Goal: Communication & Community: Answer question/provide support

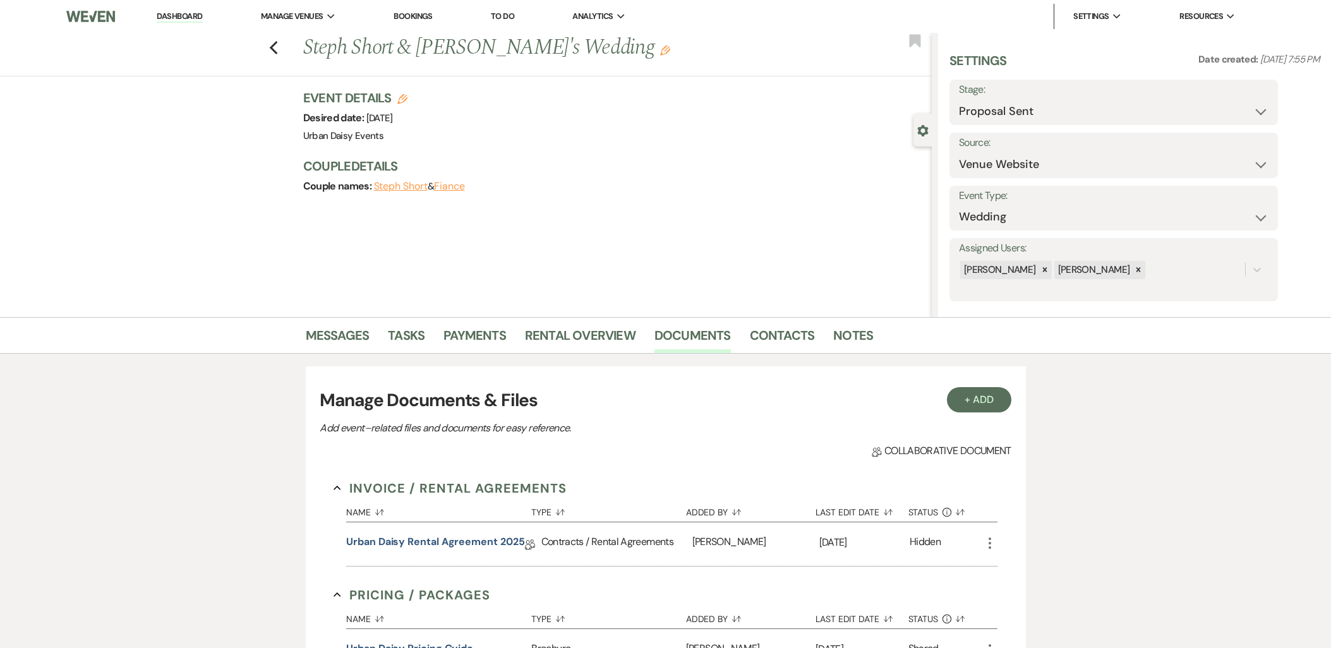
select select "6"
select select "5"
click at [181, 14] on link "Dashboard" at bounding box center [179, 17] width 45 height 12
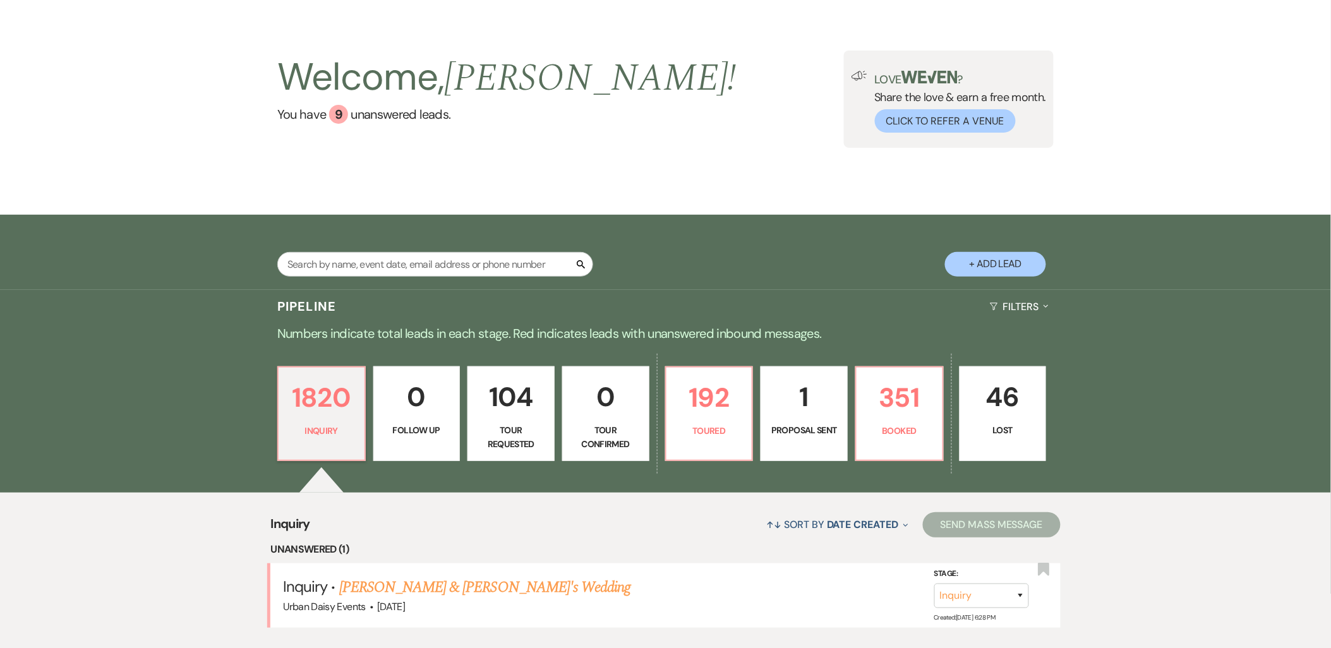
scroll to position [190, 0]
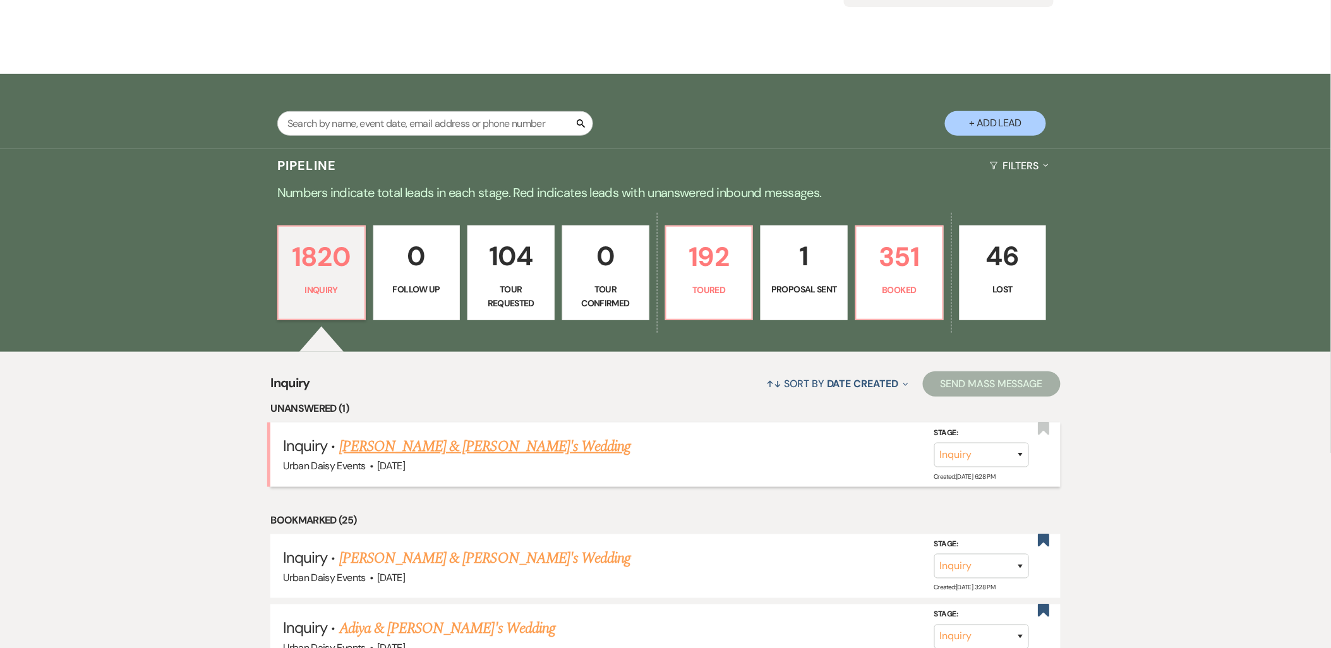
click at [424, 446] on link "[PERSON_NAME] & [PERSON_NAME]'s Wedding" at bounding box center [485, 446] width 292 height 23
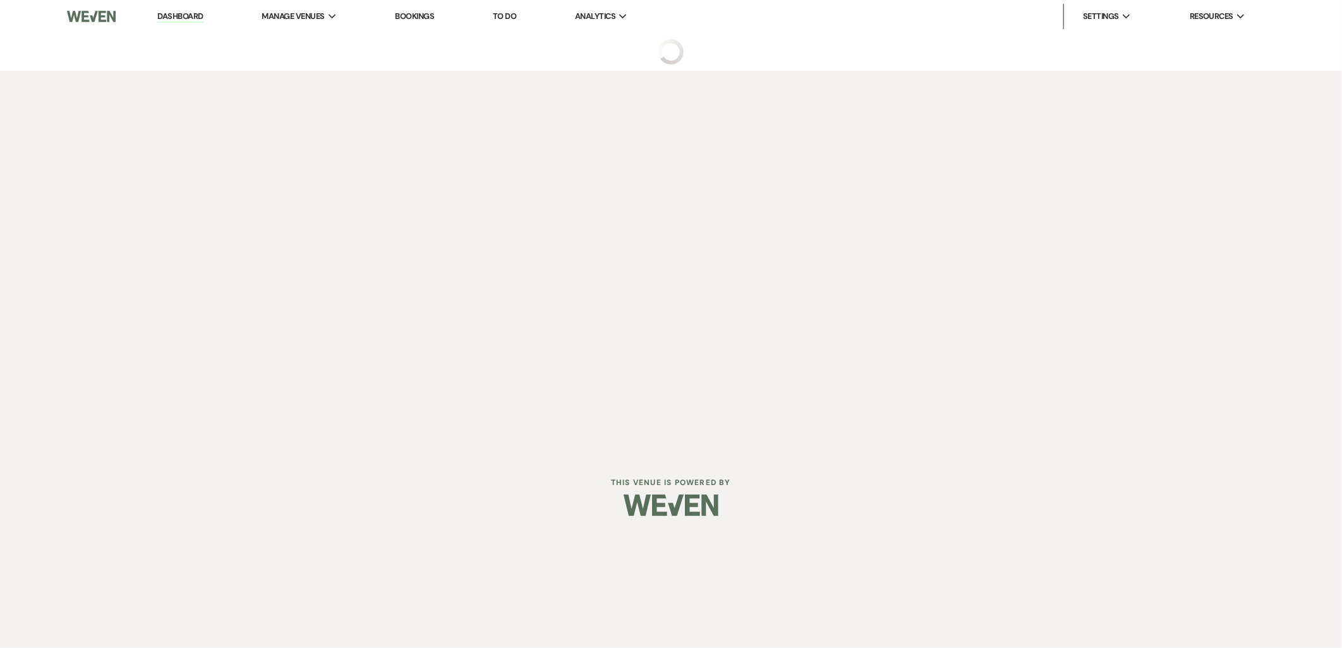
select select "5"
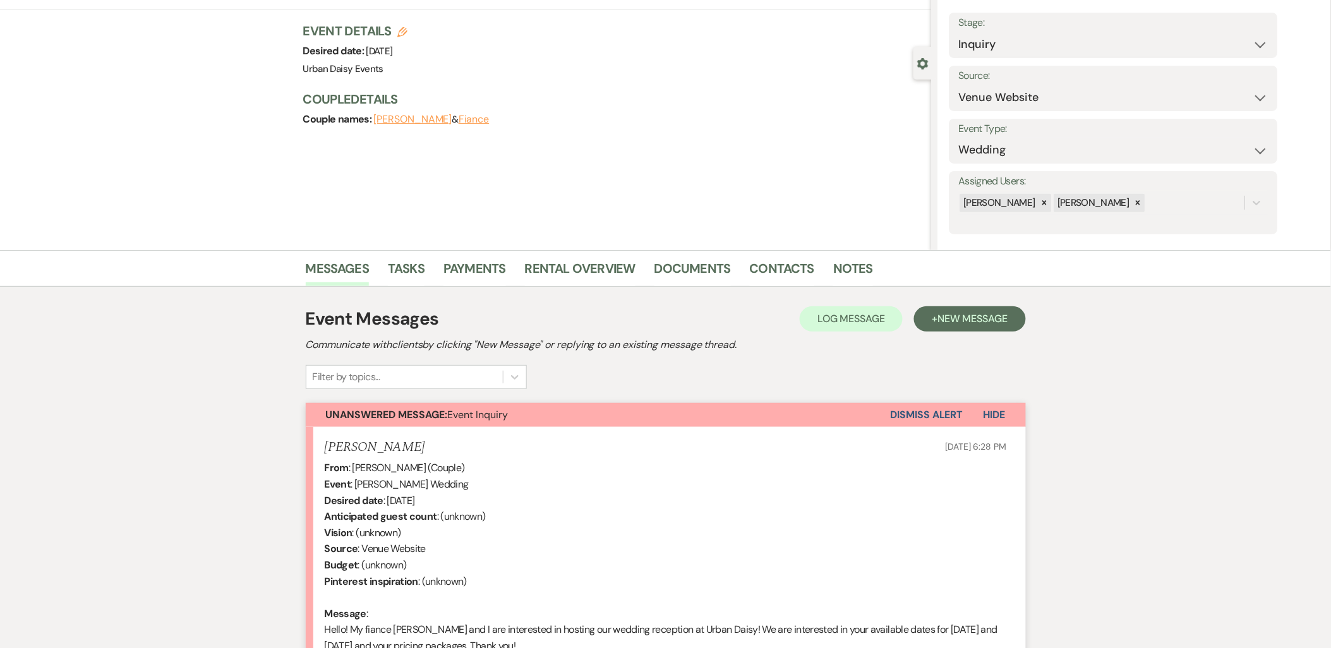
scroll to position [238, 0]
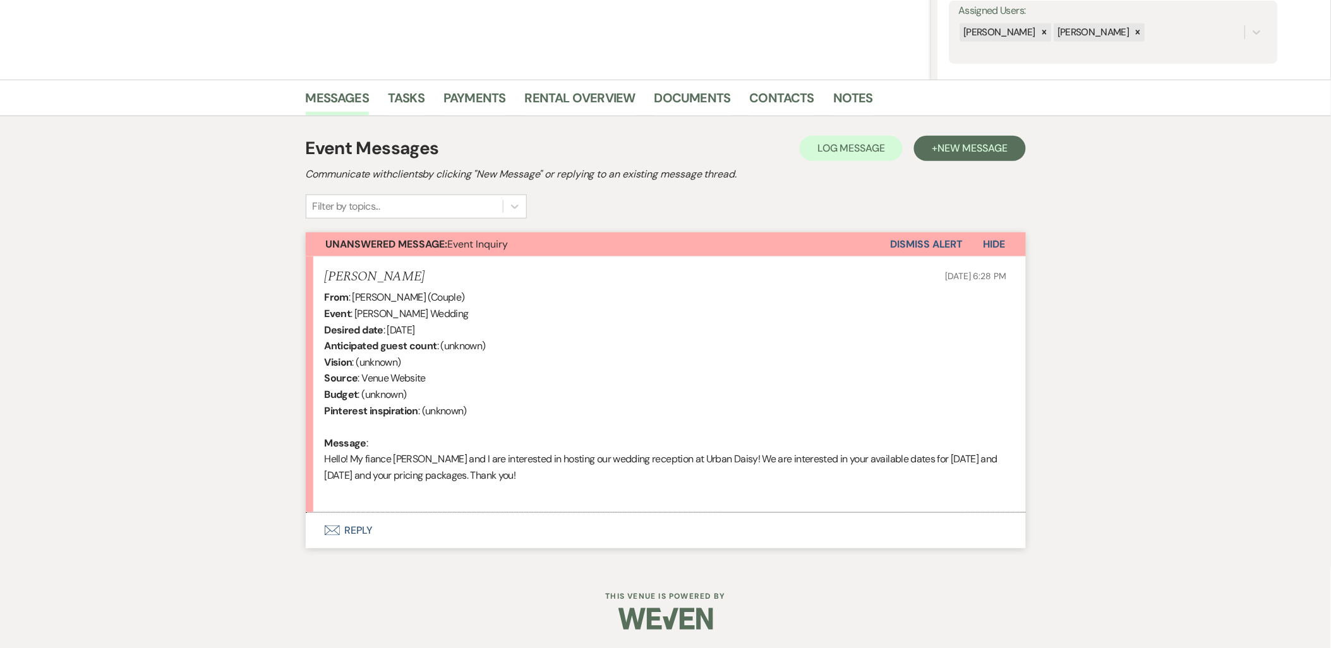
click at [388, 518] on button "Envelope Reply" at bounding box center [666, 530] width 720 height 35
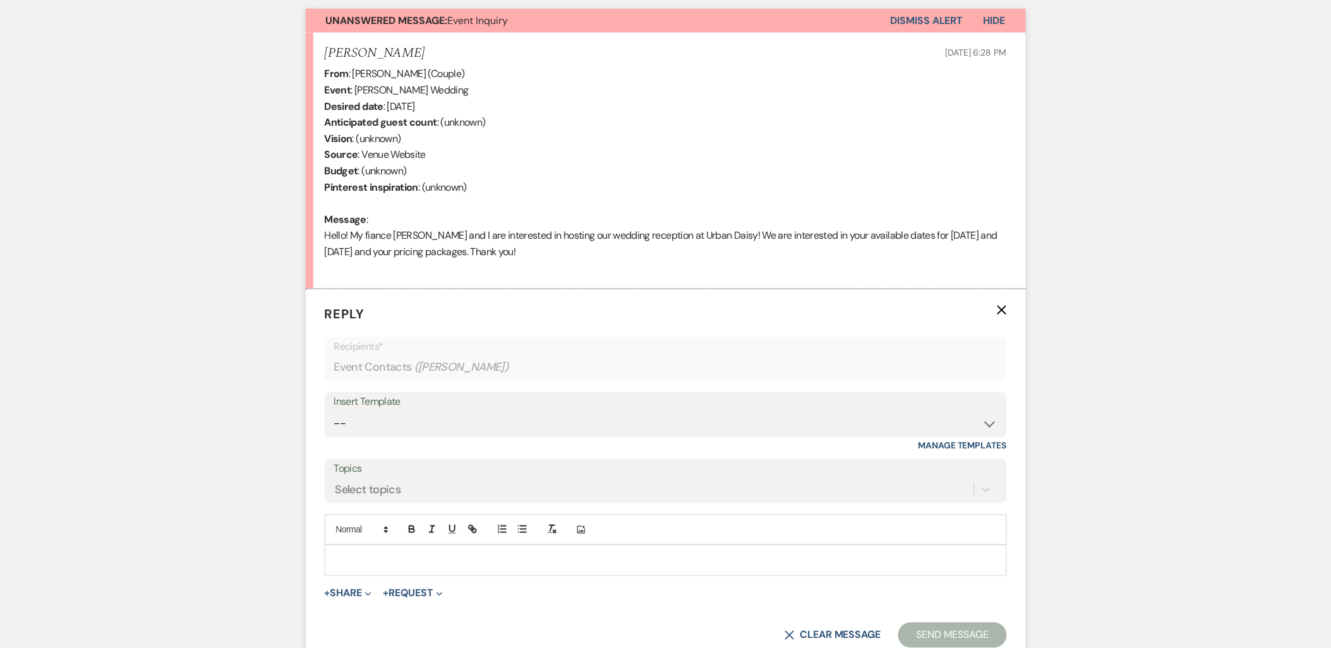
scroll to position [478, 0]
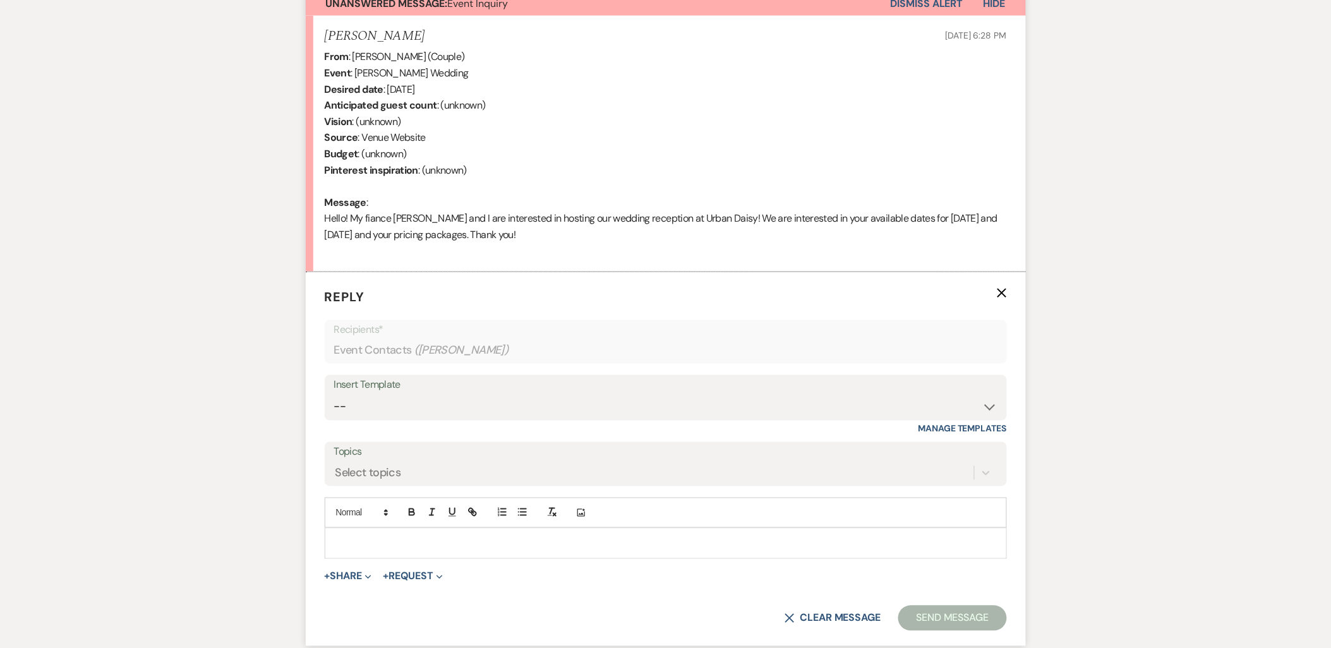
click at [413, 389] on div "Insert Template" at bounding box center [666, 386] width 664 height 18
click at [421, 408] on select "-- Payment Past Due Rental Agreement and First Payment Urban Daisy Initial Resp…" at bounding box center [666, 407] width 664 height 25
select select "1243"
click at [334, 395] on select "-- Payment Past Due Rental Agreement and First Payment Urban Daisy Initial Resp…" at bounding box center [666, 407] width 664 height 25
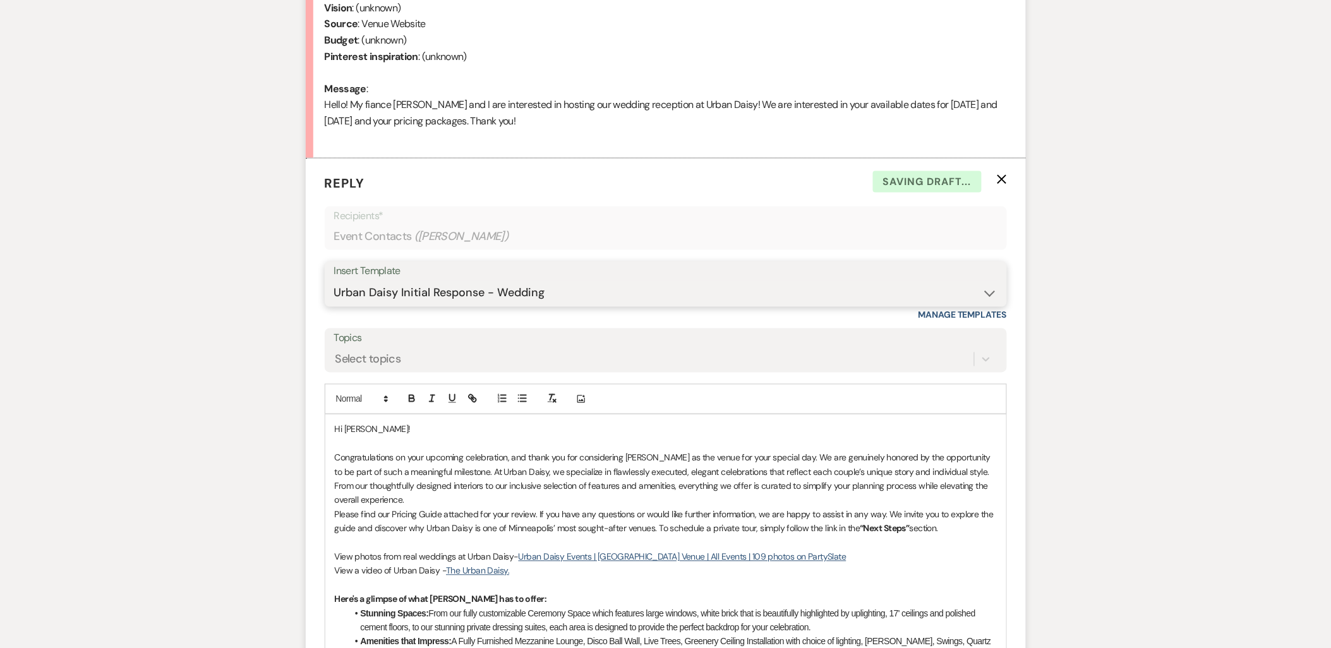
scroll to position [689, 0]
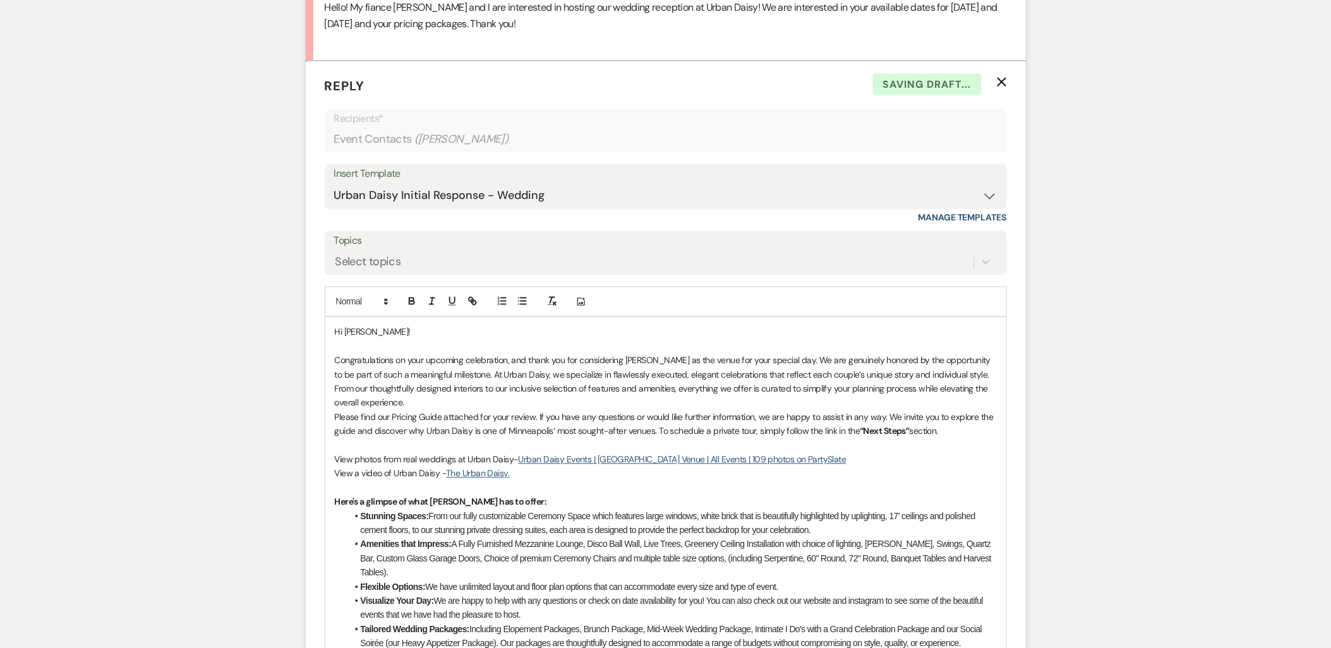
click at [418, 400] on p "Congratulations on your upcoming celebration, and thank you for considering Urb…" at bounding box center [666, 382] width 662 height 57
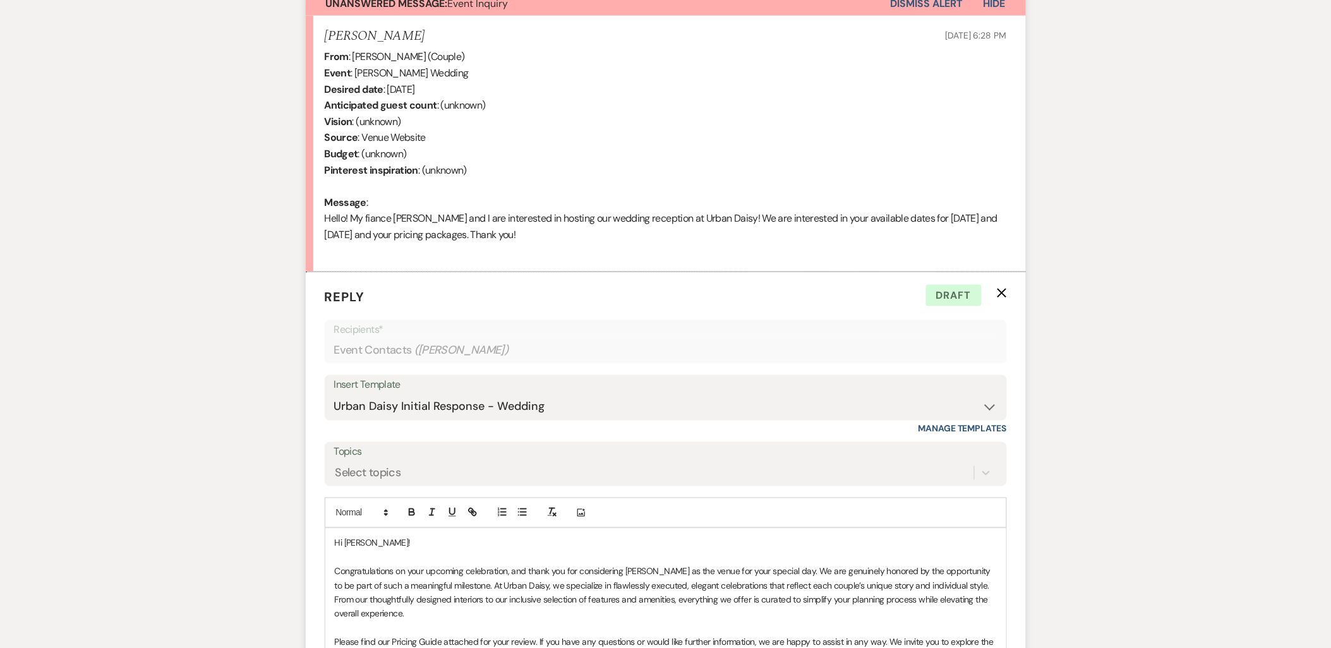
scroll to position [760, 0]
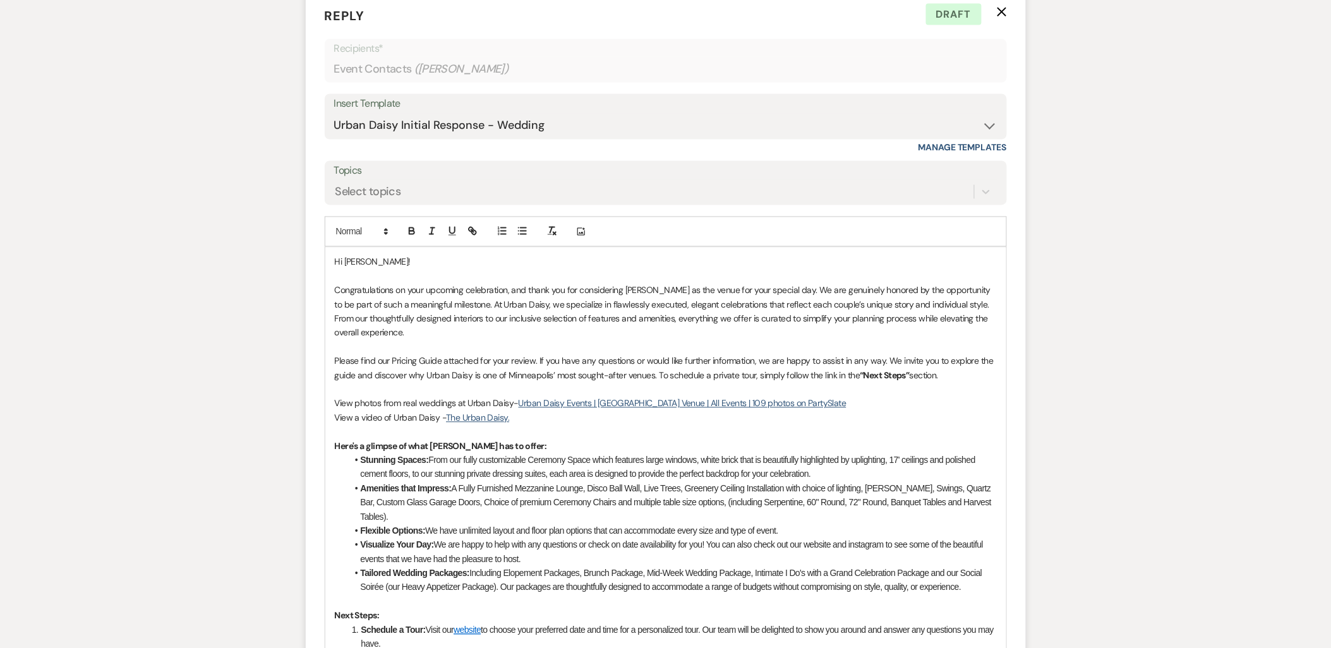
click at [962, 375] on p "Please find our Pricing Guide attached for your review. If you have any questio…" at bounding box center [666, 369] width 662 height 28
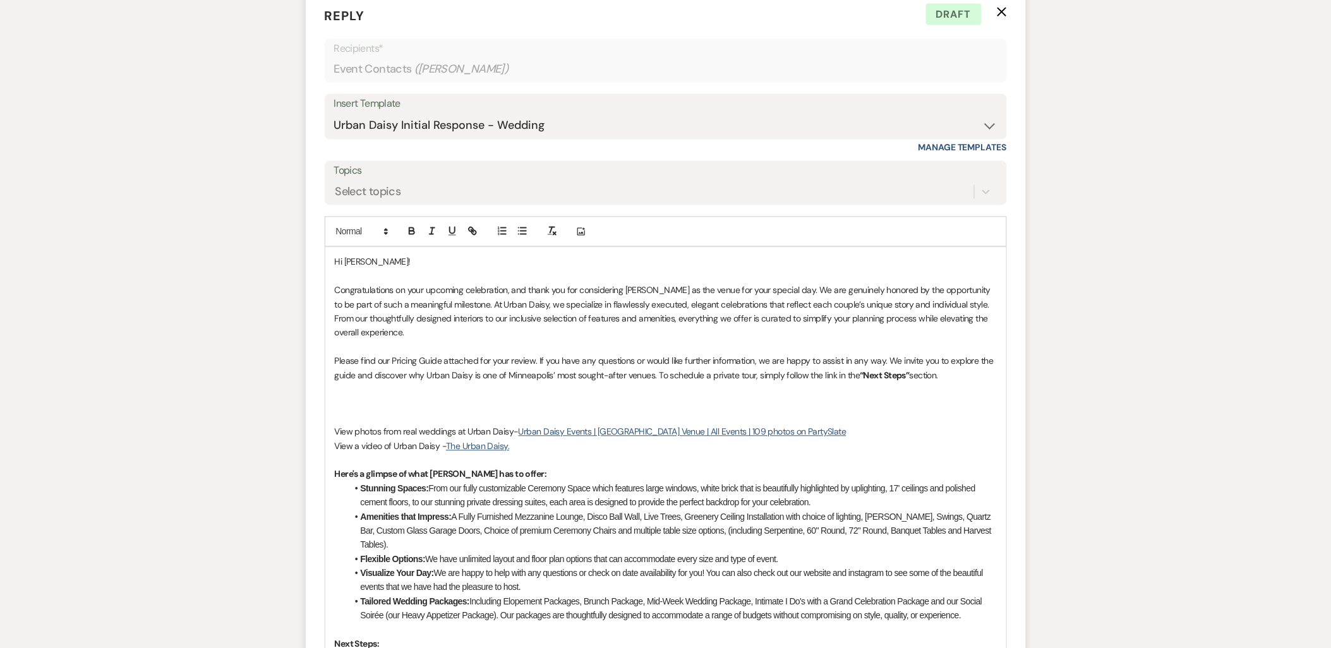
click at [394, 406] on p at bounding box center [666, 404] width 662 height 14
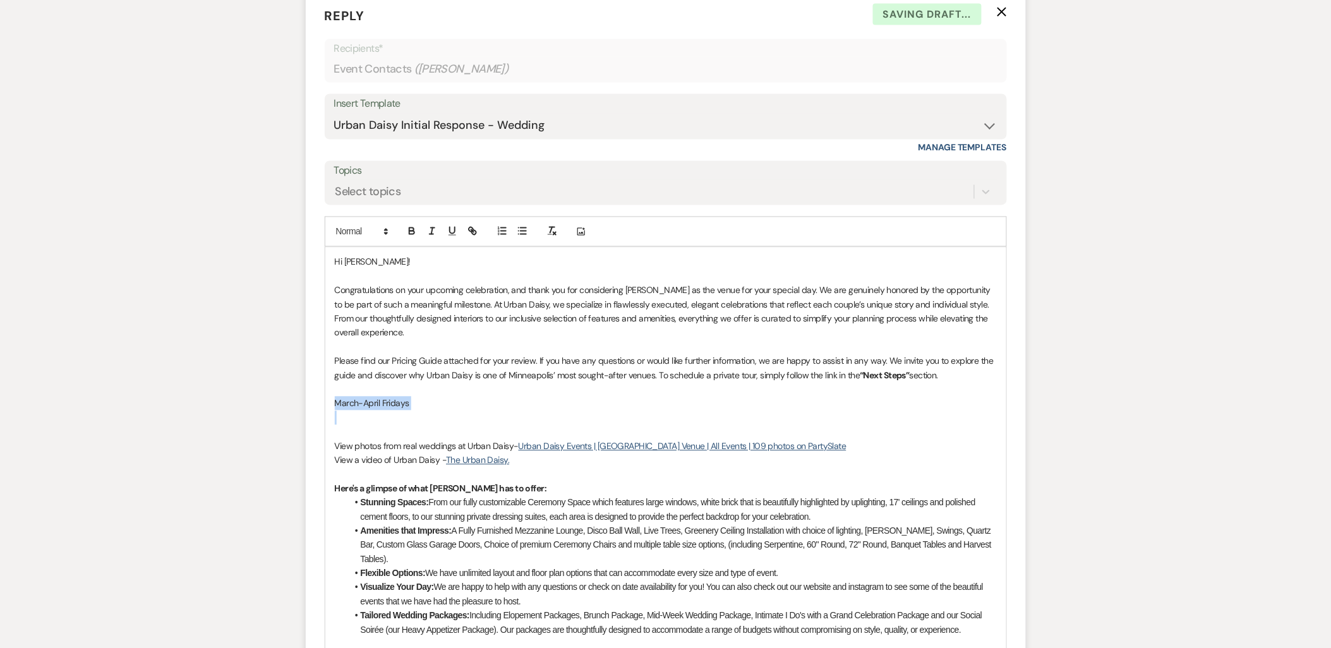
drag, startPoint x: 412, startPoint y: 411, endPoint x: 334, endPoint y: 407, distance: 78.5
click at [334, 407] on div "Hi Tori! Congratulations on your upcoming celebration, and thank you for consid…" at bounding box center [665, 584] width 681 height 672
copy p "March-April Fridays"
click at [334, 418] on div "Hi Tori! Congratulations on your upcoming celebration, and thank you for consid…" at bounding box center [665, 584] width 681 height 672
drag, startPoint x: 420, startPoint y: 421, endPoint x: 383, endPoint y: 425, distance: 36.8
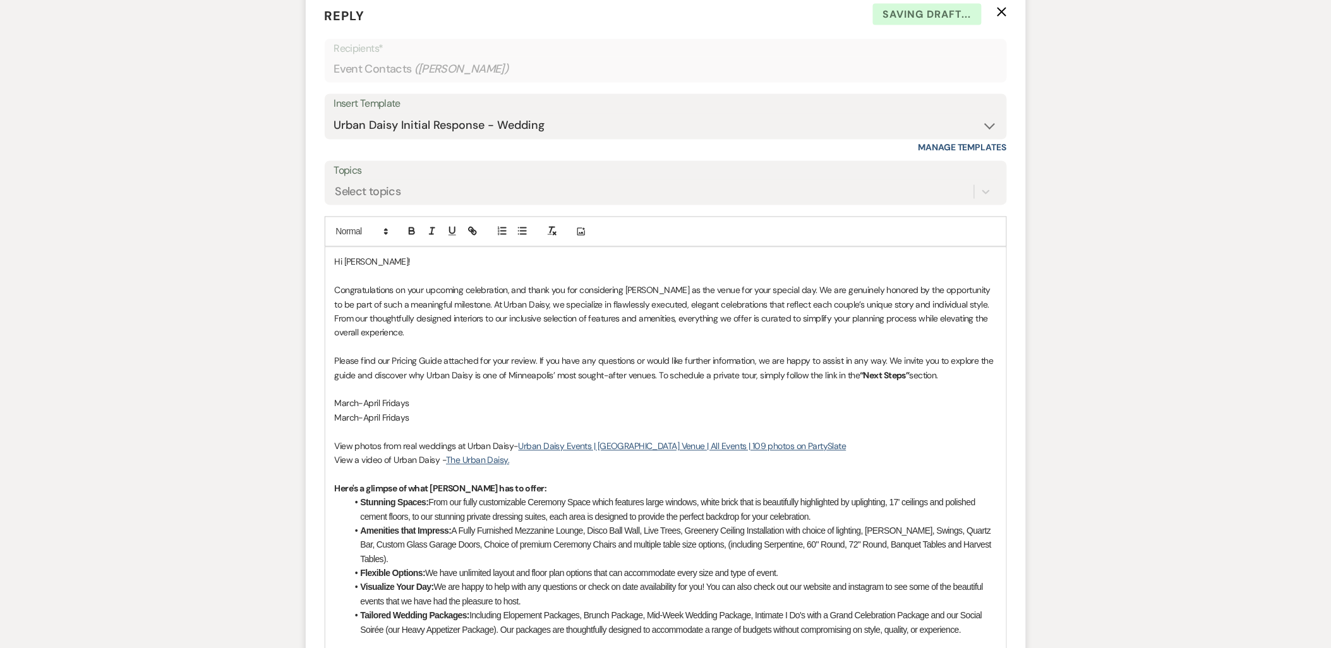
click at [383, 425] on p "March-April Fridays" at bounding box center [666, 418] width 662 height 14
click at [415, 408] on p "March-April Fridays" at bounding box center [666, 404] width 662 height 14
click at [464, 427] on p at bounding box center [666, 432] width 662 height 14
click at [452, 418] on p "March-April Saturdays -" at bounding box center [666, 418] width 662 height 14
drag, startPoint x: 516, startPoint y: 415, endPoint x: 313, endPoint y: 403, distance: 203.2
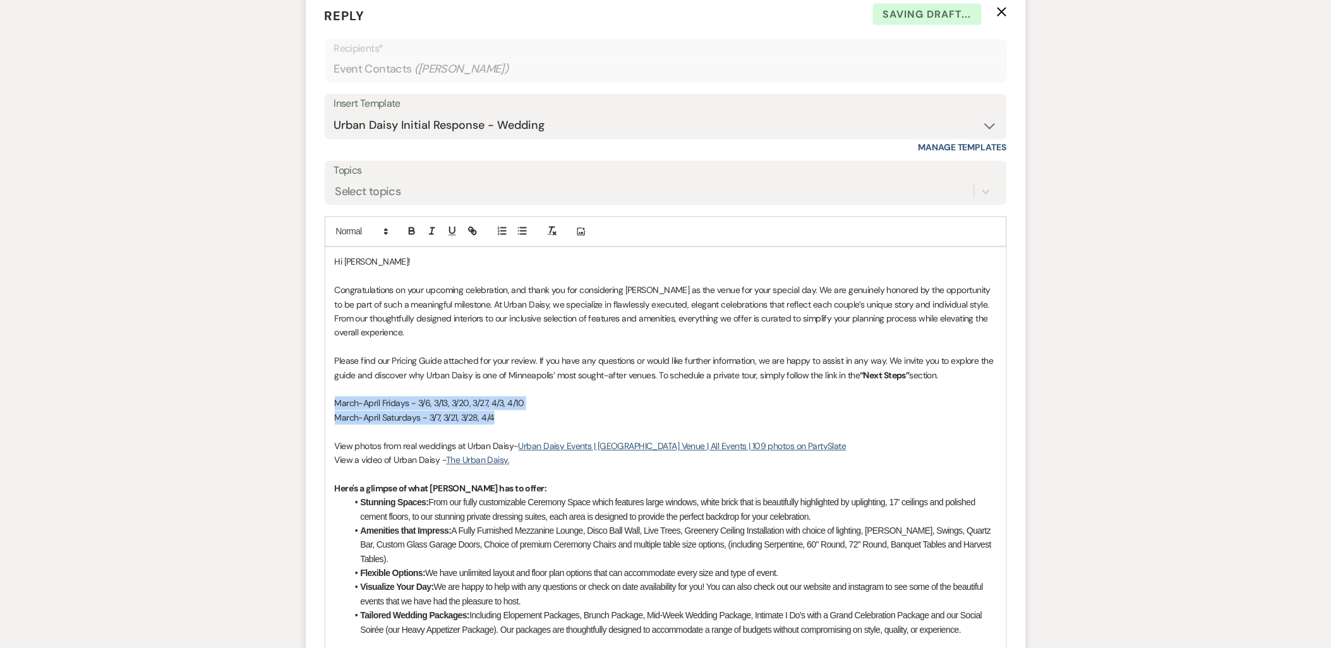
click at [313, 403] on form "Reply X Saving draft... Recipients* Event Contacts ( Tori Urch ) Insert Templat…" at bounding box center [666, 510] width 720 height 1038
click at [434, 356] on p "Please find our Pricing Guide attached for your review. If you have any questio…" at bounding box center [666, 369] width 662 height 28
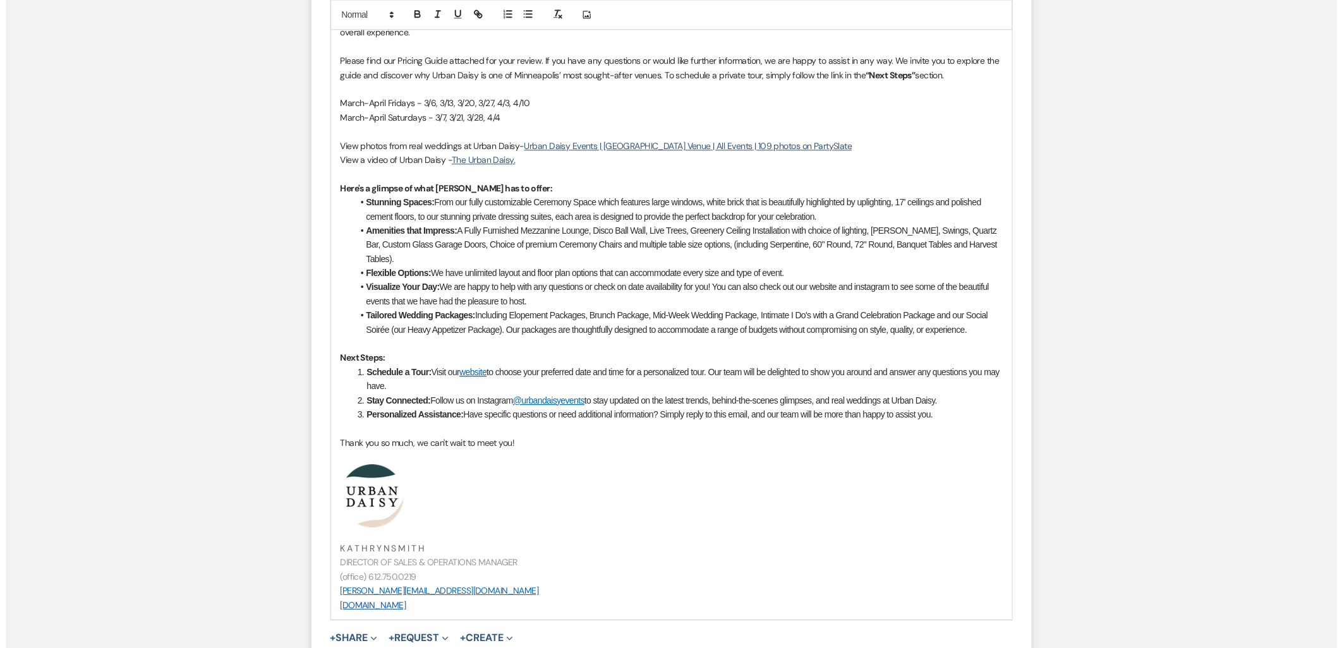
scroll to position [1255, 0]
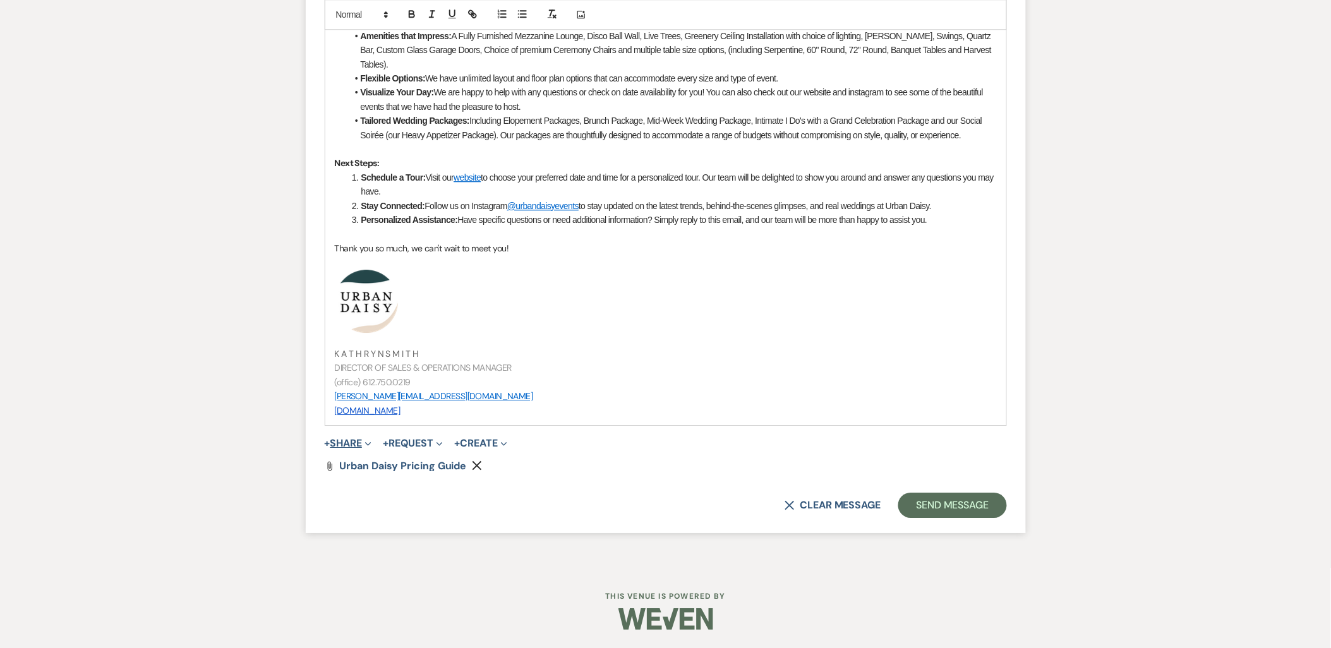
click at [352, 440] on button "+ Share Expand" at bounding box center [348, 444] width 47 height 10
click at [356, 466] on span "Doc Upload Documents" at bounding box center [376, 468] width 72 height 13
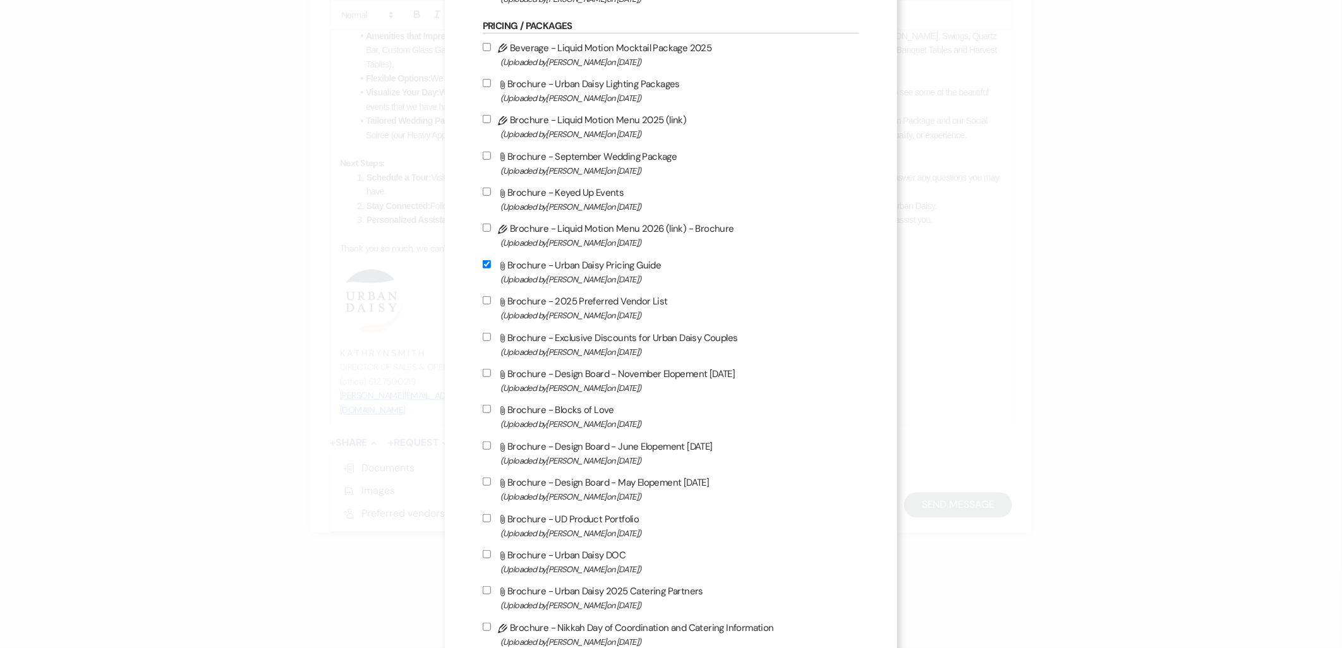
scroll to position [561, 0]
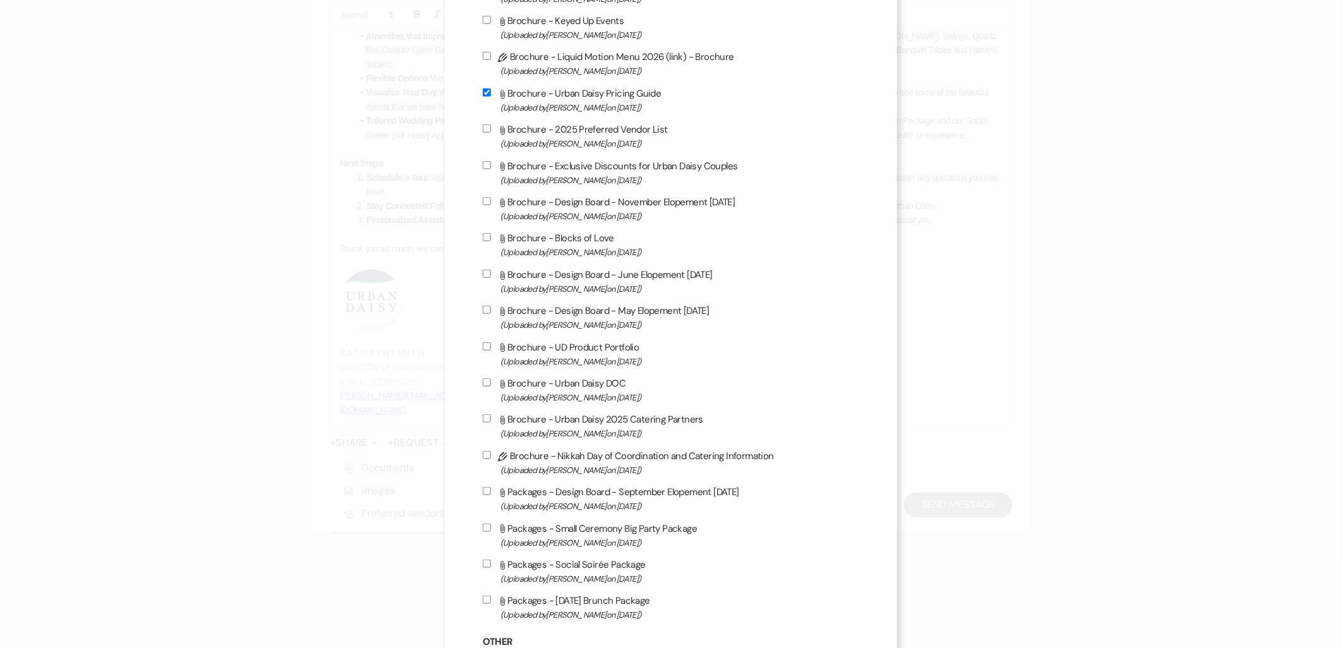
click at [597, 585] on div "Pencil Beverage - Liquid Motion Mocktail Package 2025 (Uploaded by Kathryn Beck…" at bounding box center [671, 245] width 377 height 755
click at [588, 572] on span "(Uploaded by Kathryn Beckett on Jul 9th, 2025 )" at bounding box center [680, 579] width 360 height 15
click at [491, 568] on input "Attach File Packages - Social Soirée Package (Uploaded by Kathryn Beckett on Ju…" at bounding box center [487, 564] width 8 height 8
checkbox input "true"
click at [514, 536] on span "(Uploaded by Kathryn Beckett on Jul 9th, 2025 )" at bounding box center [680, 543] width 360 height 15
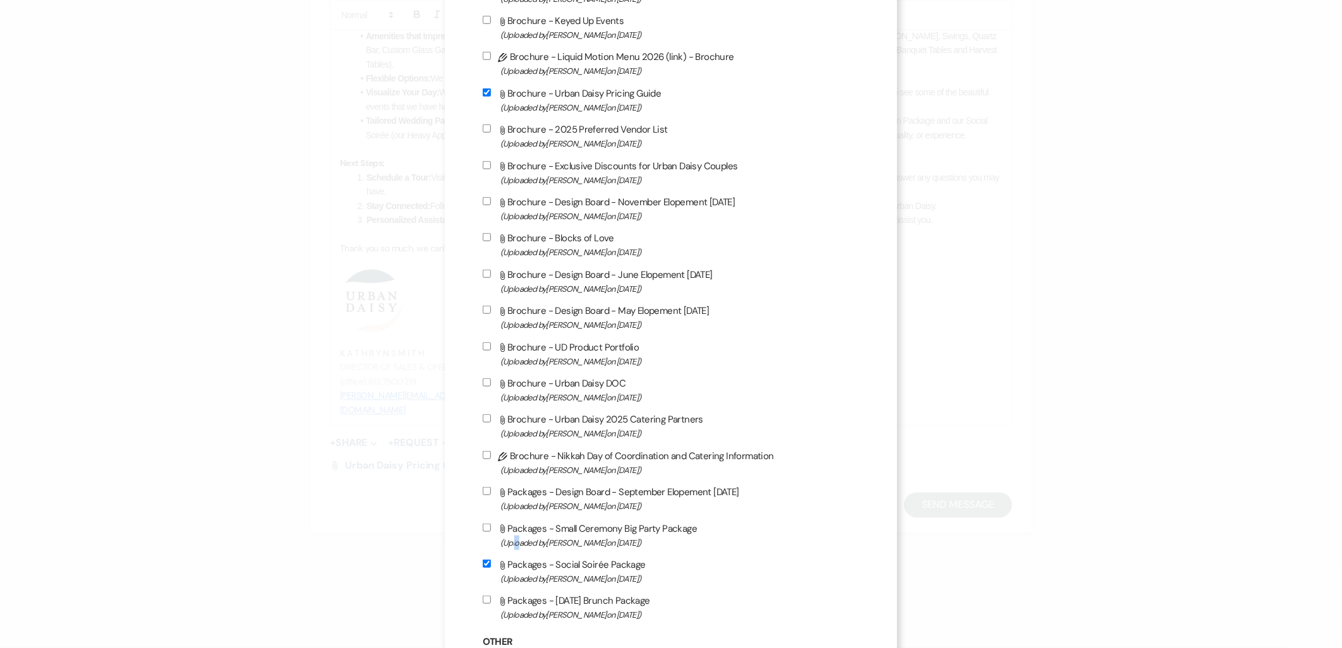
click at [488, 598] on input "Attach File Packages - Sunday Brunch Package (Uploaded by Kathryn Beckett on Ju…" at bounding box center [487, 600] width 8 height 8
checkbox input "true"
click at [485, 526] on input "Attach File Packages - Small Ceremony Big Party Package (Uploaded by Kathryn Be…" at bounding box center [487, 528] width 8 height 8
checkbox input "true"
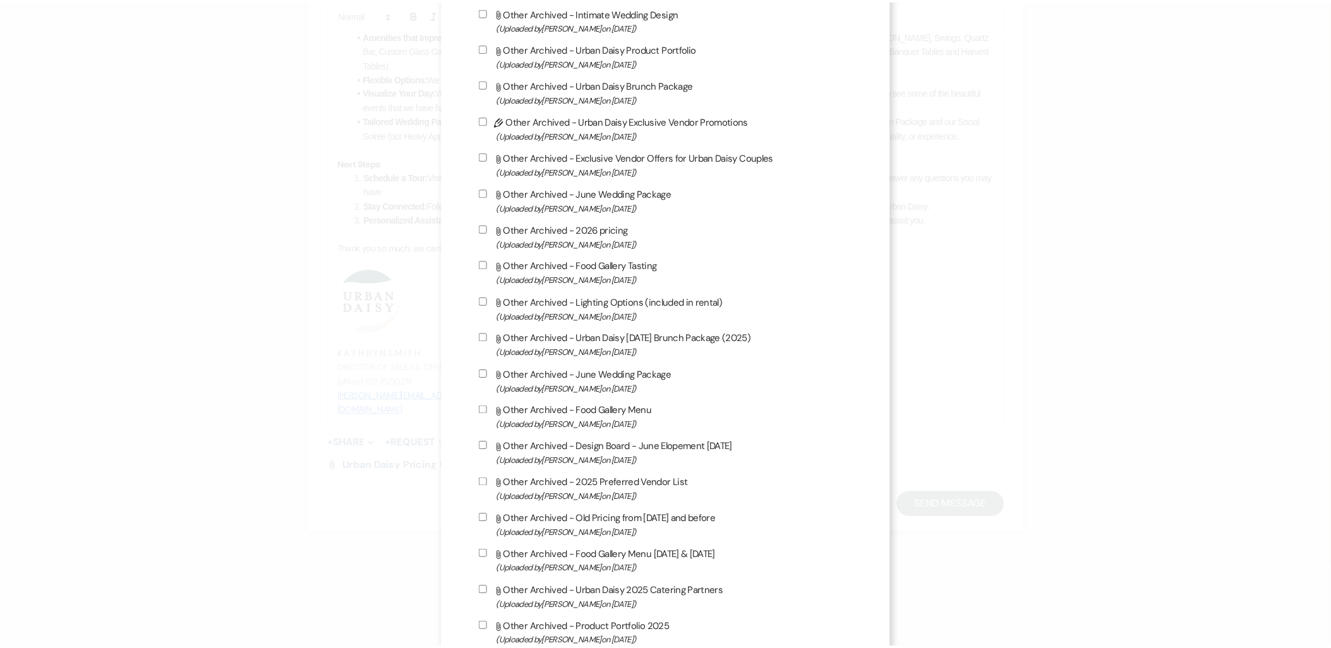
scroll to position [1888, 0]
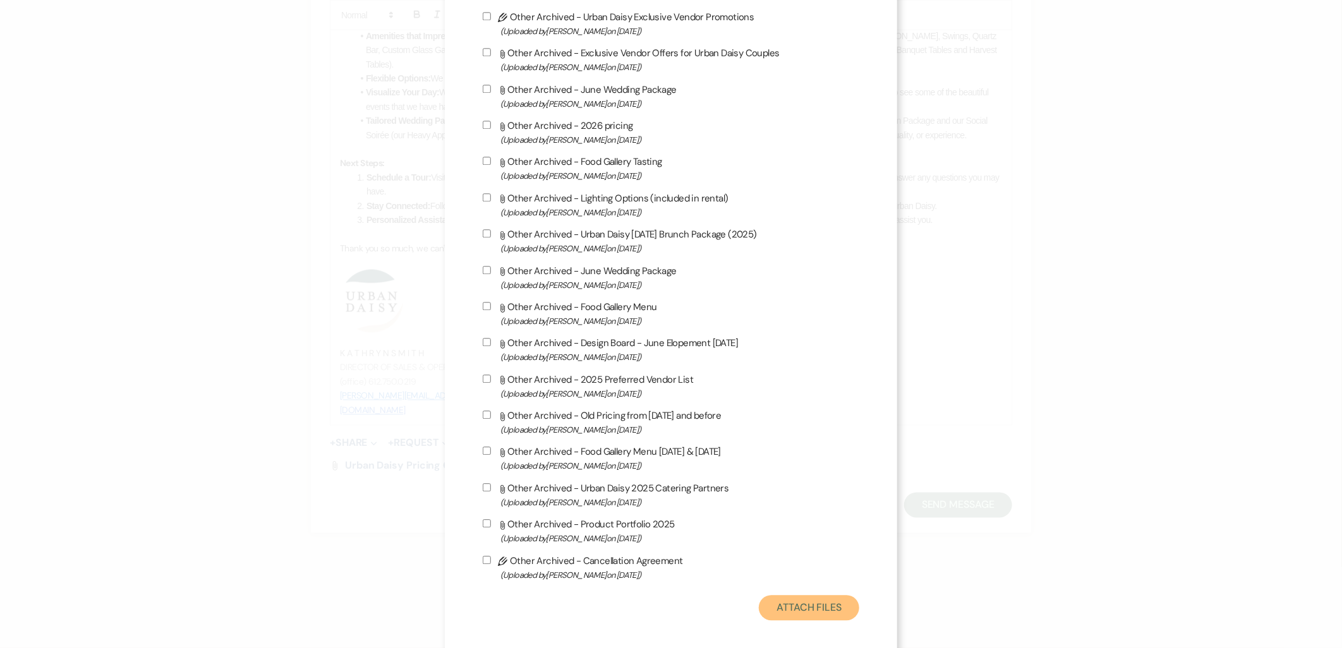
click at [782, 595] on button "Attach Files" at bounding box center [809, 607] width 100 height 25
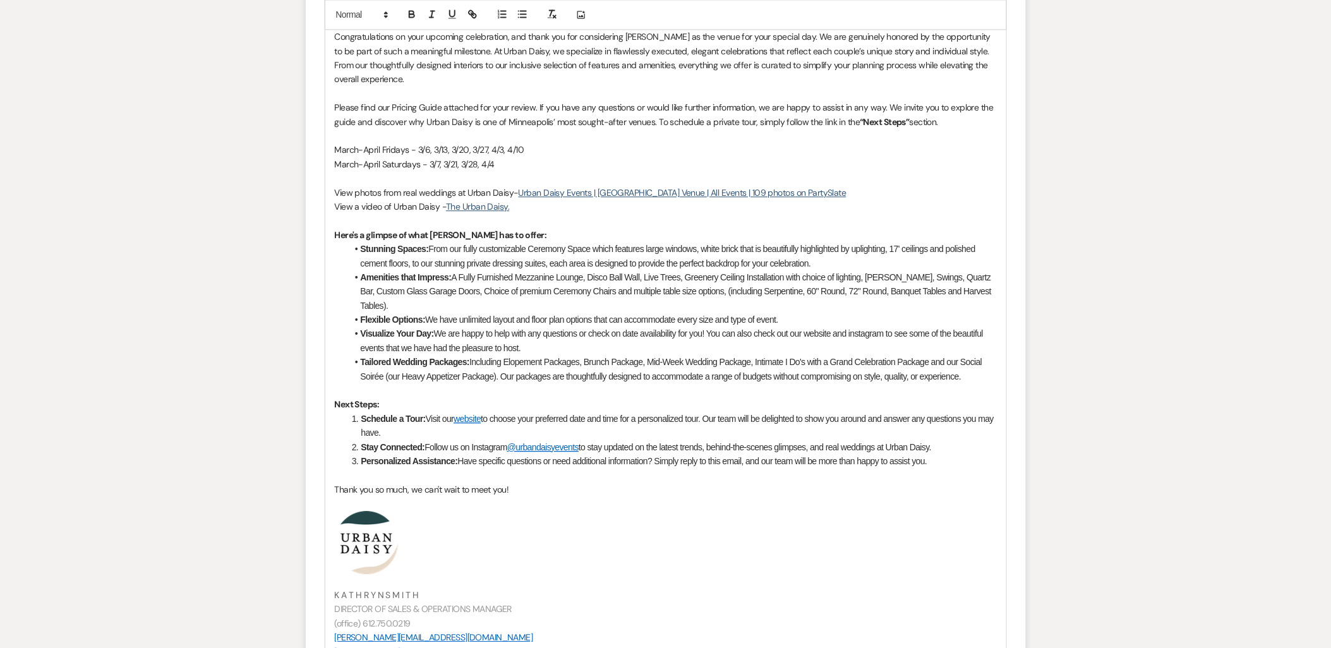
scroll to position [1316, 0]
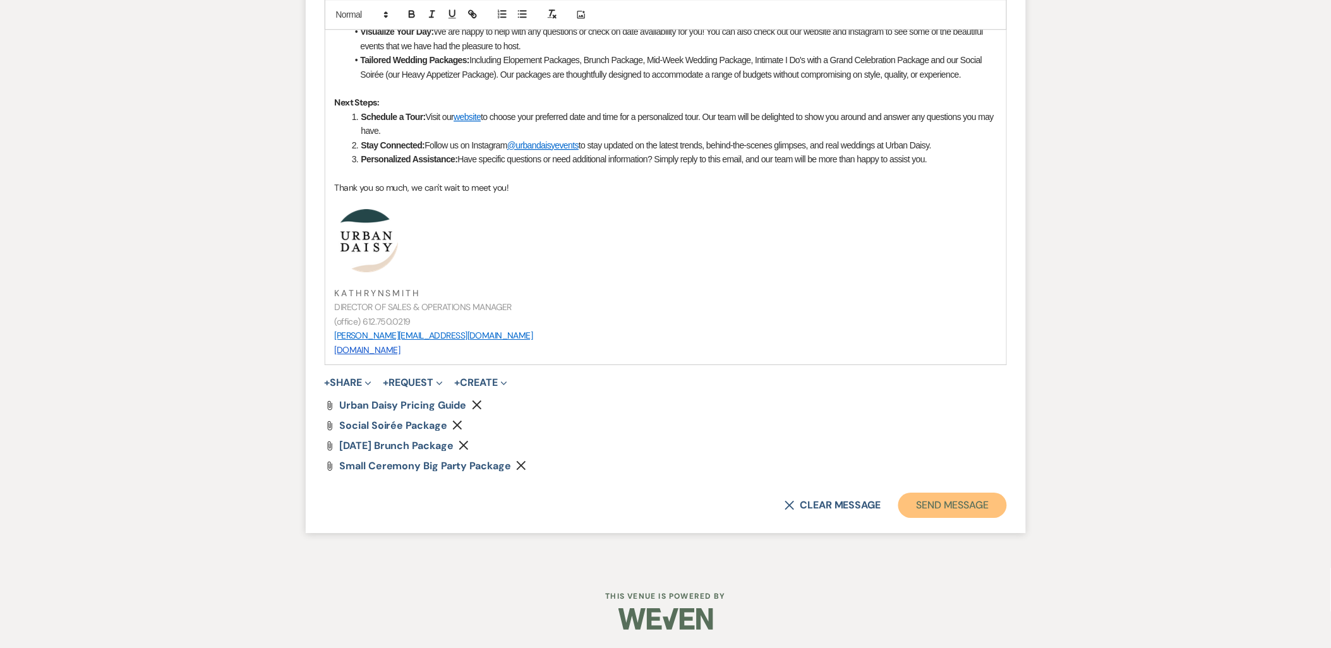
click at [954, 512] on button "Send Message" at bounding box center [953, 505] width 108 height 25
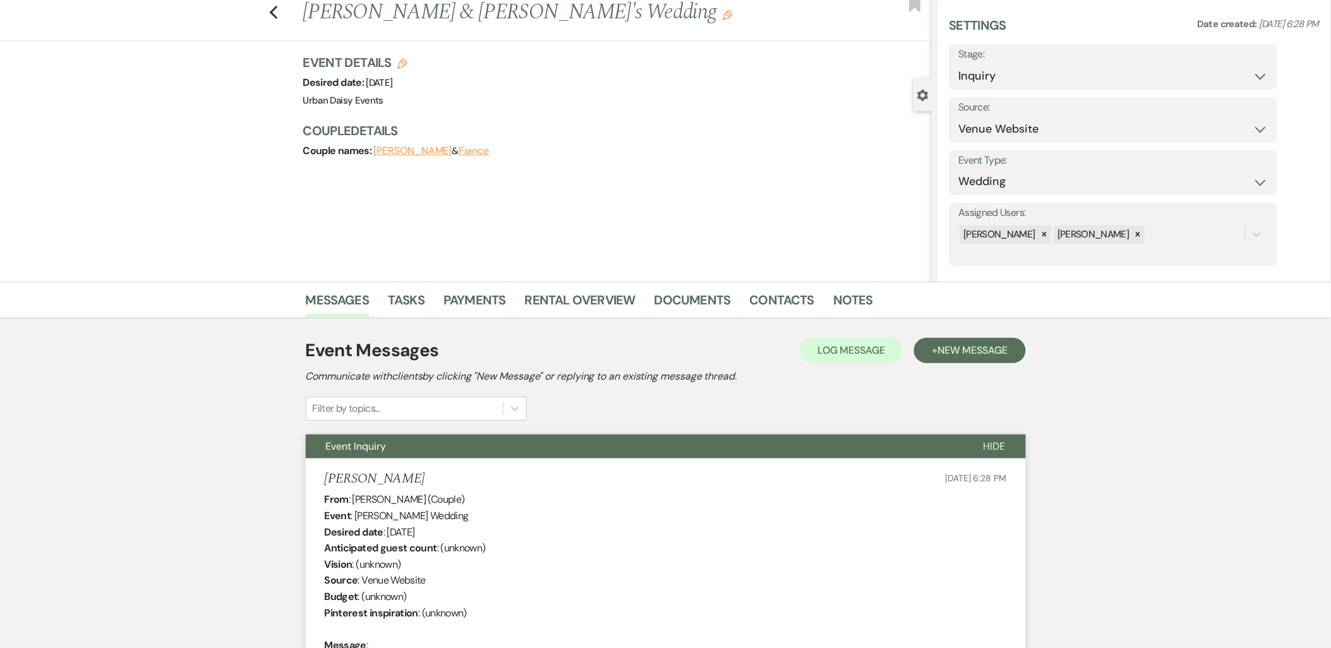
scroll to position [0, 0]
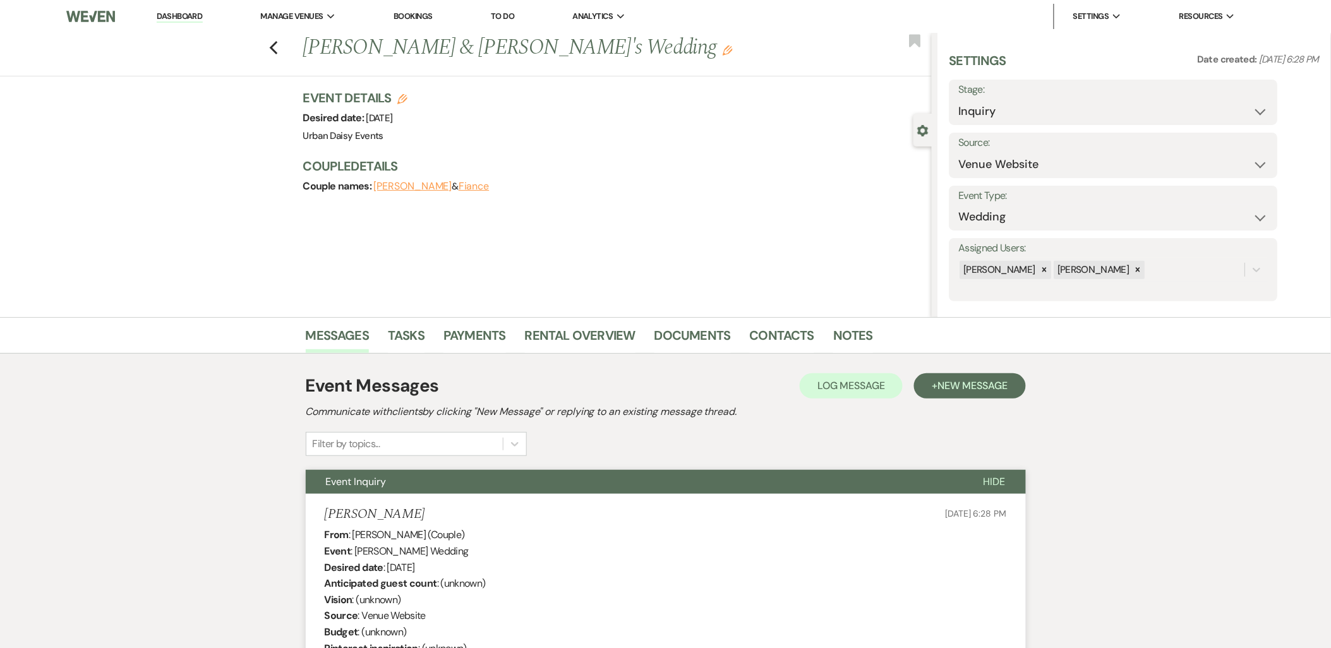
click at [198, 18] on link "Dashboard" at bounding box center [179, 17] width 45 height 12
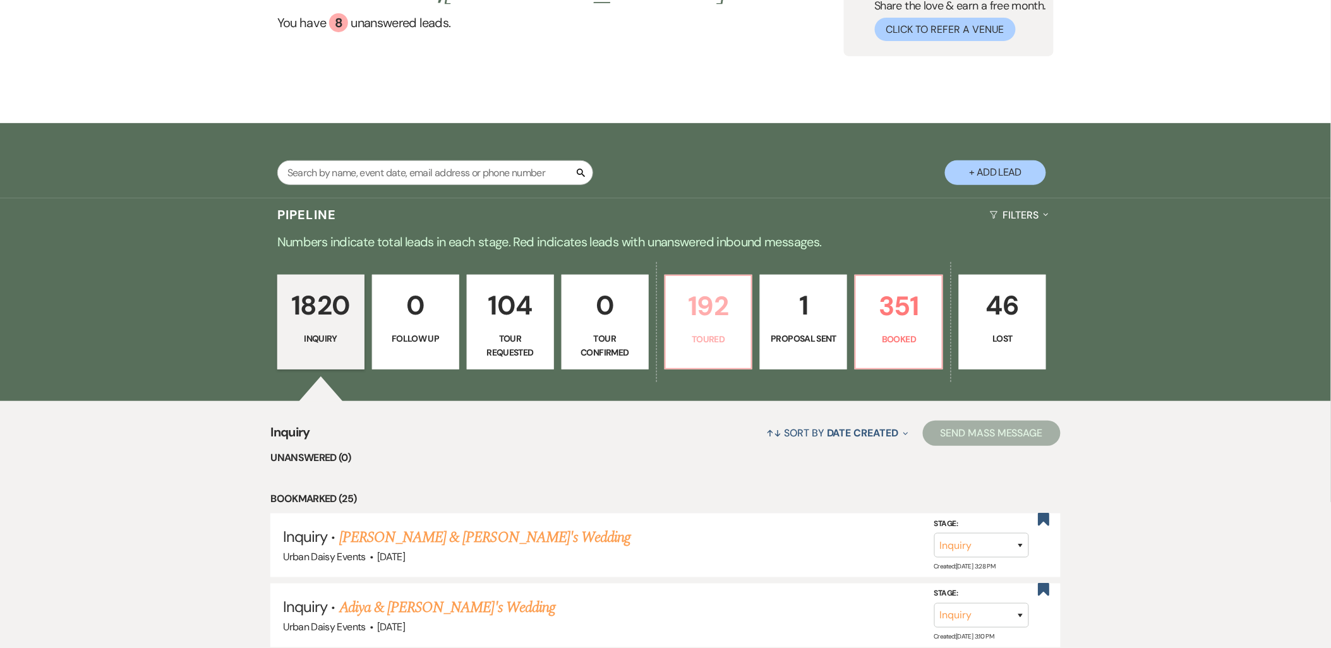
click at [727, 320] on p "192" at bounding box center [709, 306] width 71 height 42
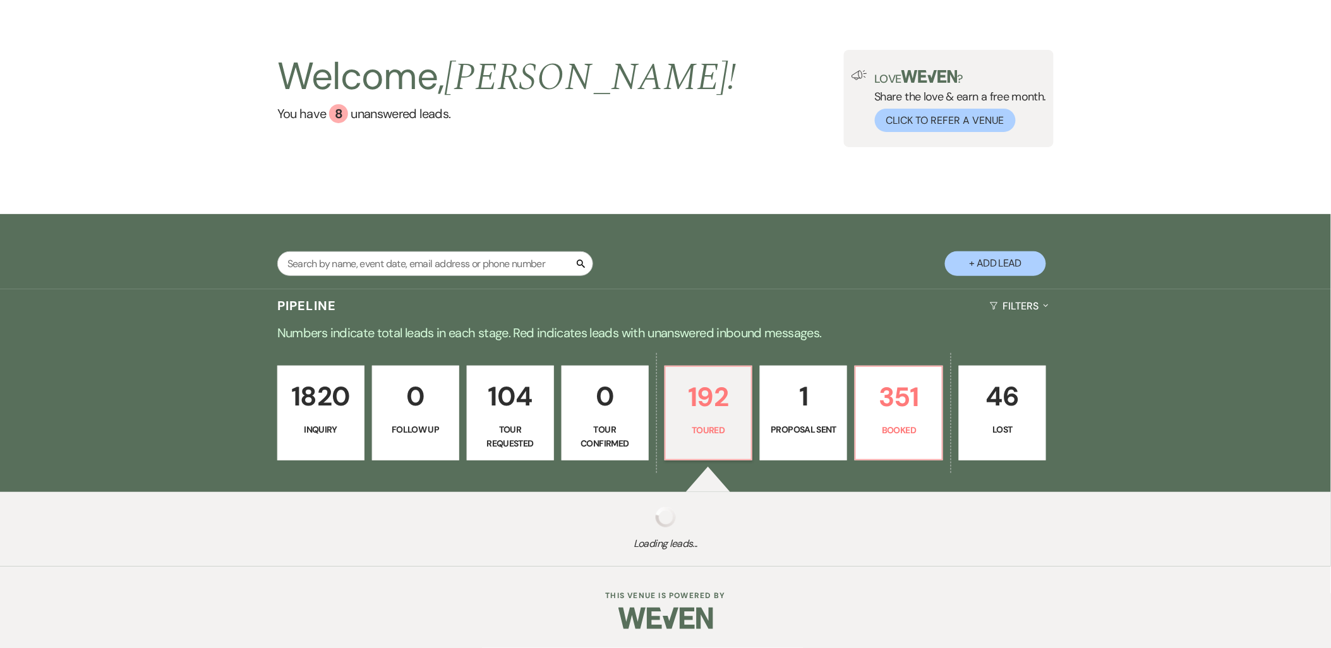
scroll to position [49, 0]
select select "5"
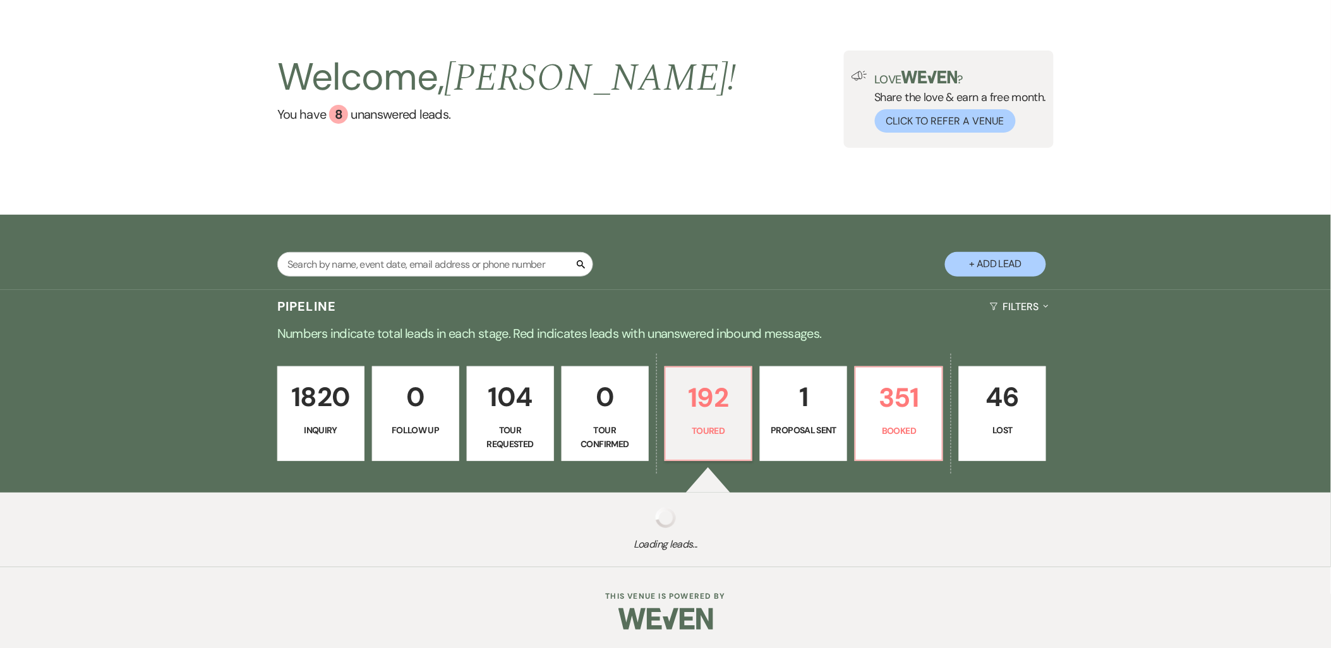
select select "5"
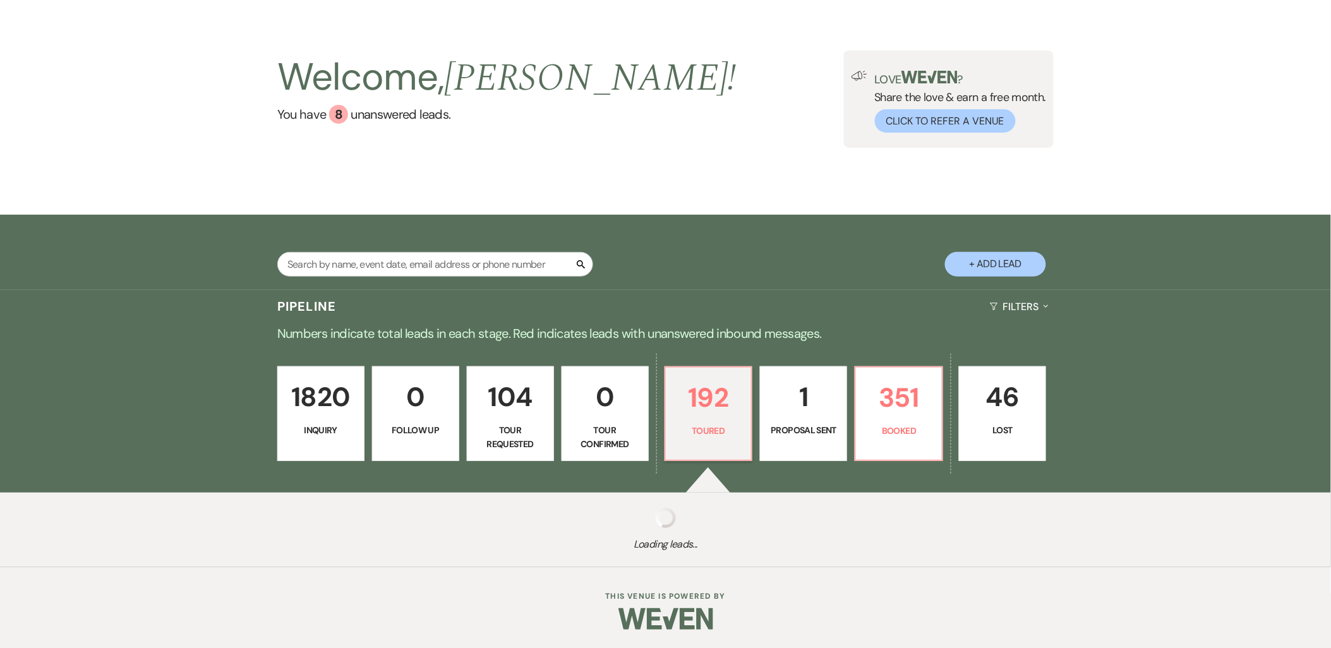
select select "5"
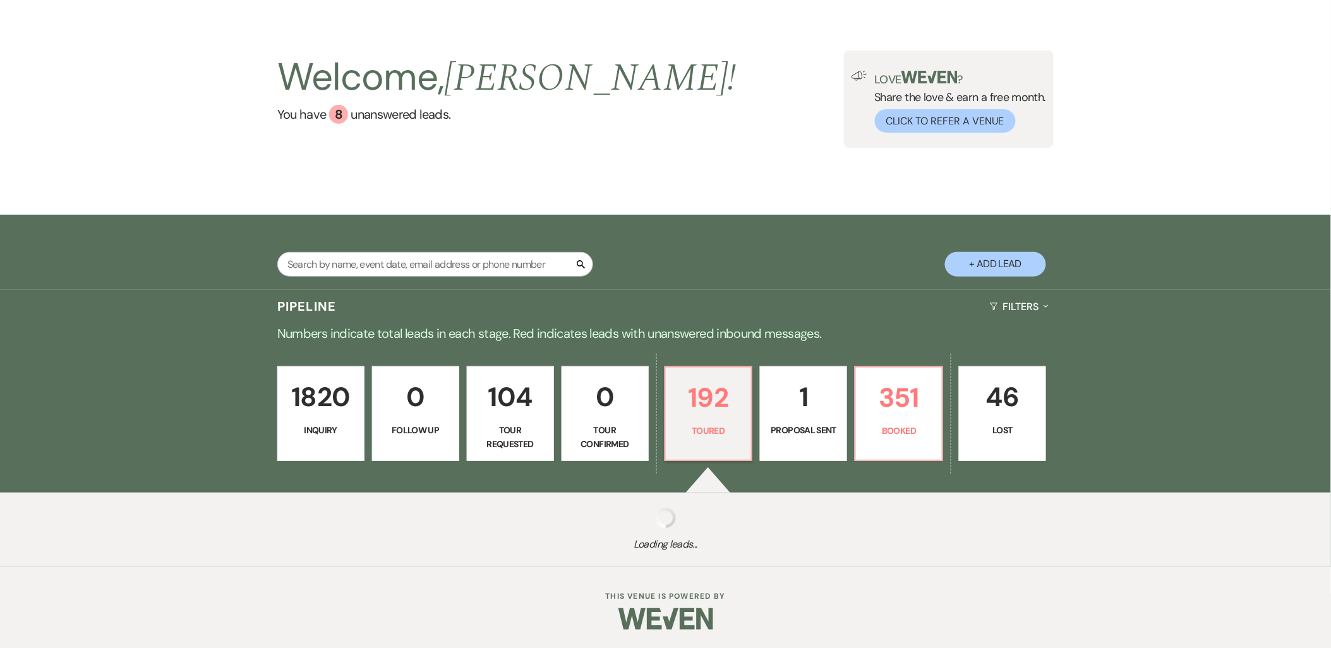
select select "5"
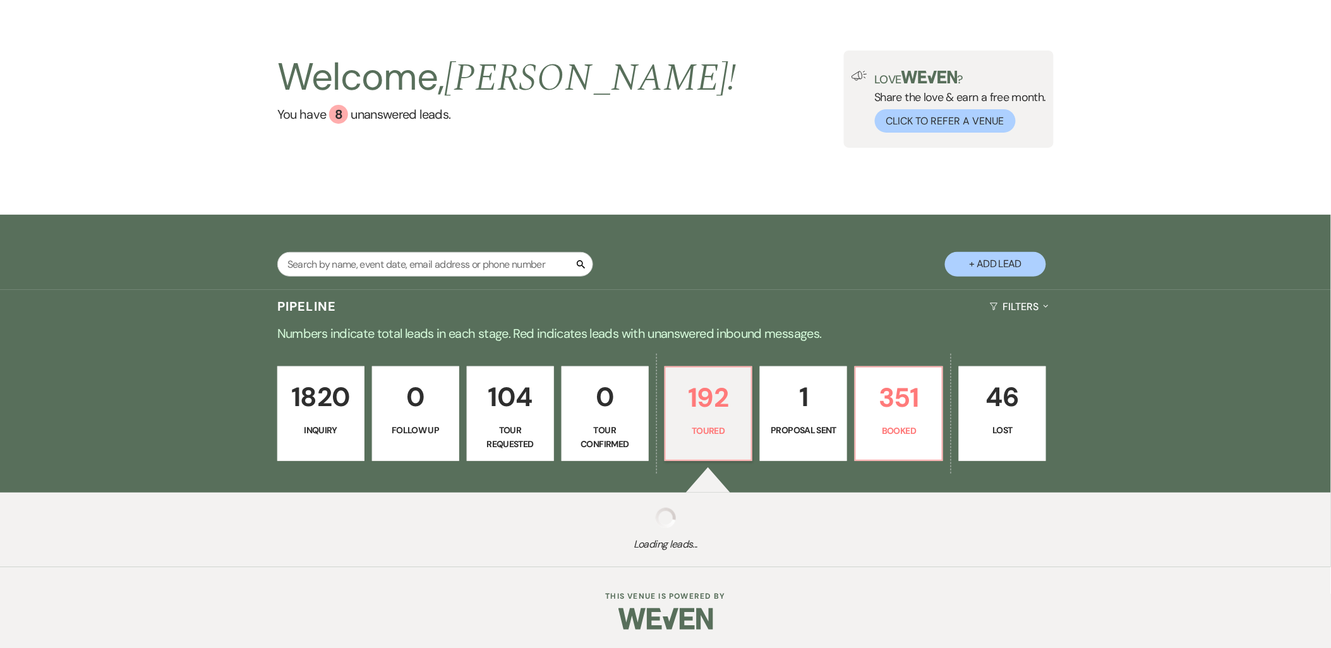
select select "5"
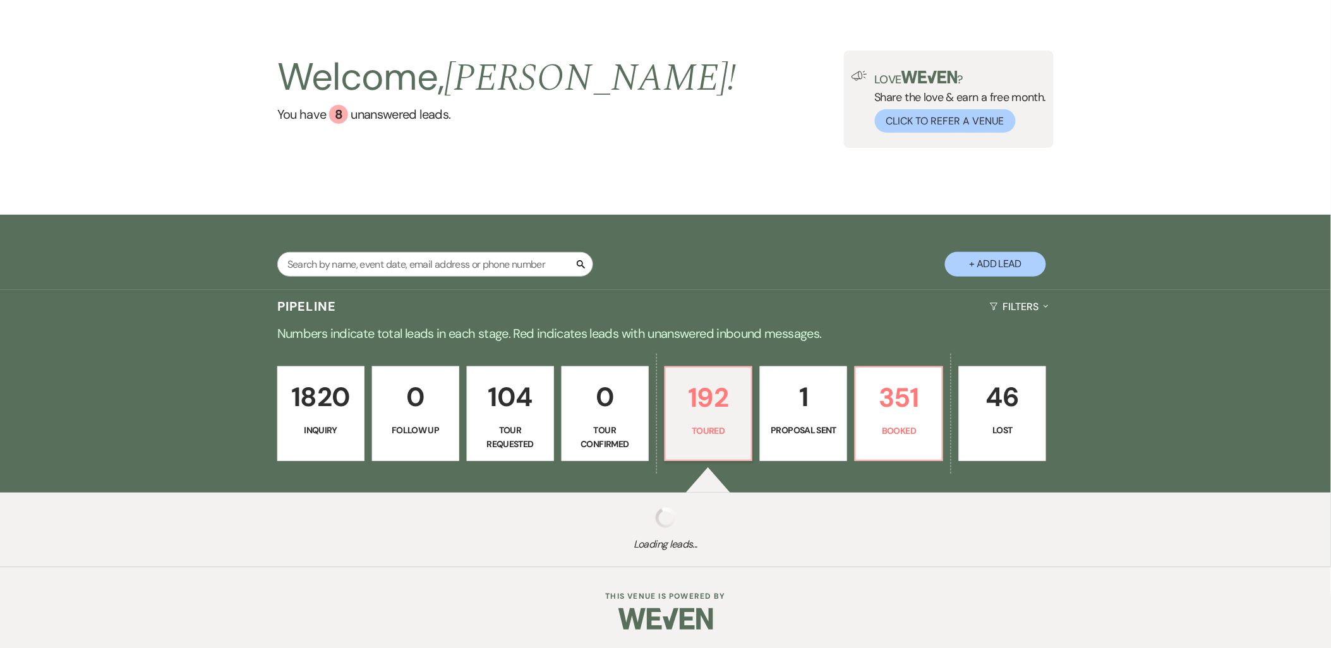
select select "5"
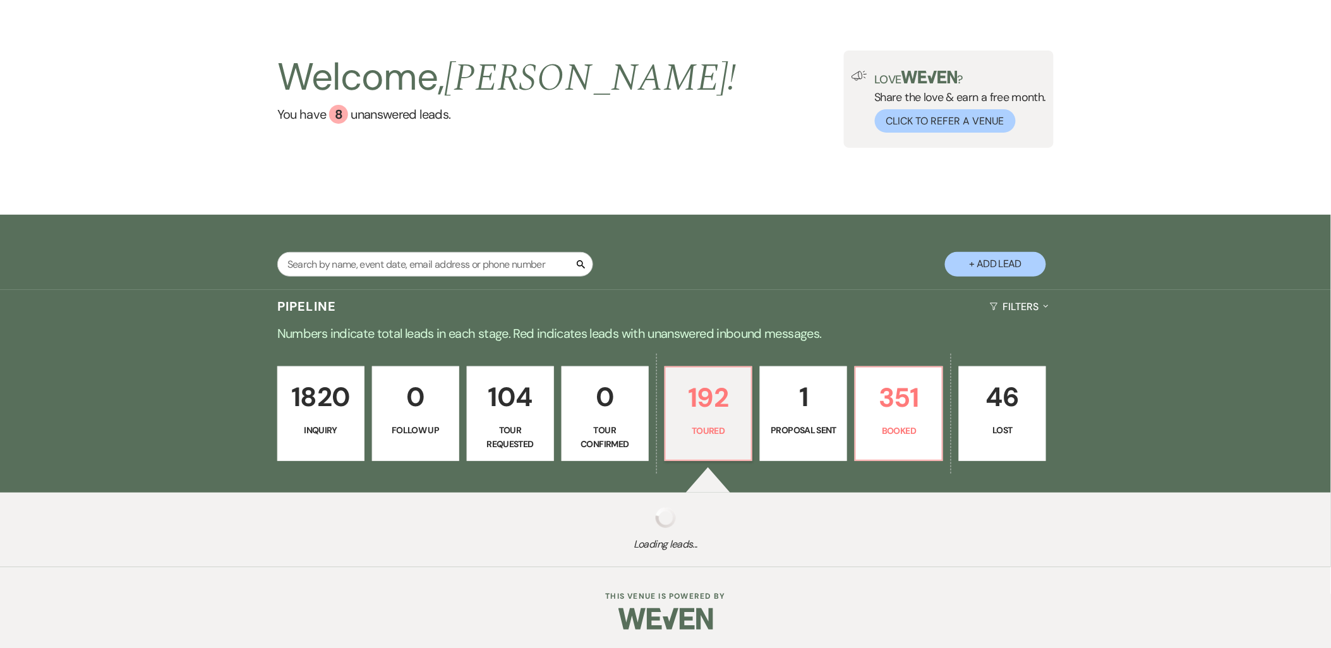
select select "5"
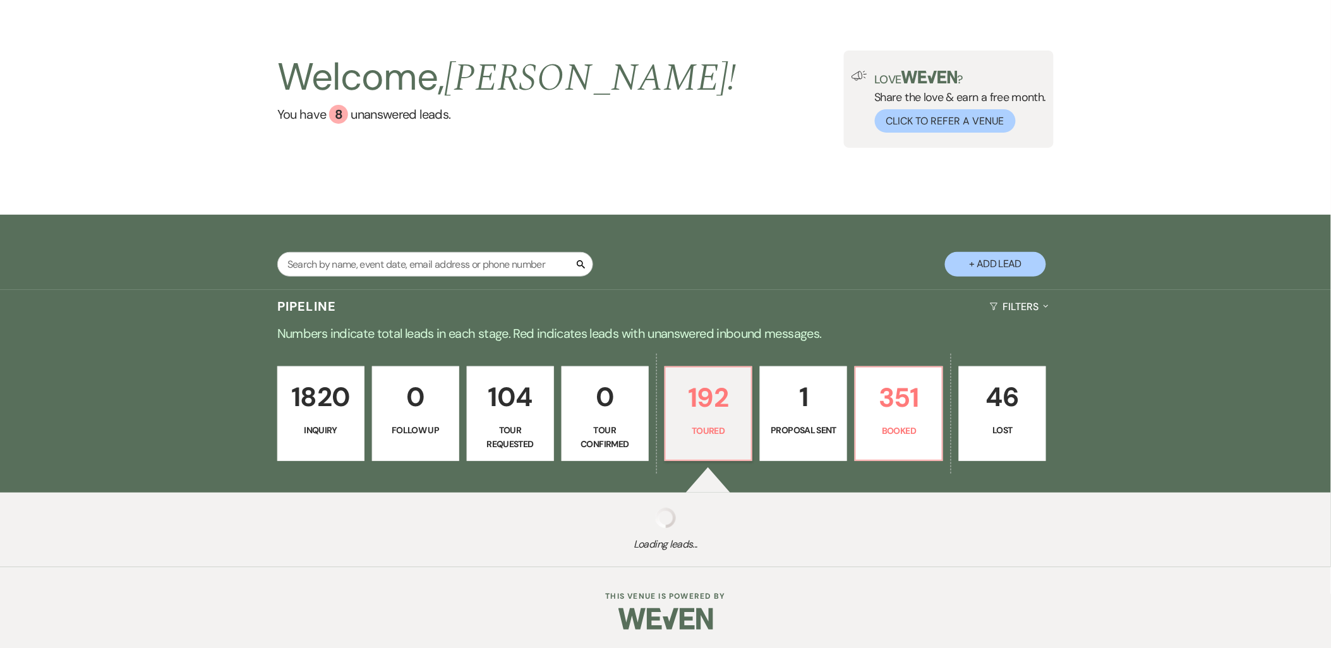
select select "5"
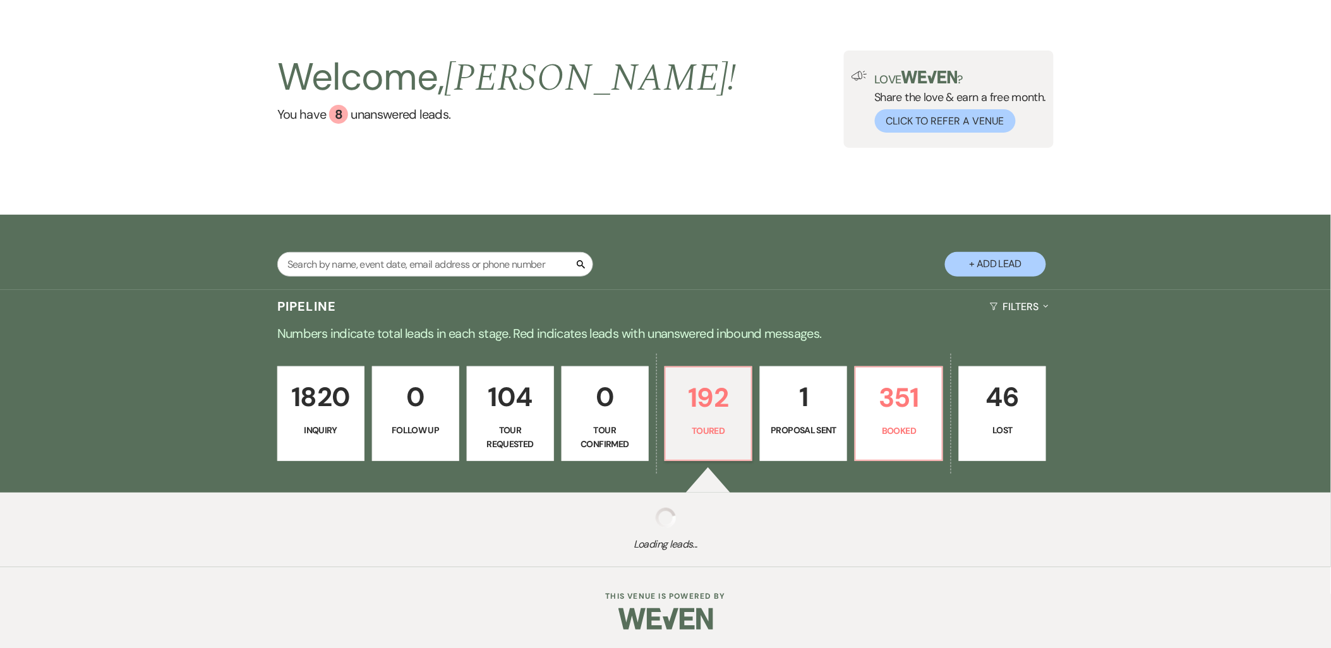
select select "5"
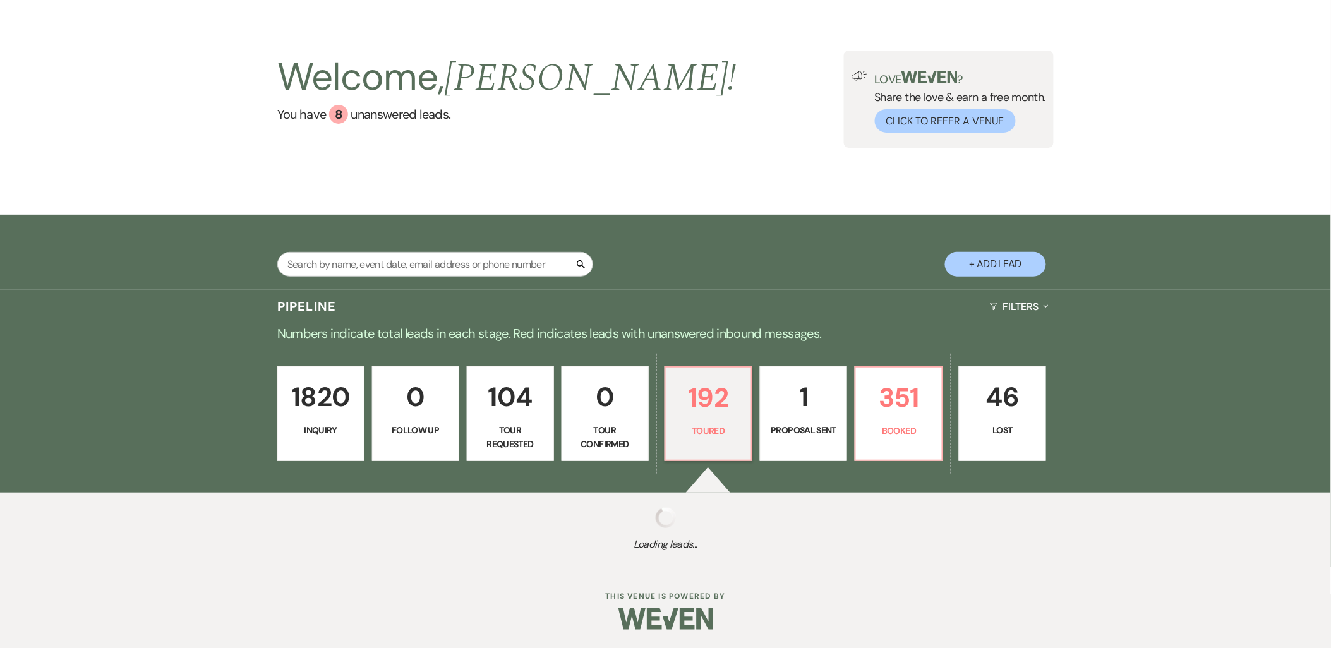
select select "5"
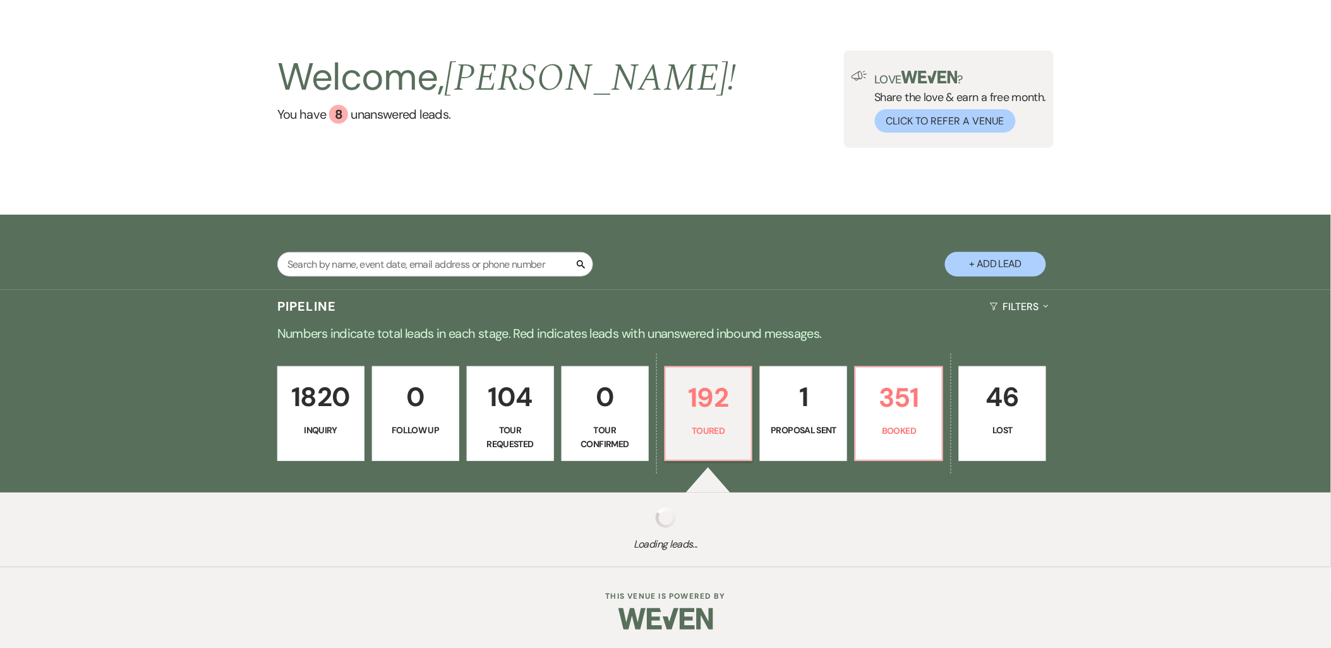
select select "5"
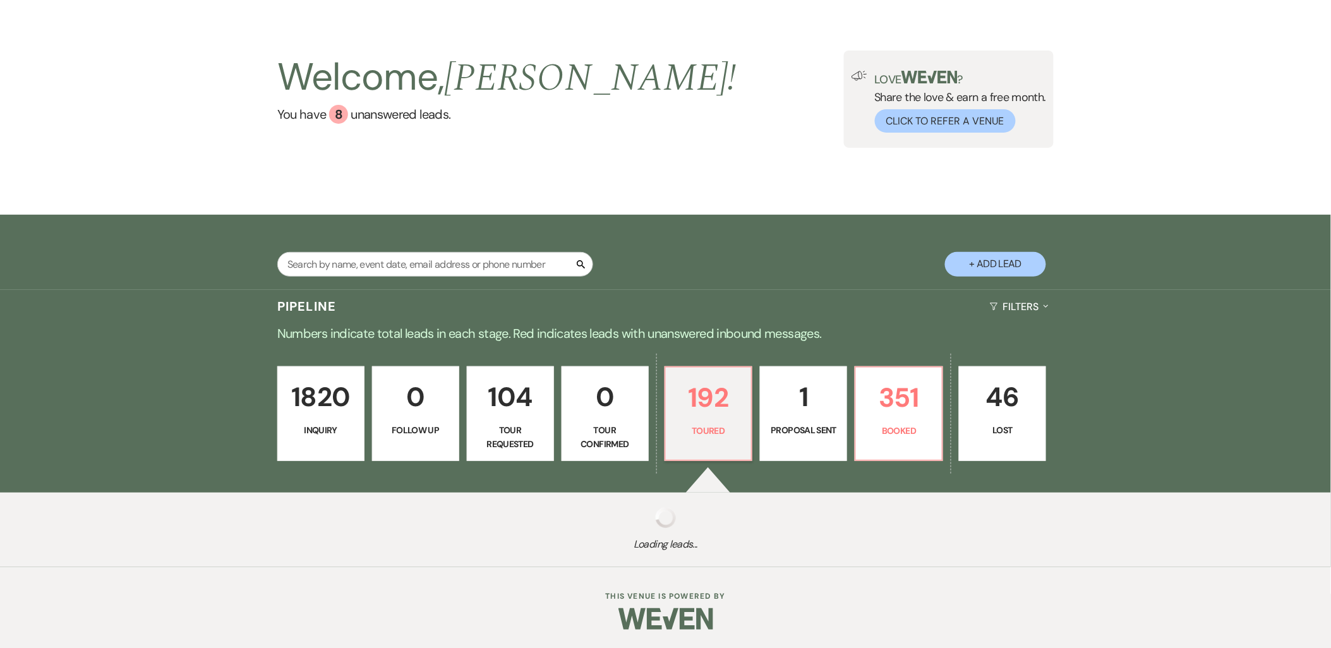
select select "5"
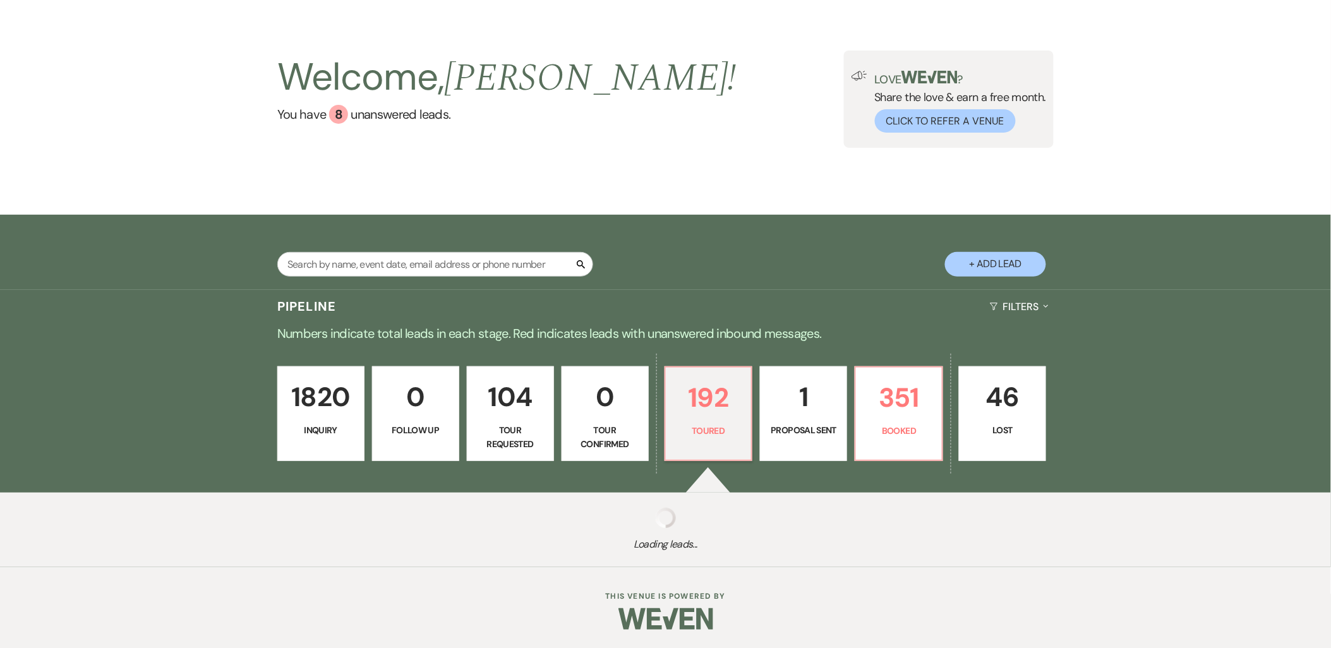
select select "5"
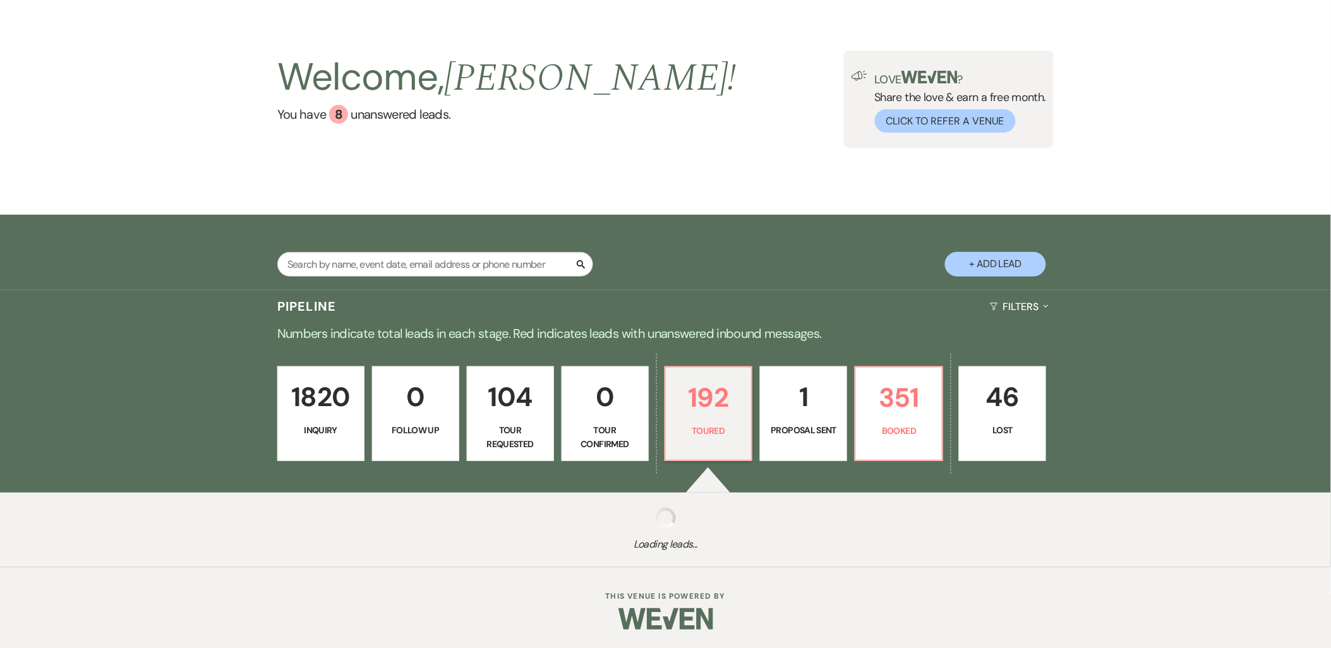
select select "5"
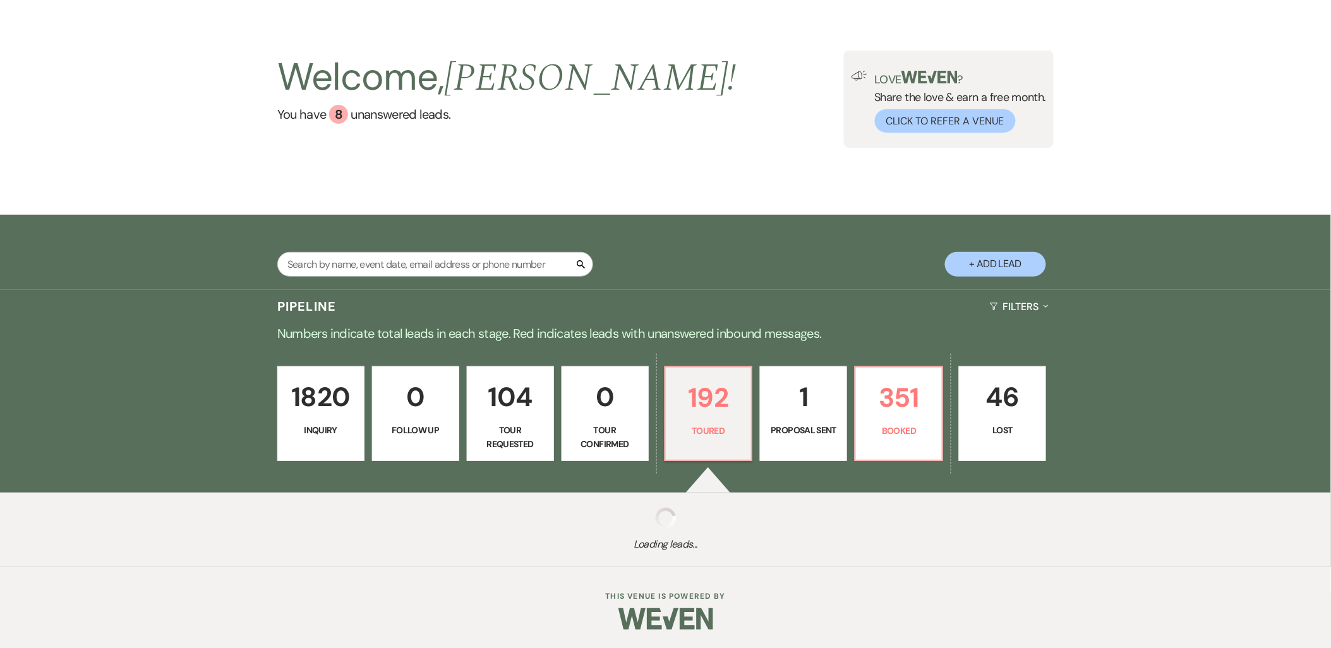
select select "5"
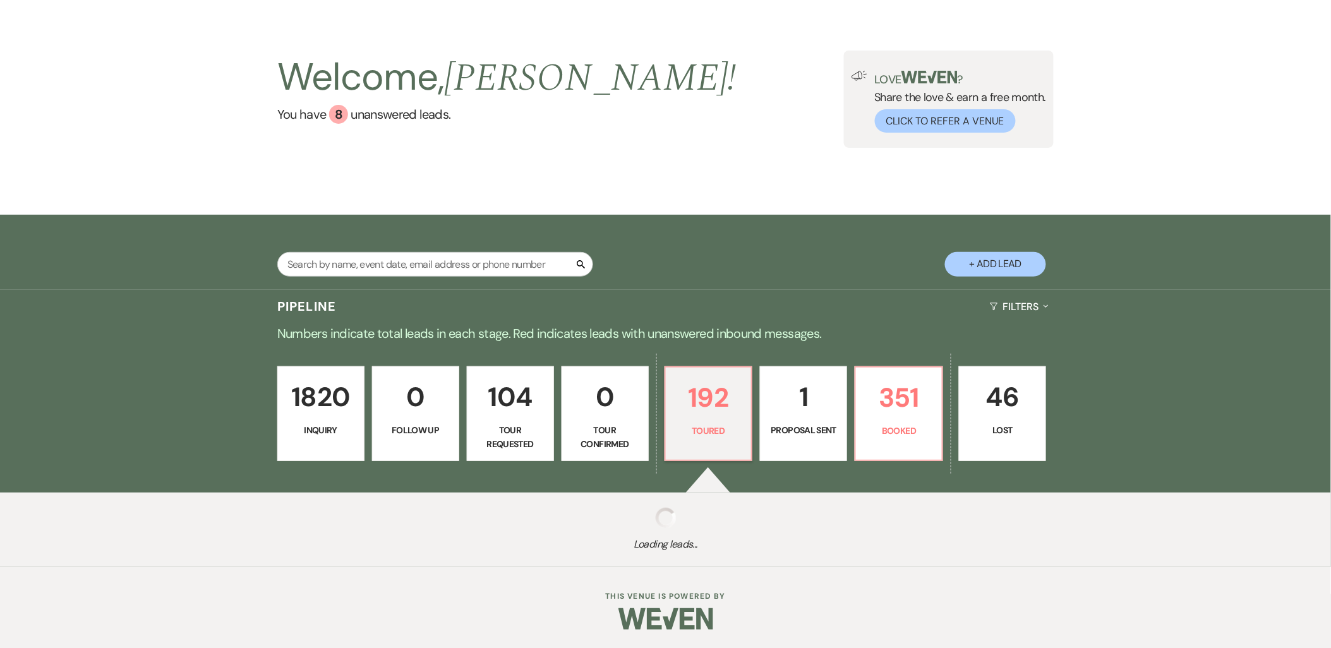
select select "5"
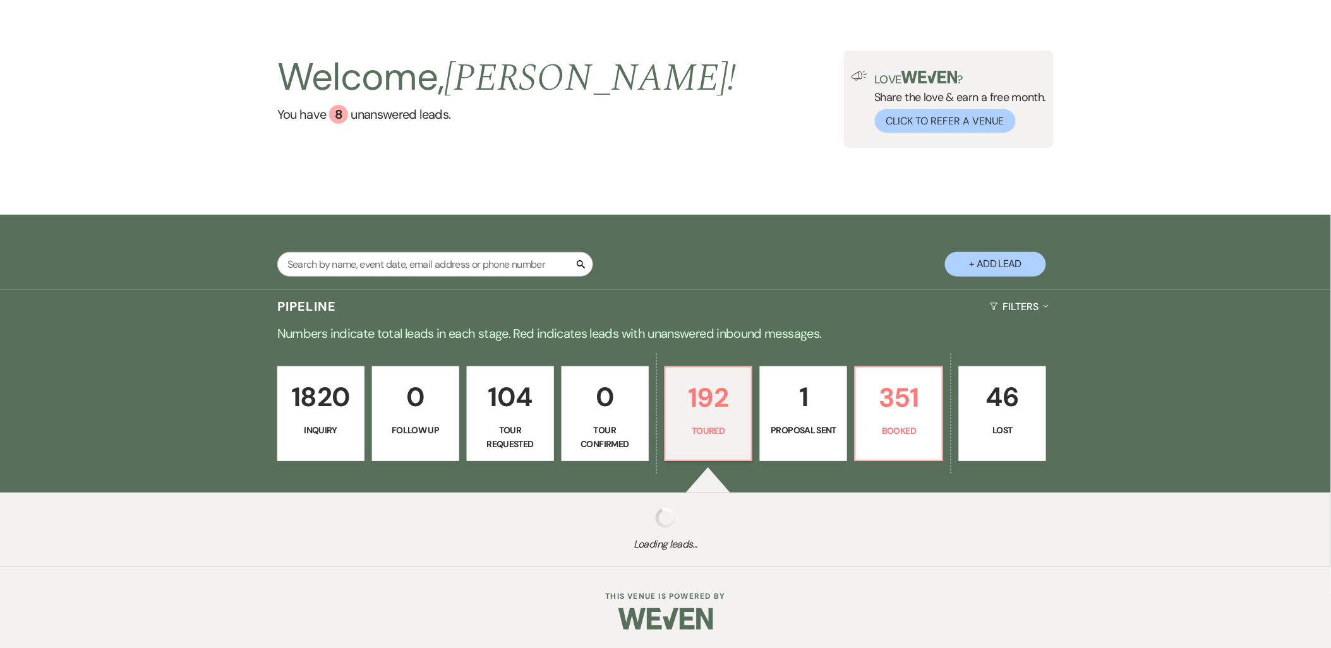
select select "5"
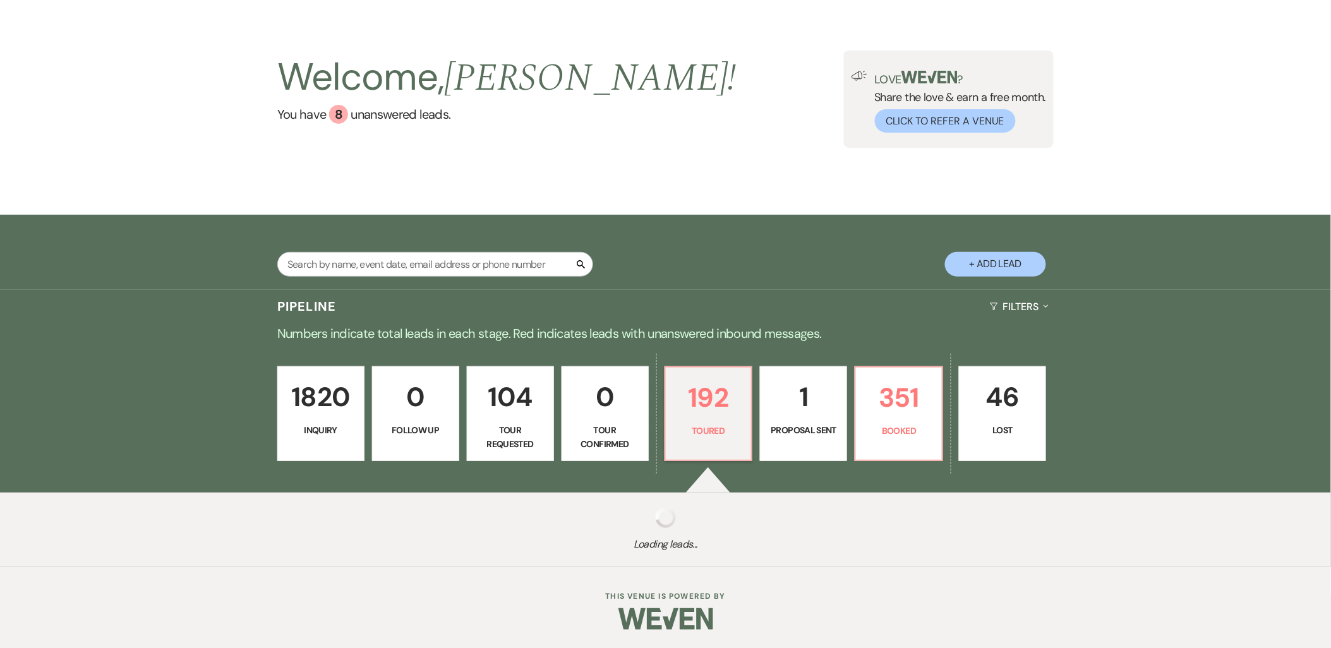
select select "5"
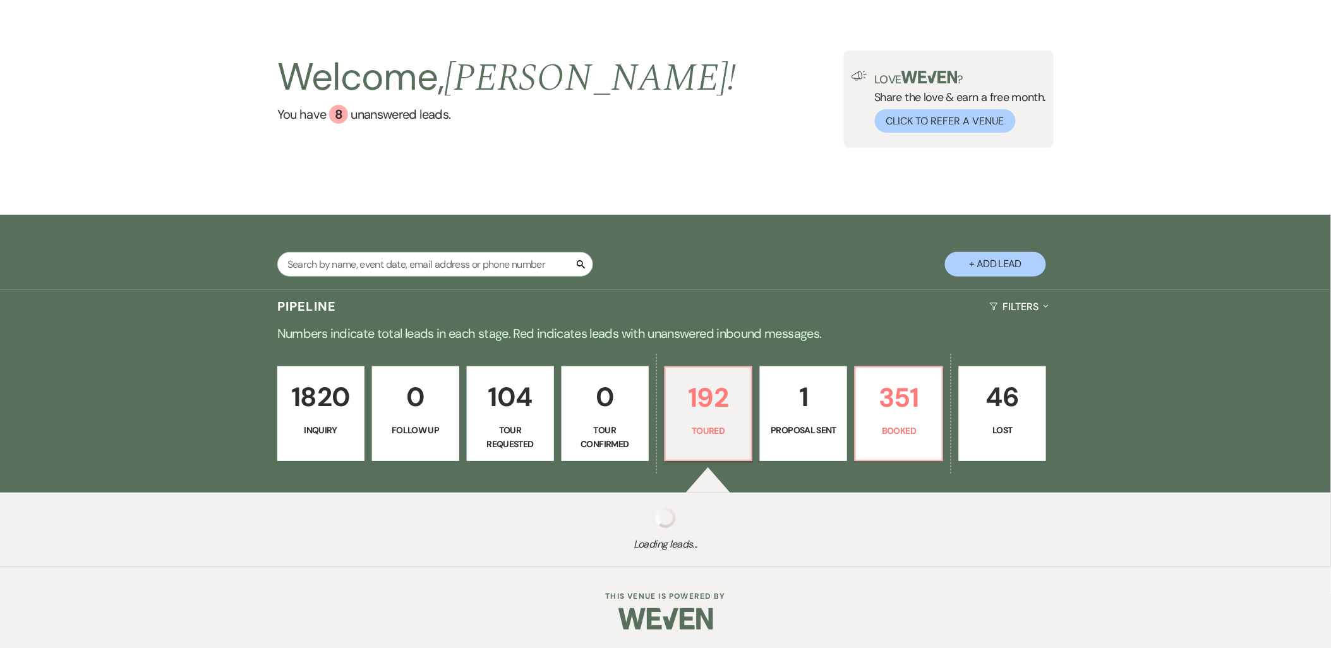
select select "5"
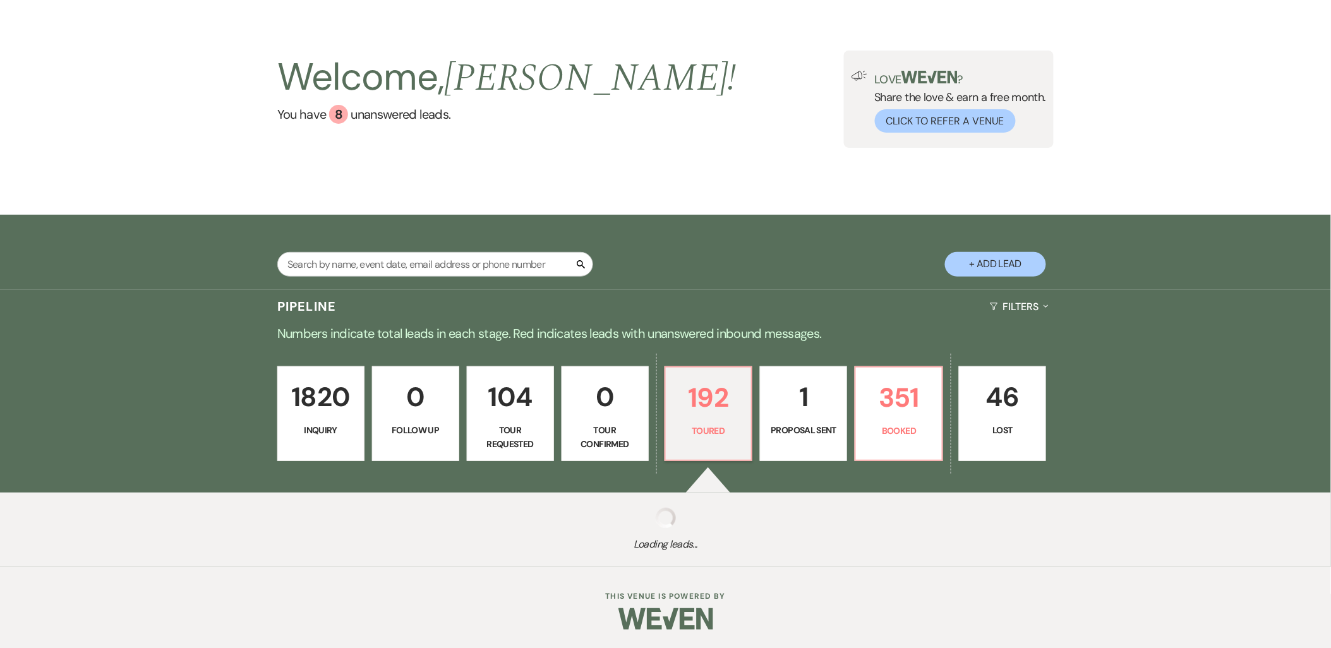
select select "5"
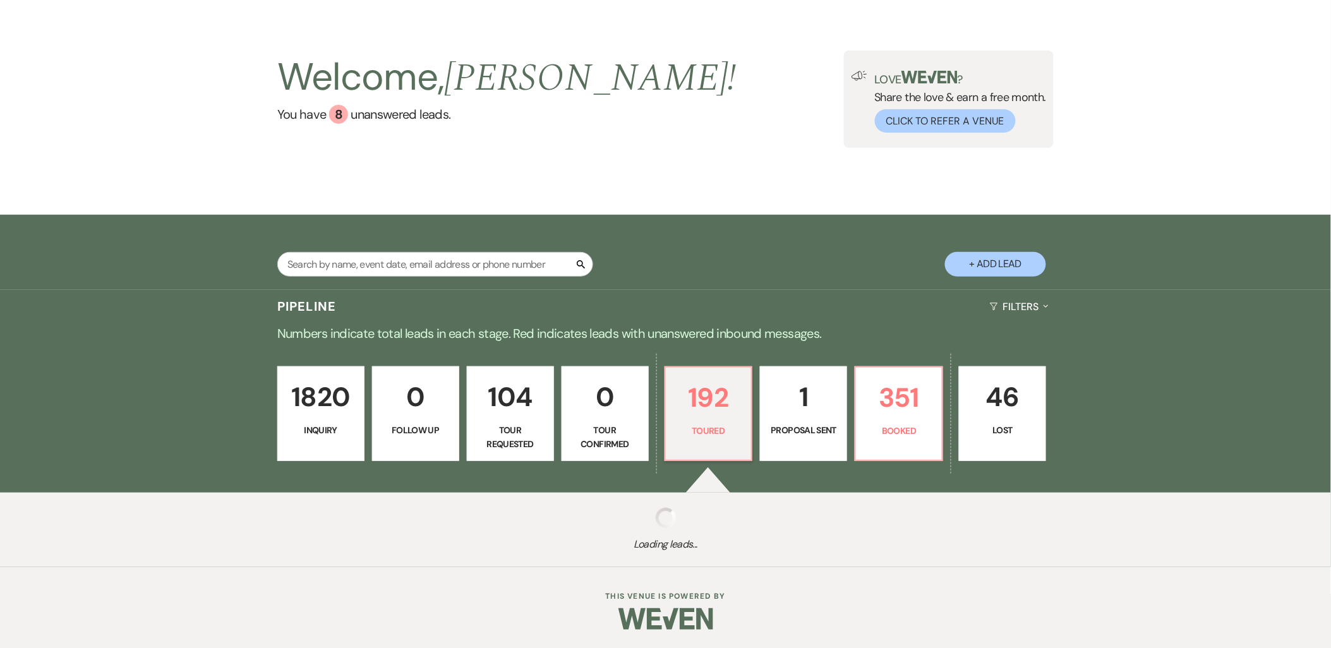
select select "5"
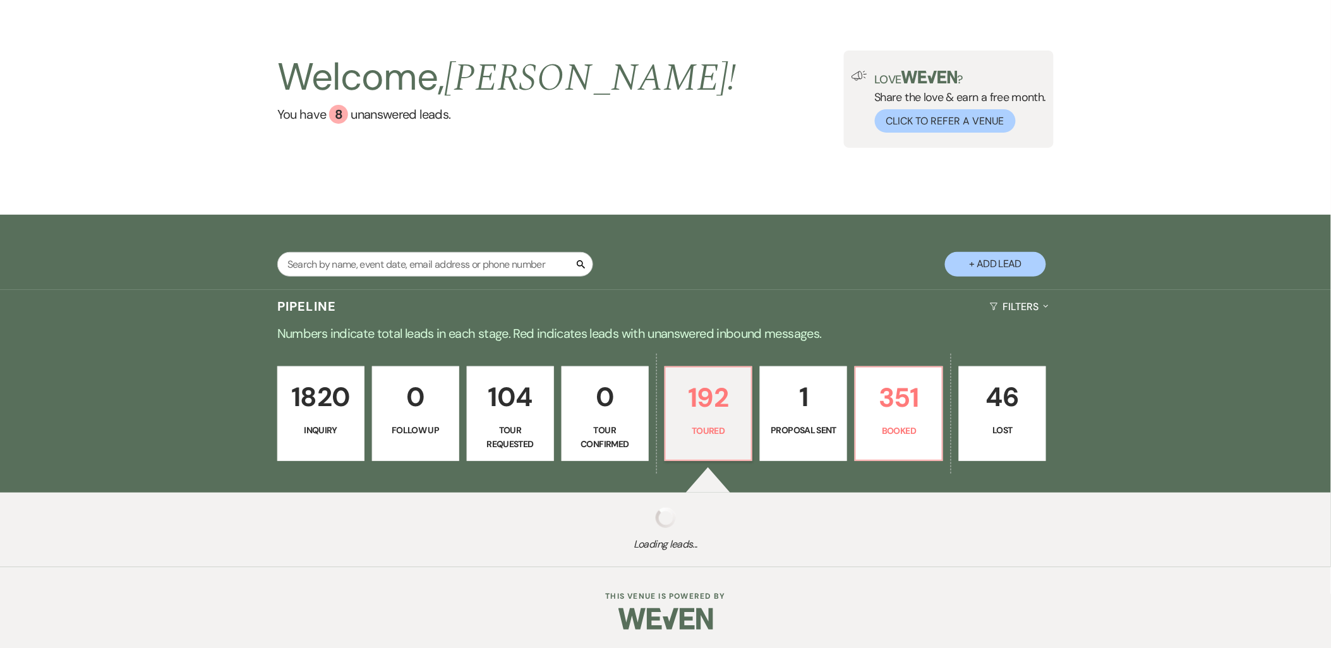
select select "5"
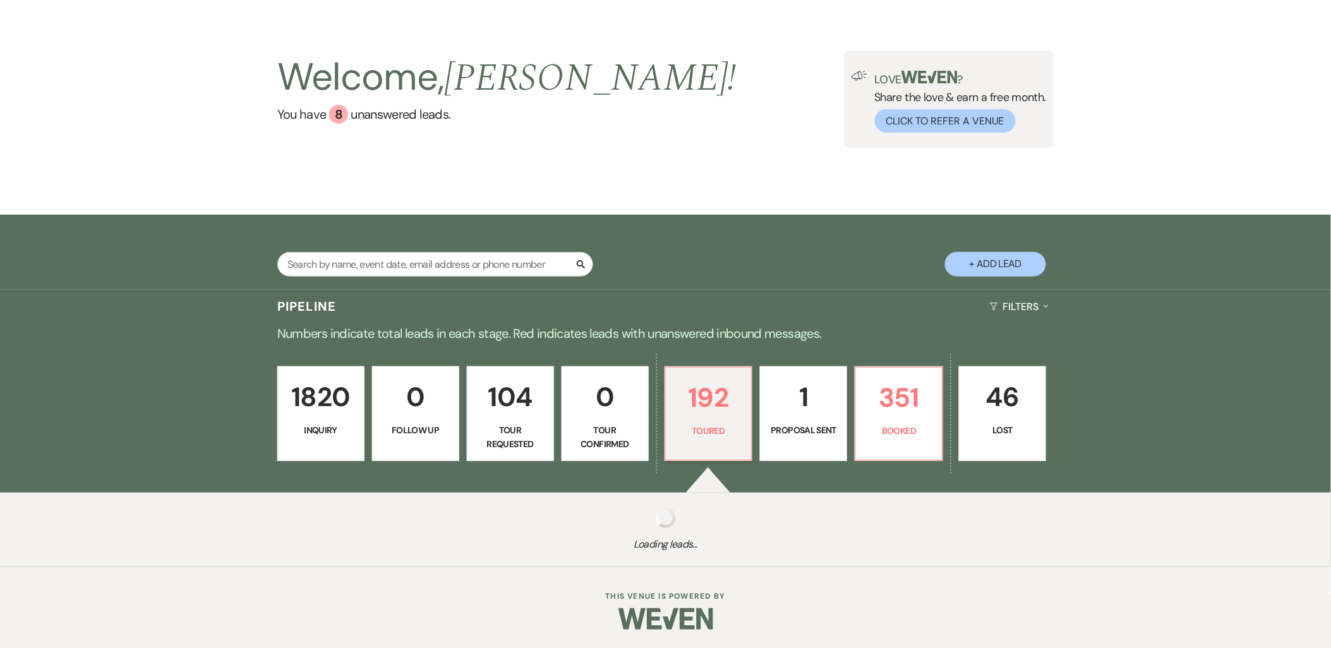
select select "5"
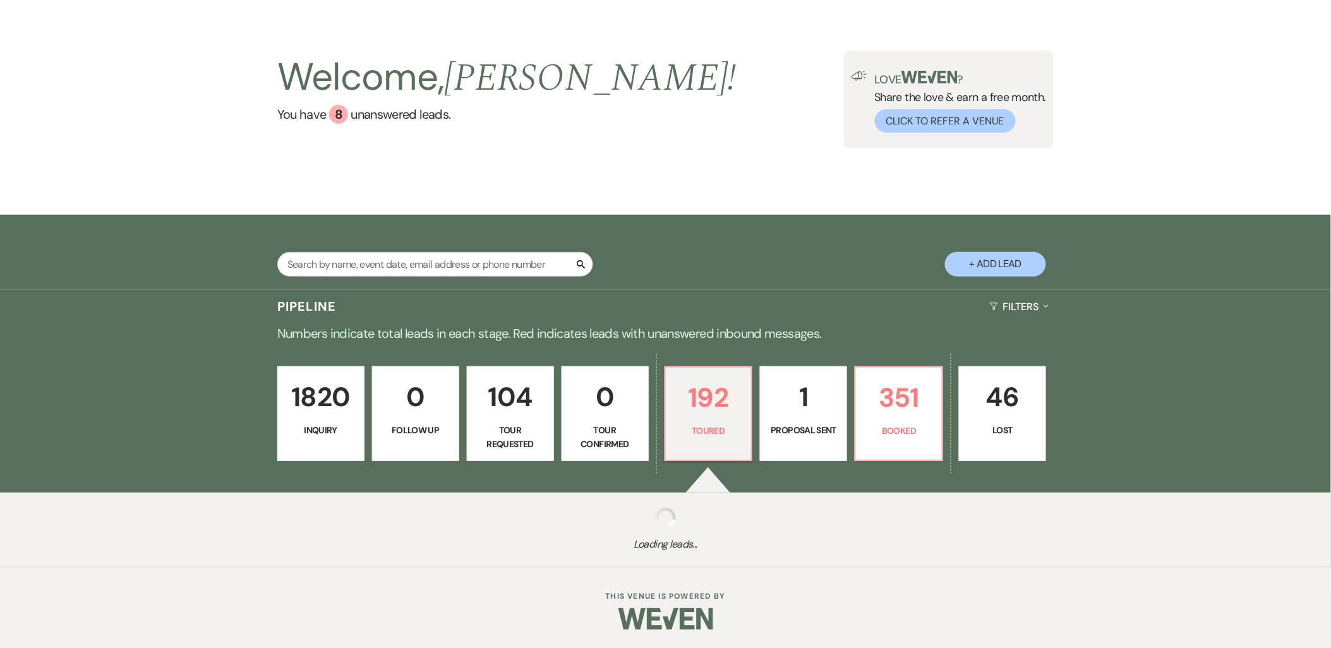
select select "5"
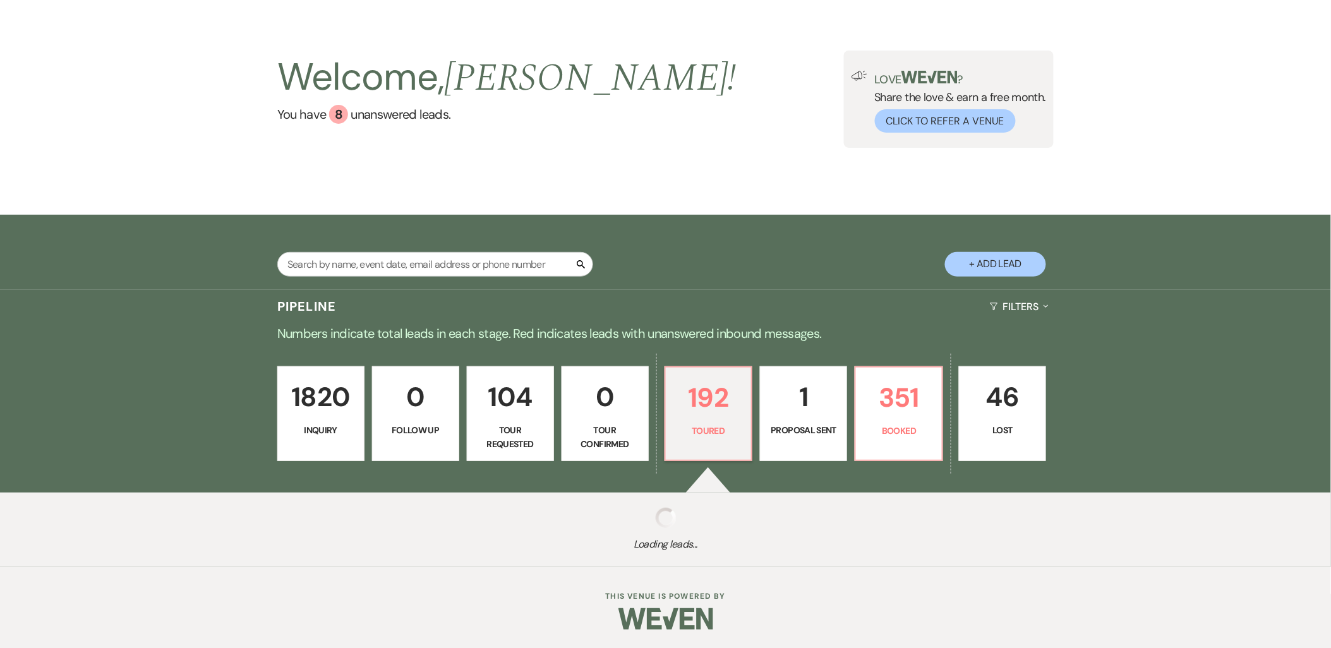
select select "5"
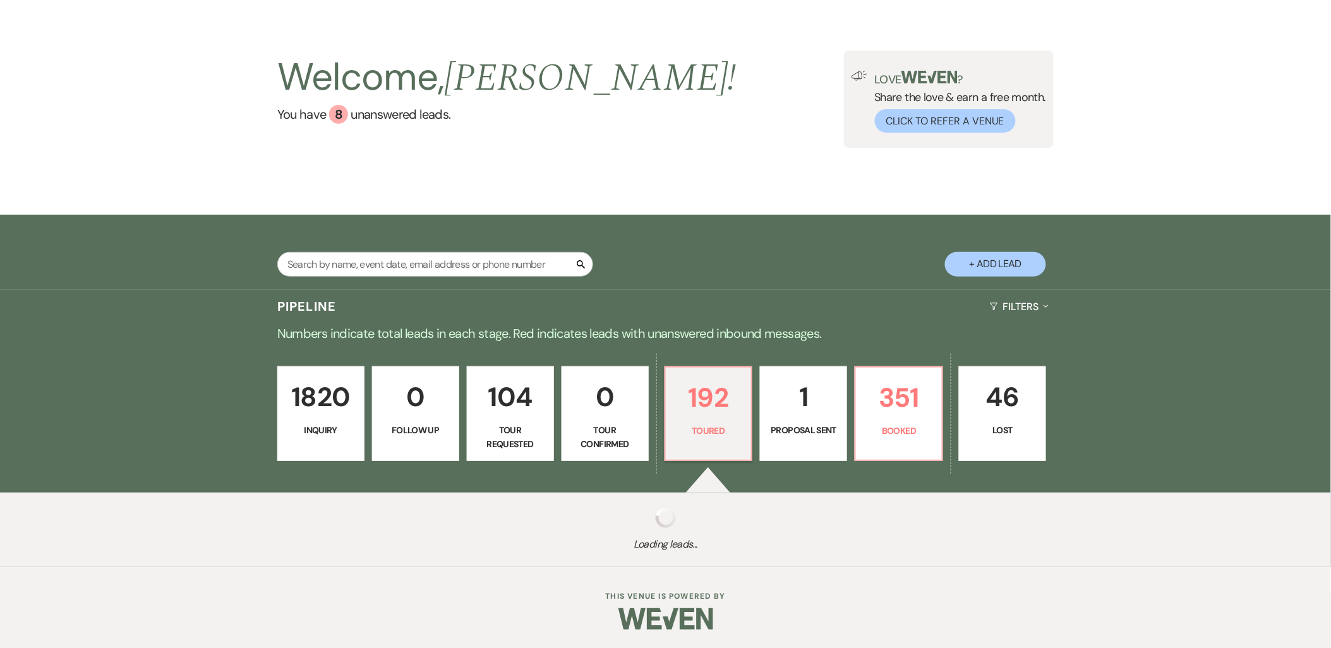
select select "5"
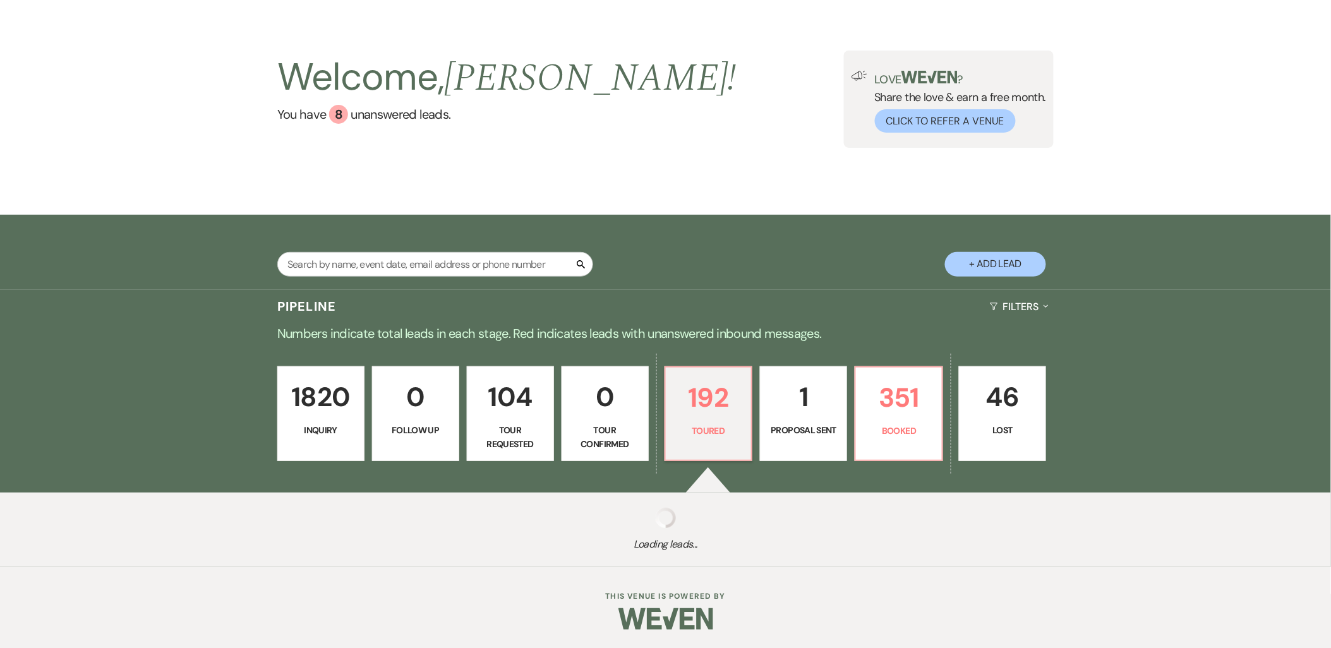
select select "5"
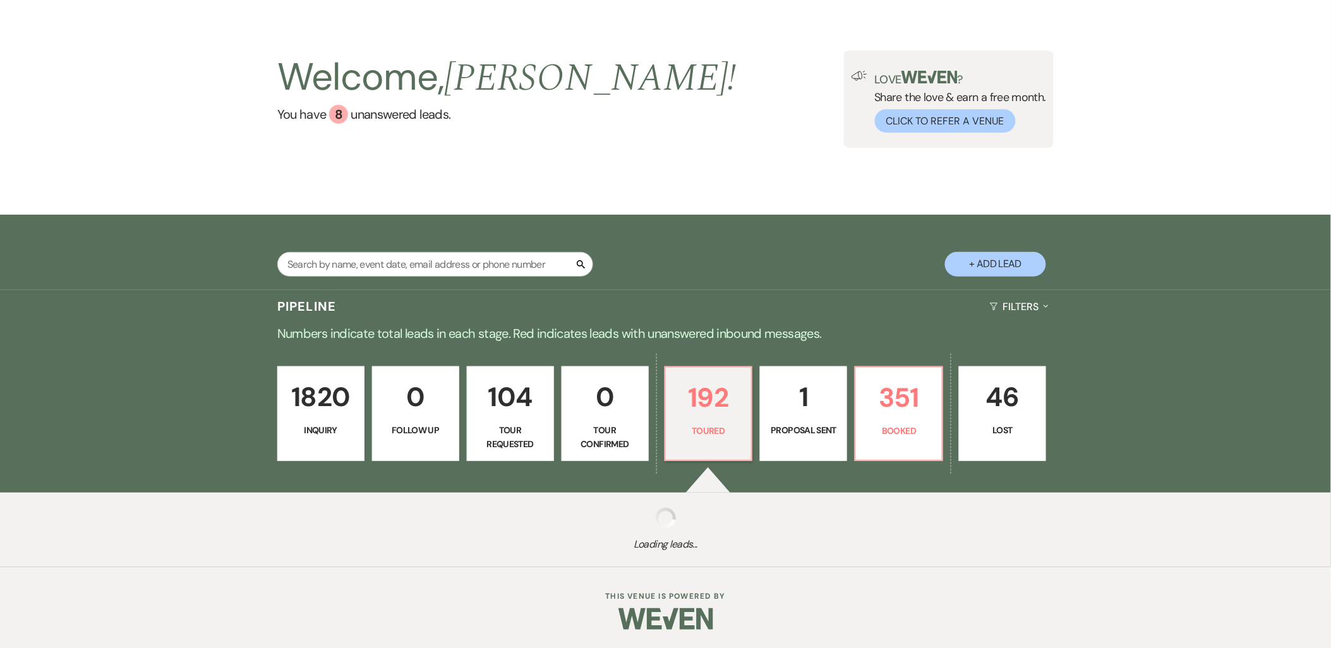
select select "5"
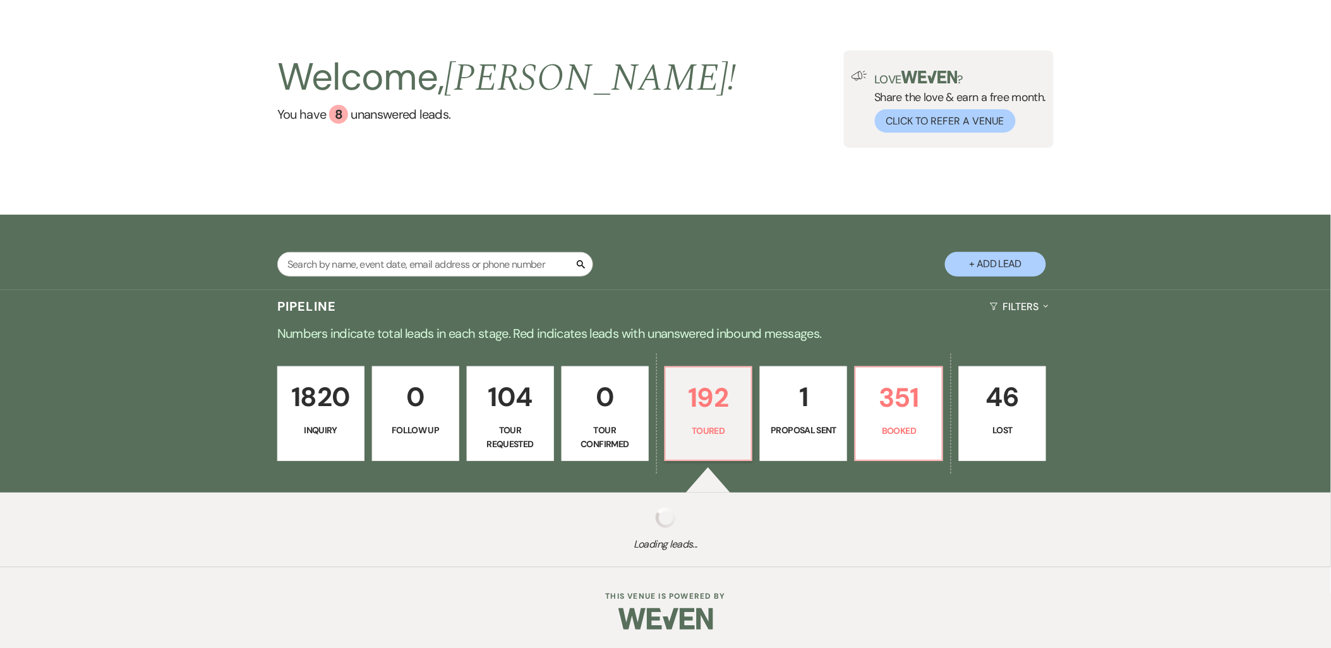
select select "5"
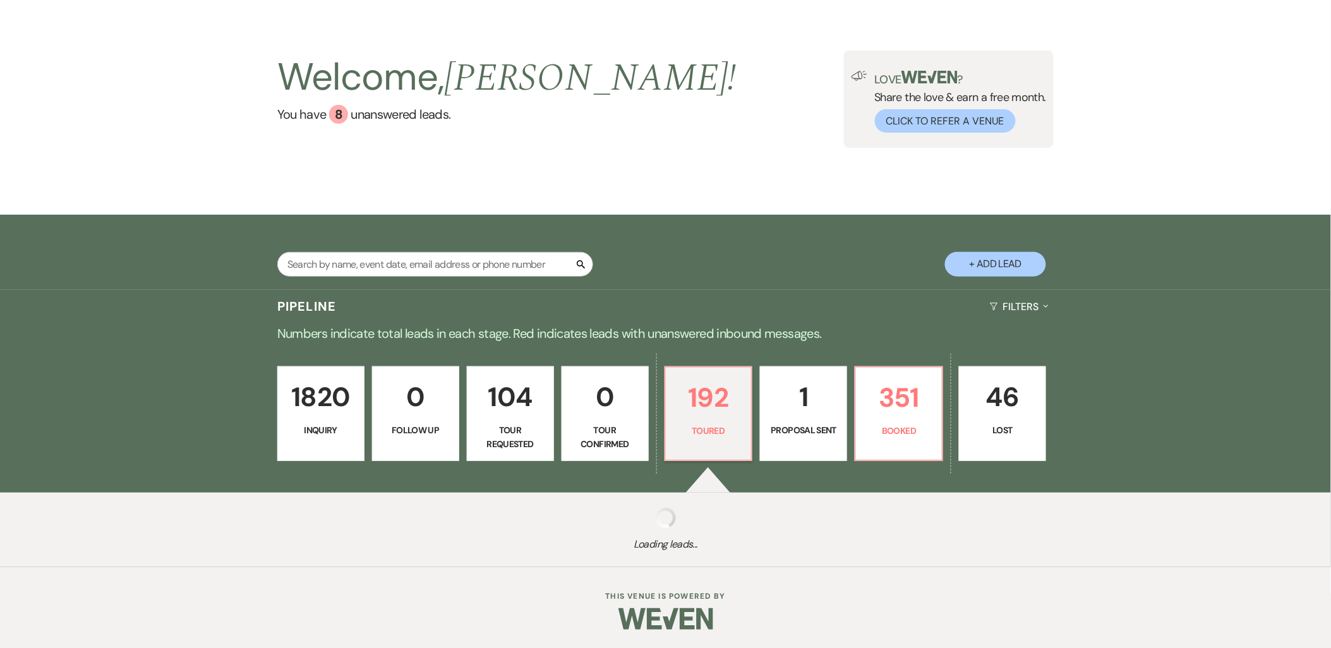
select select "5"
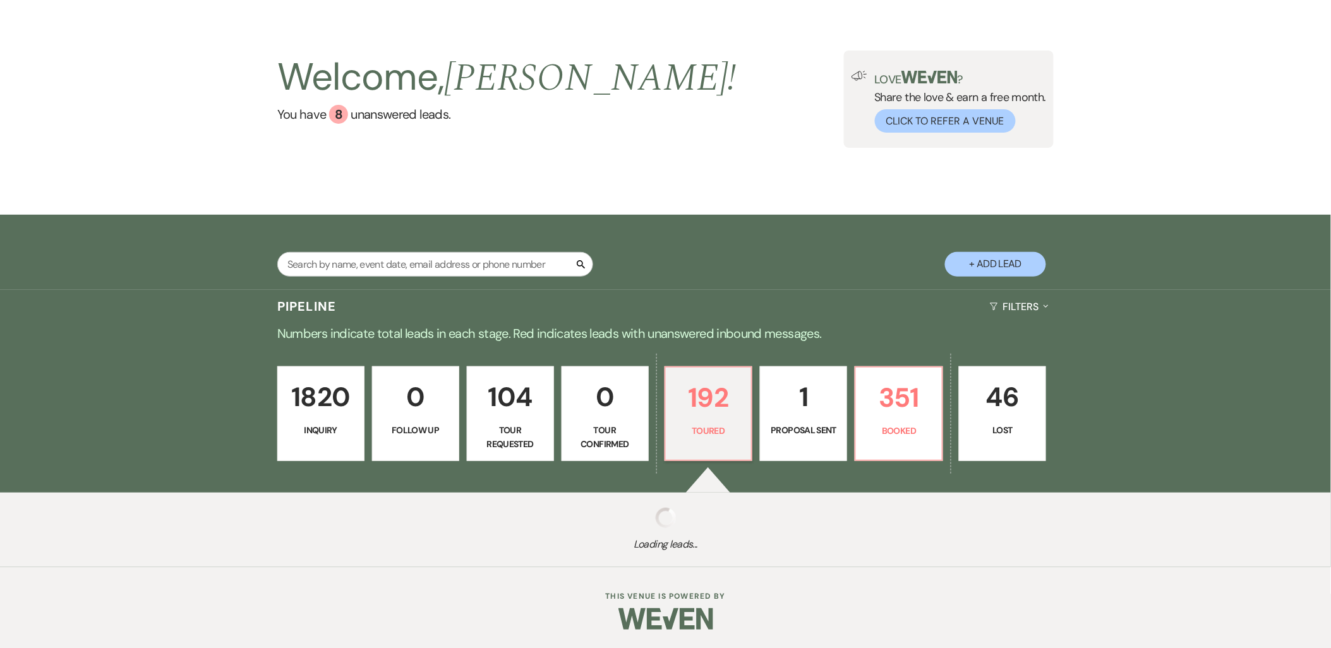
select select "5"
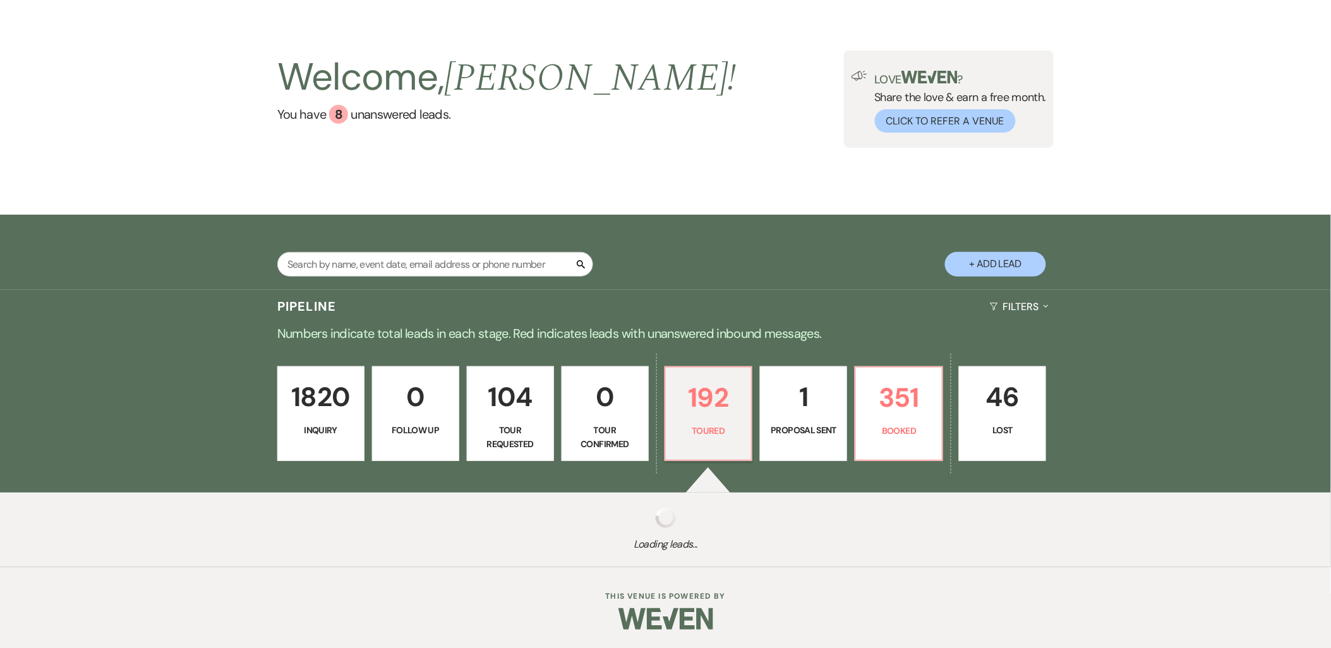
select select "5"
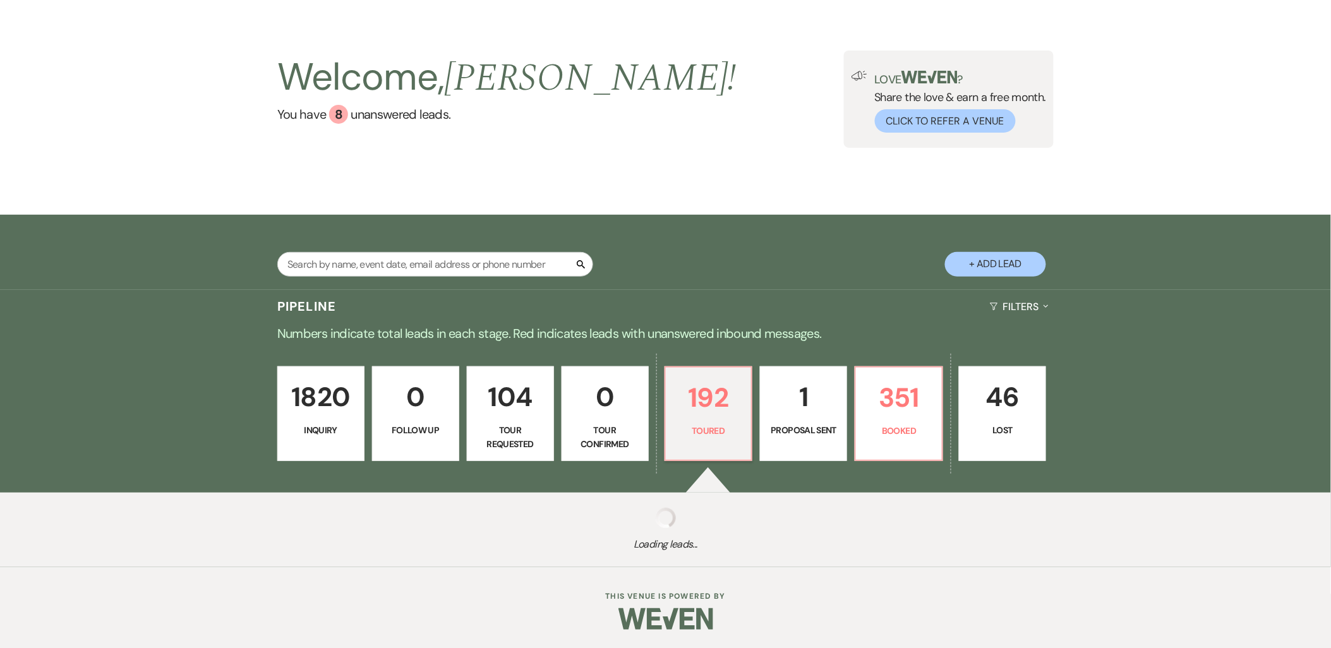
select select "5"
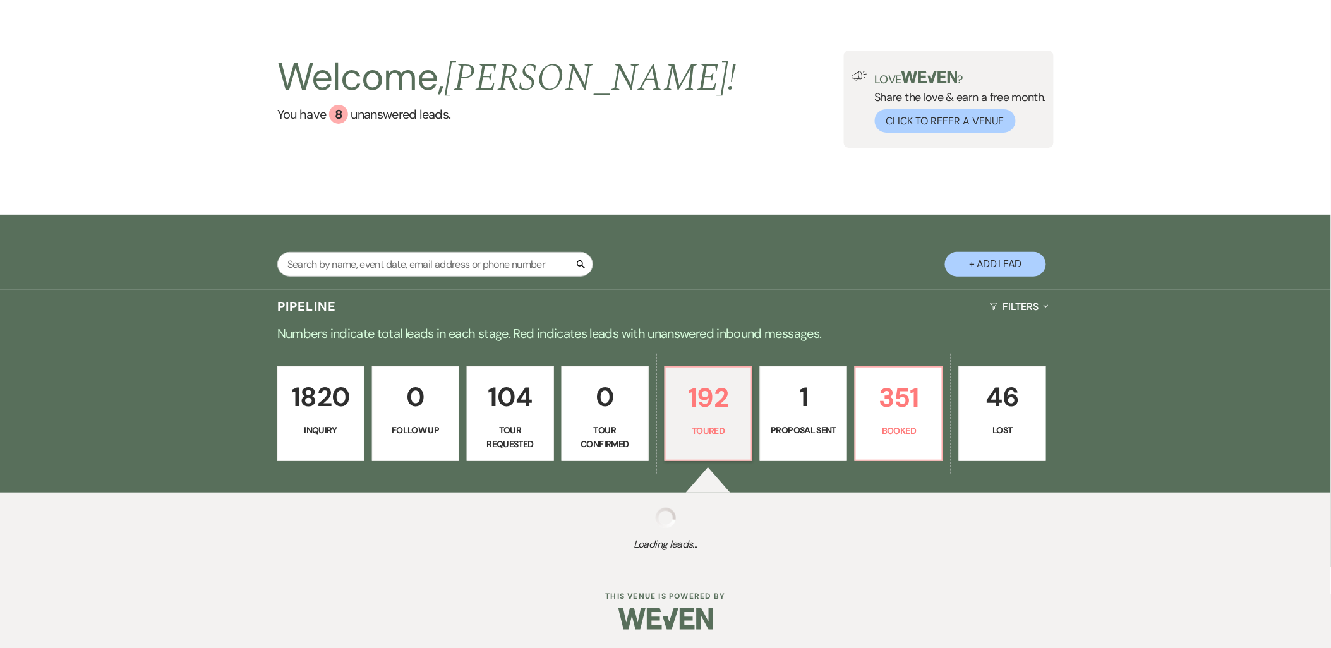
select select "5"
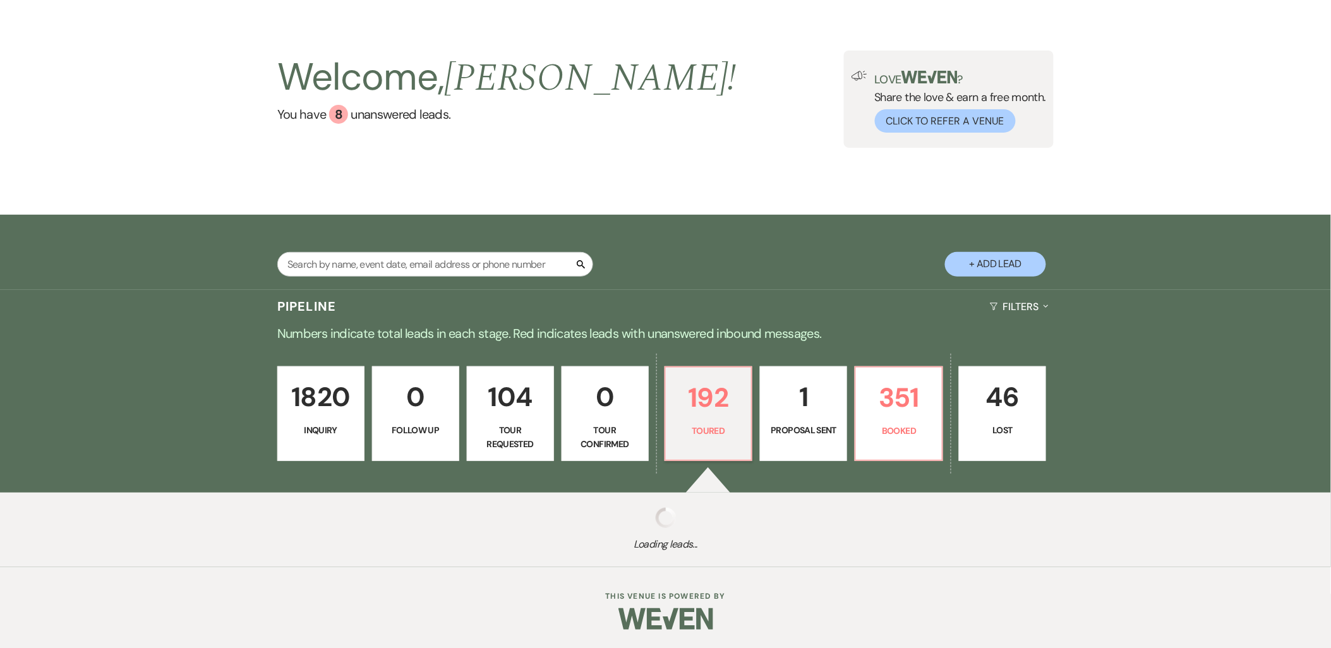
select select "5"
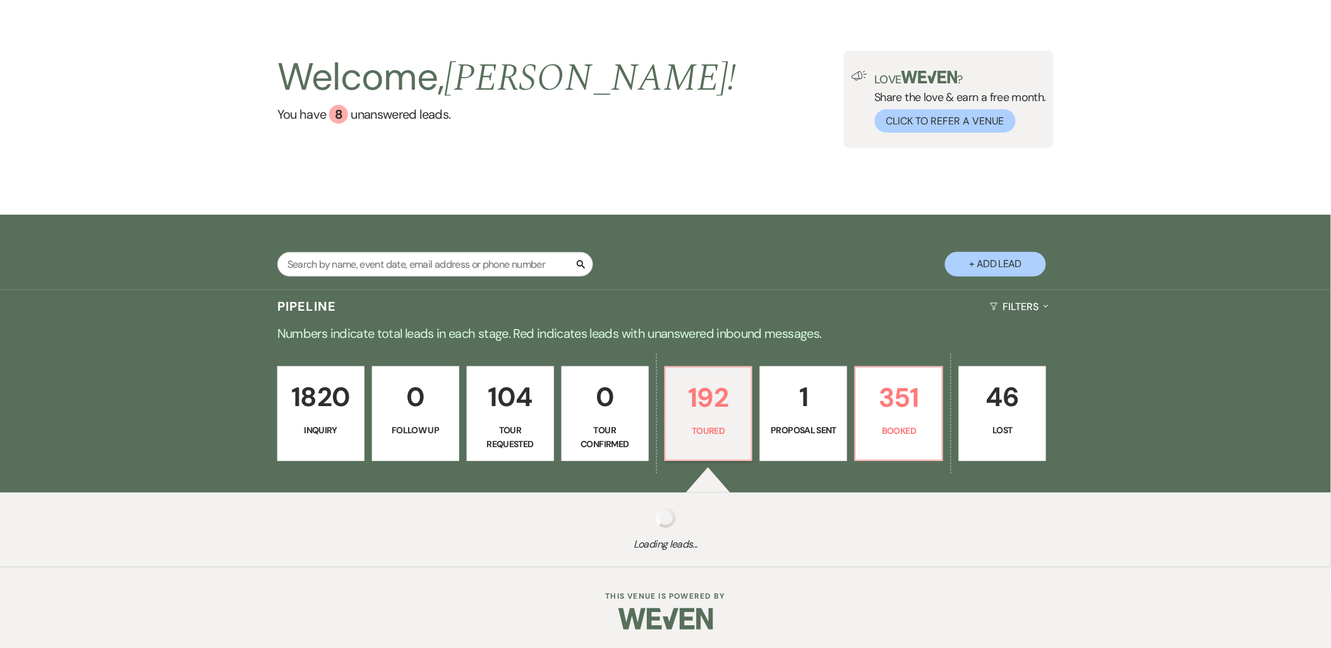
select select "5"
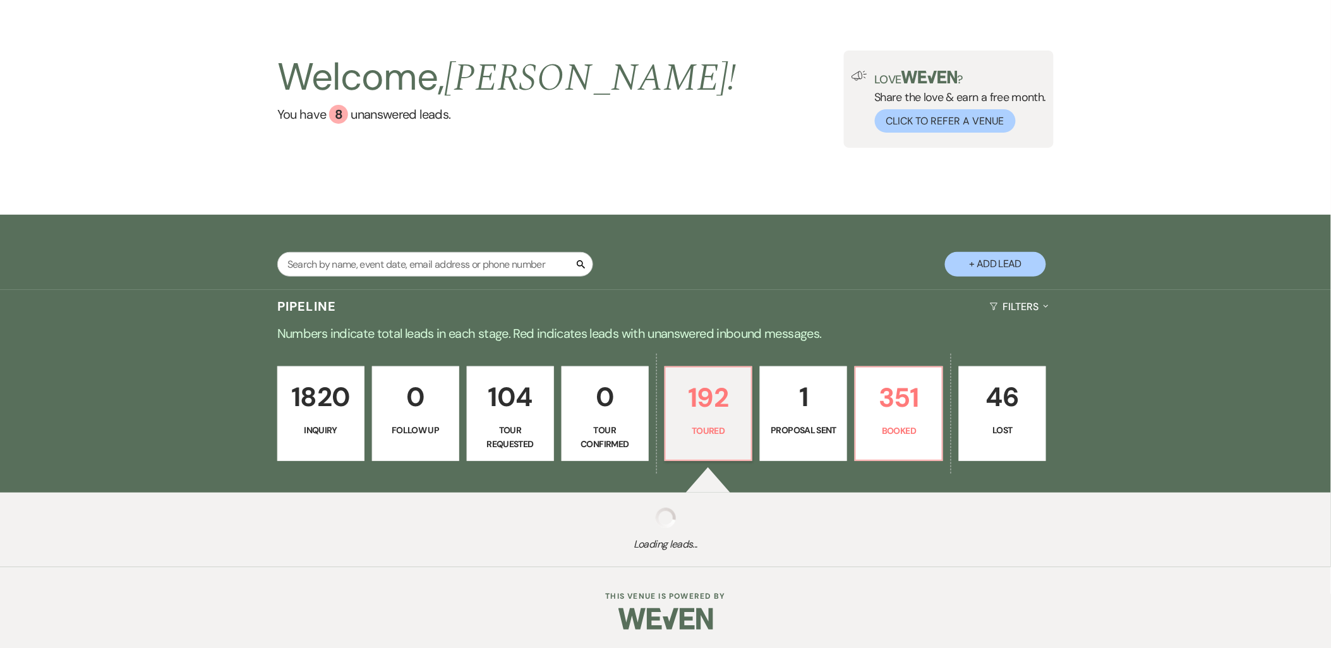
select select "5"
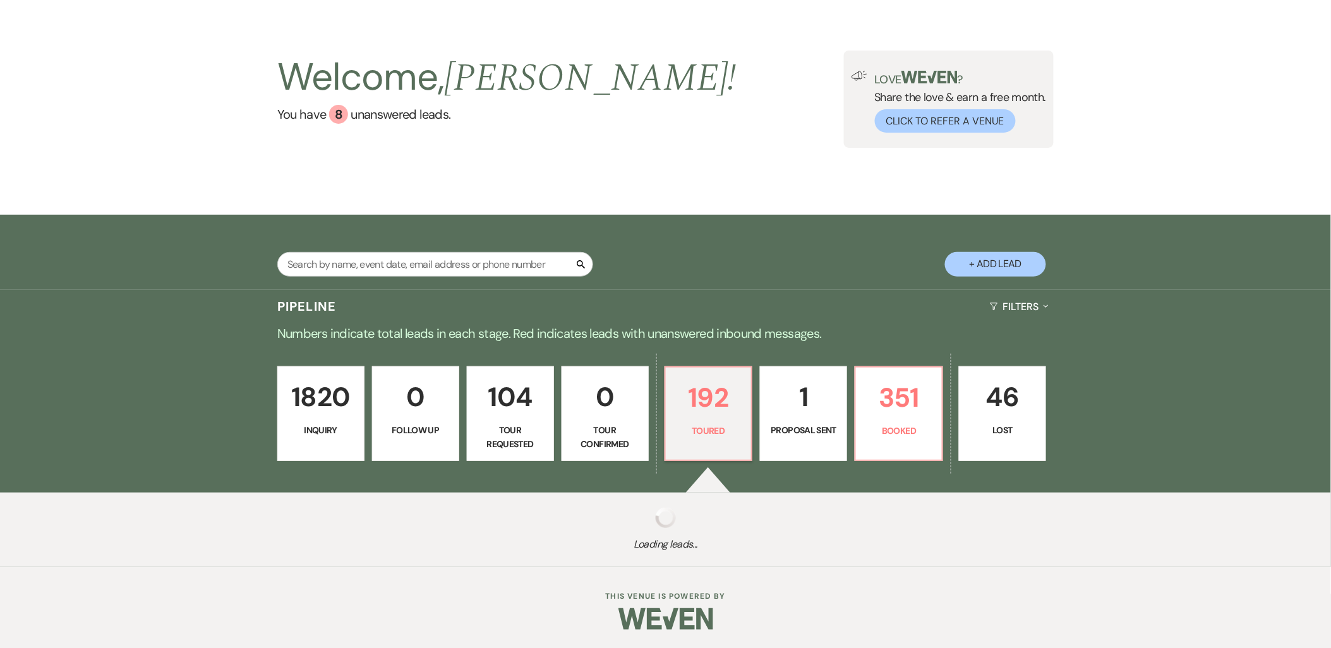
select select "5"
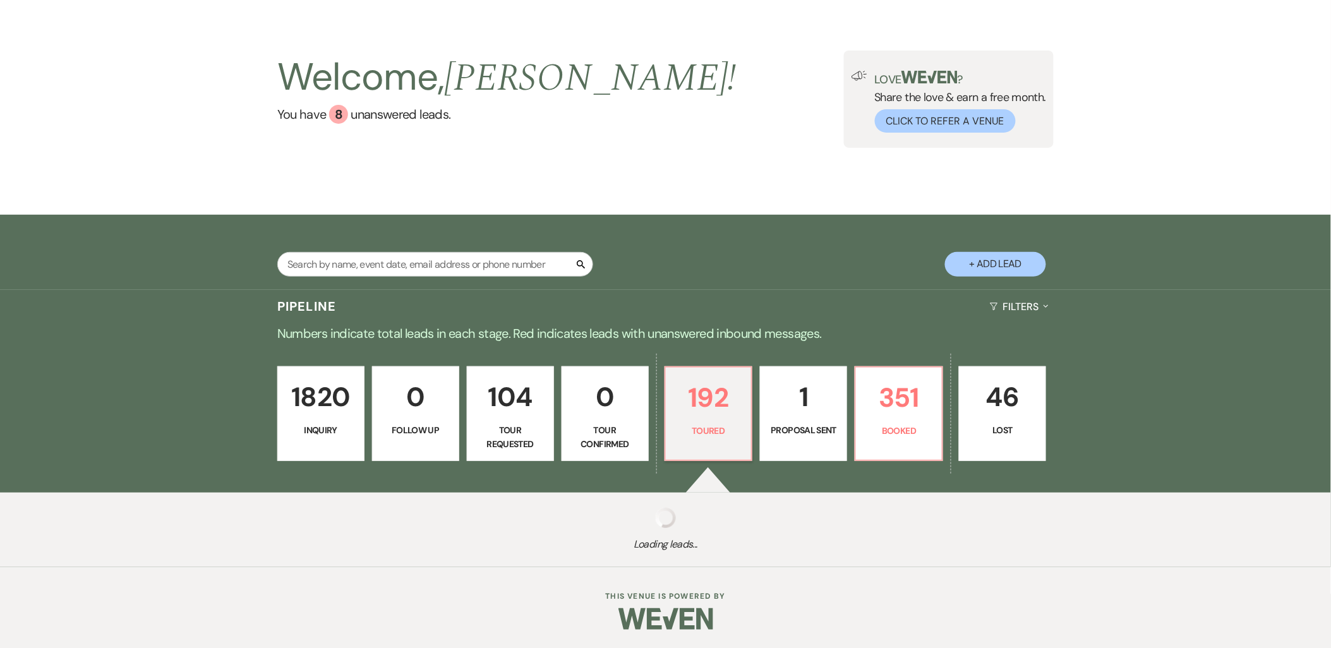
select select "5"
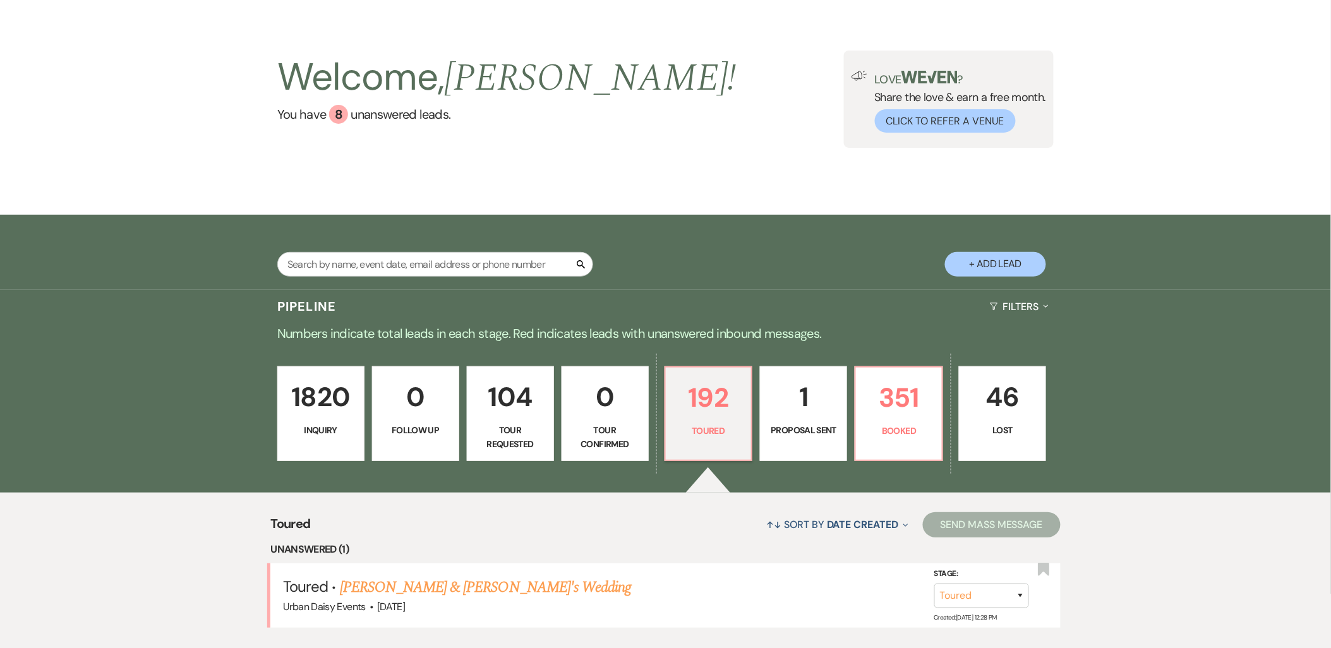
scroll to position [140, 0]
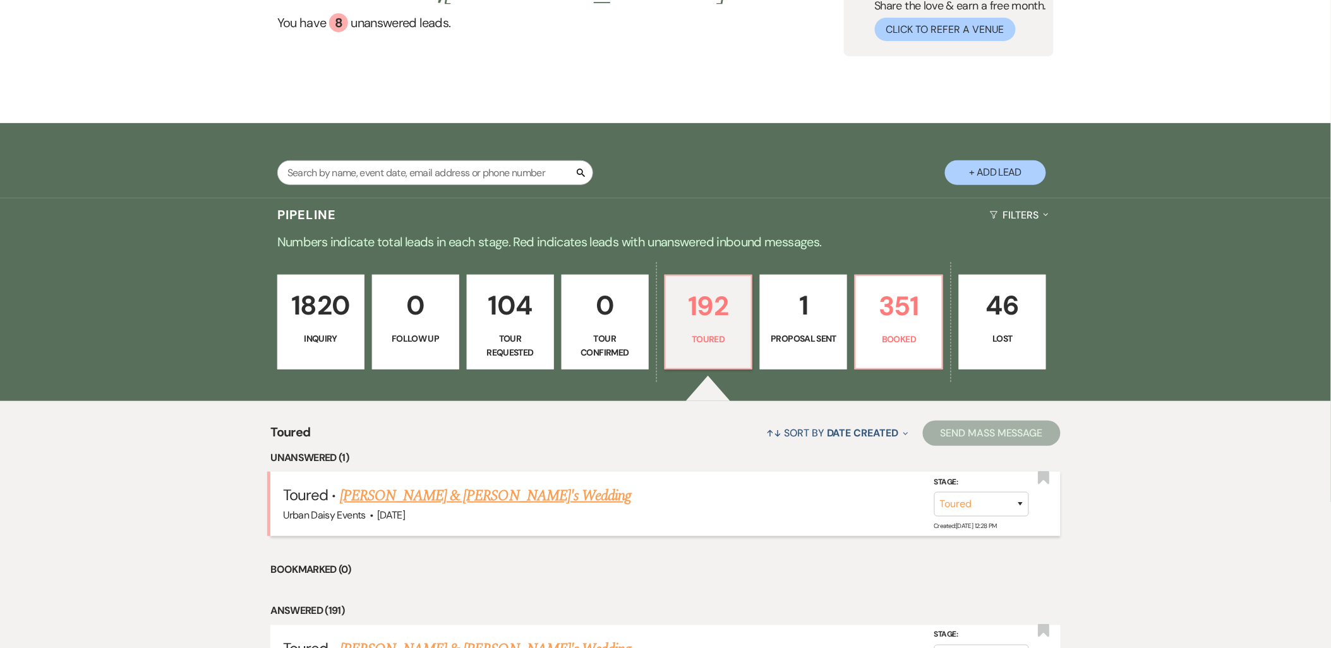
click at [377, 495] on link "Katherine Pauletti & Fiance's Wedding" at bounding box center [486, 496] width 292 height 23
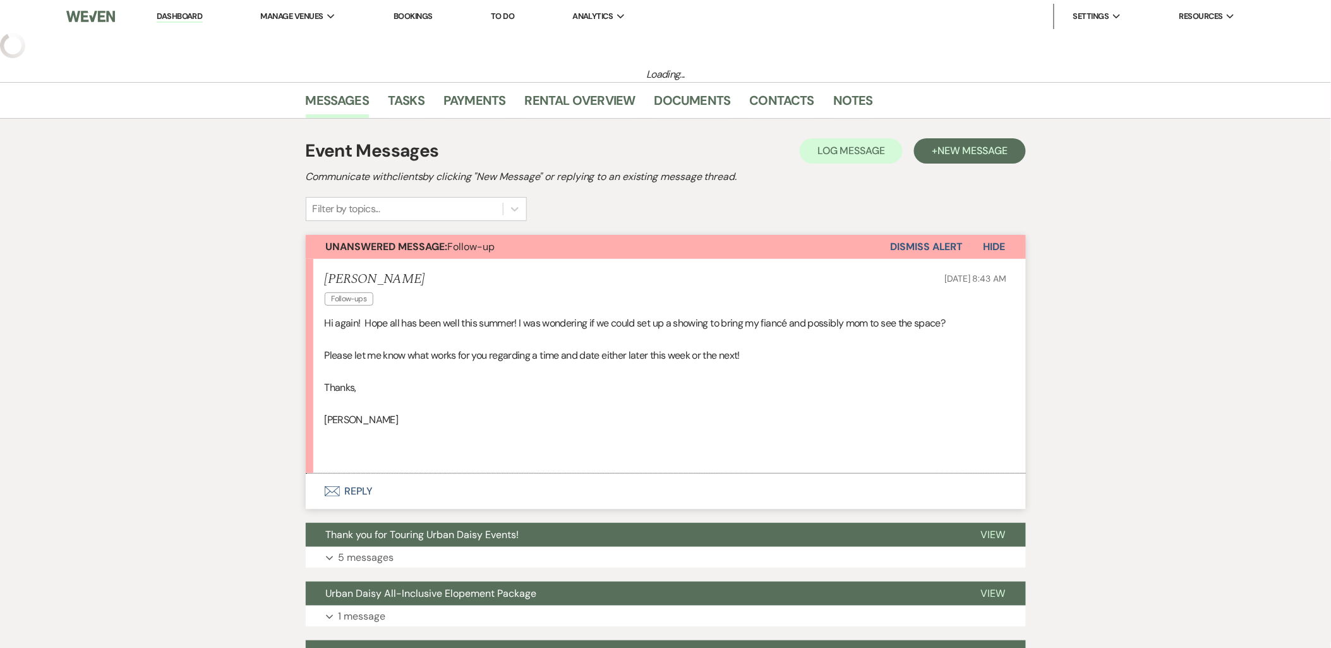
select select "5"
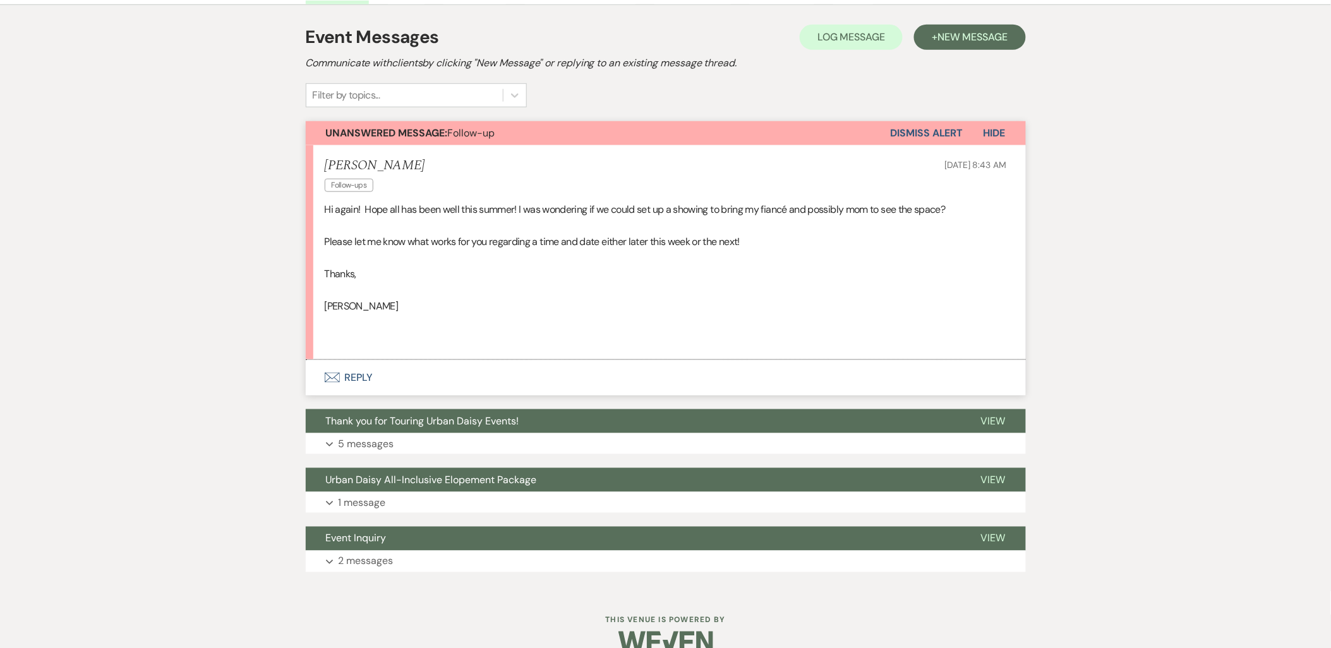
scroll to position [351, 0]
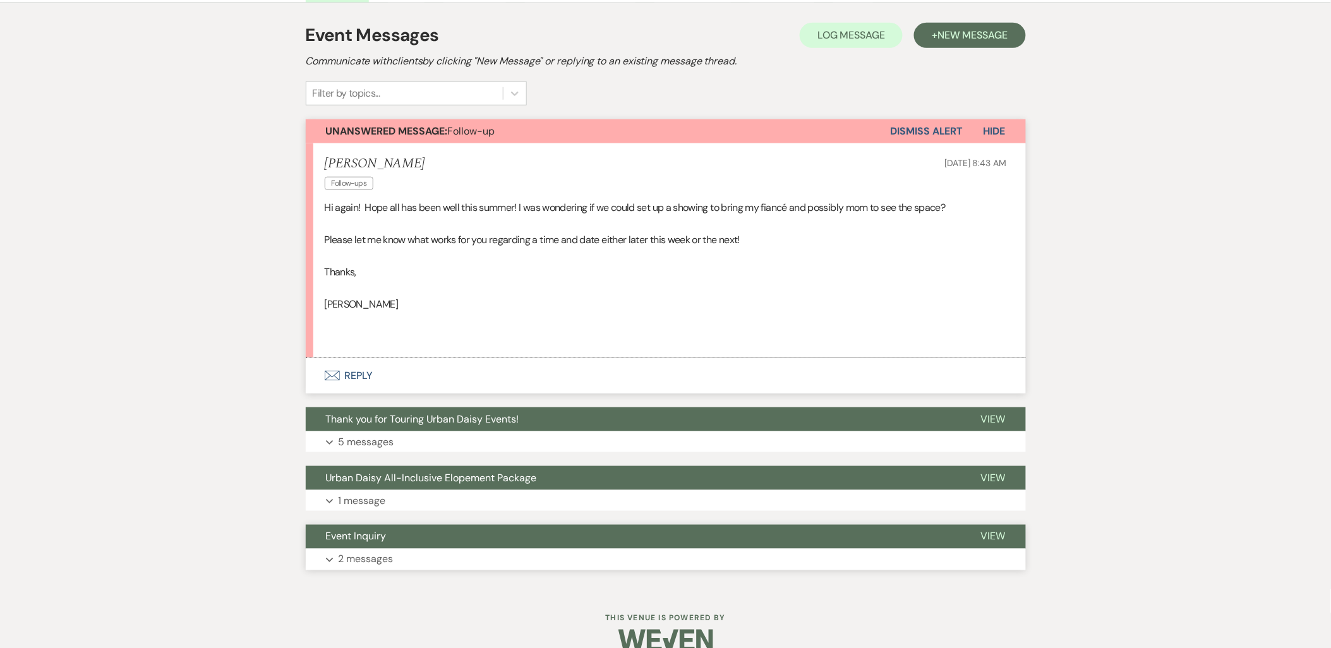
click at [409, 563] on button "Expand 2 messages" at bounding box center [666, 559] width 720 height 21
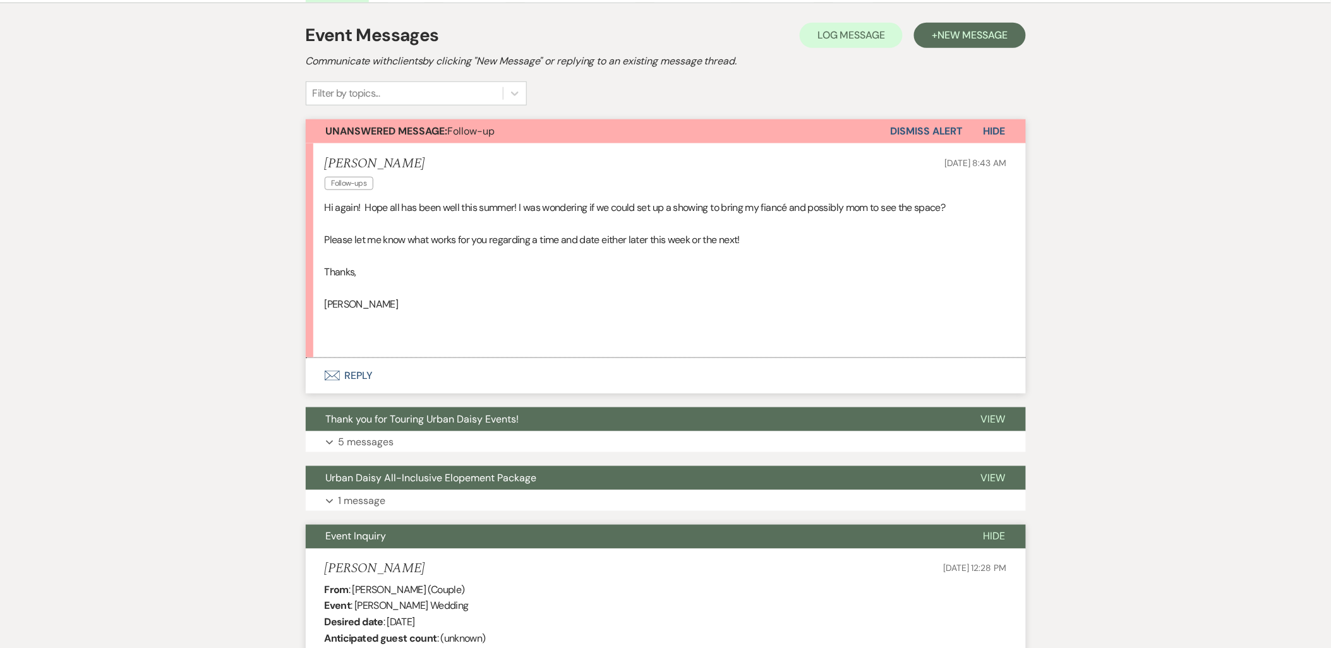
click at [398, 504] on button "Expand 1 message" at bounding box center [666, 500] width 720 height 21
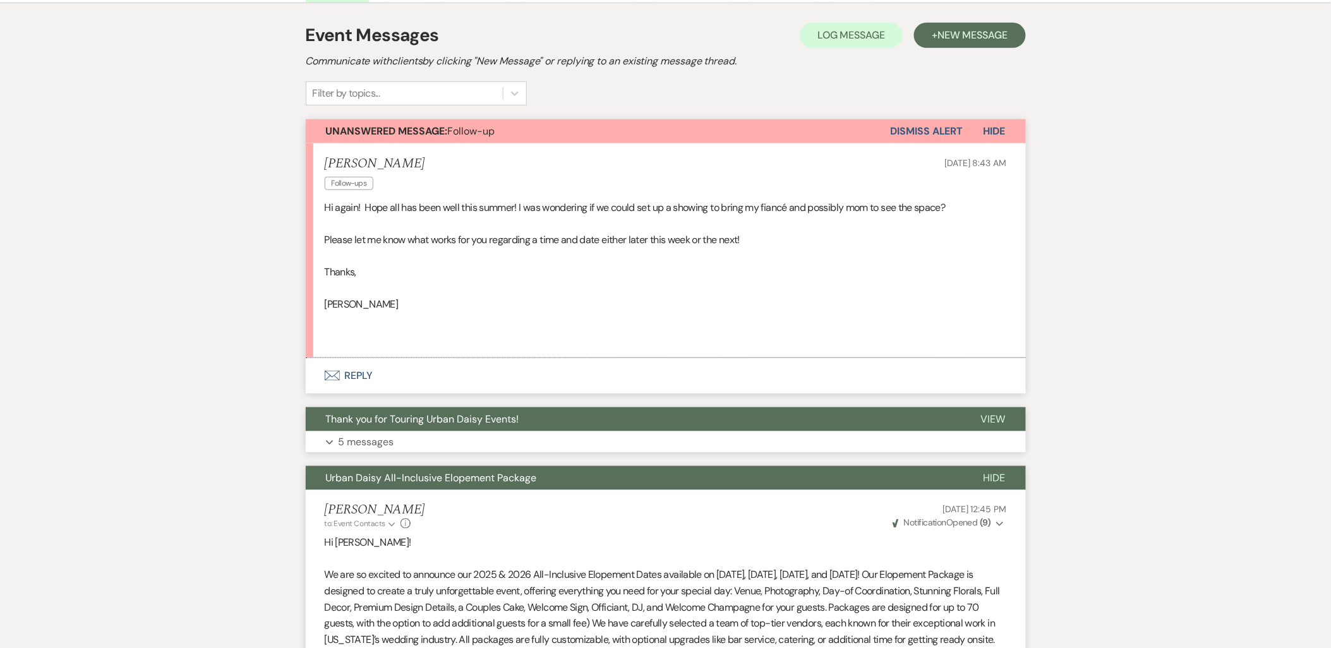
click at [407, 413] on span "Thank you for Touring Urban Daisy Events!" at bounding box center [422, 419] width 193 height 13
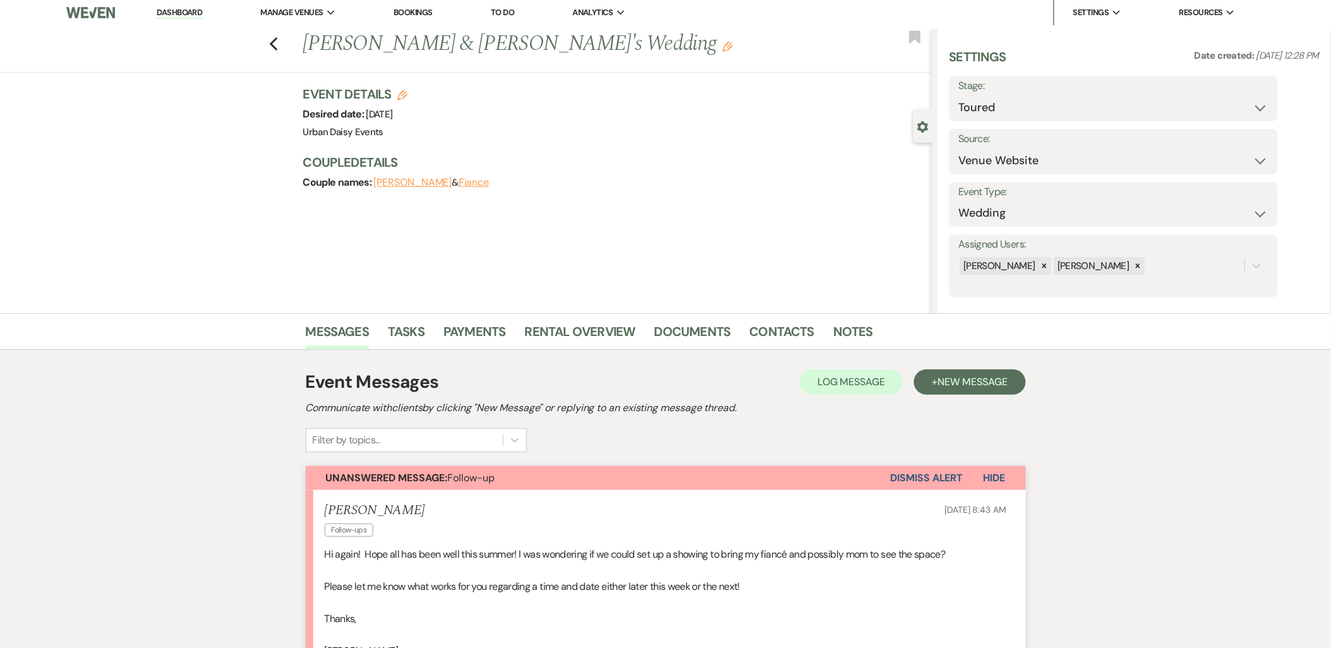
scroll to position [0, 0]
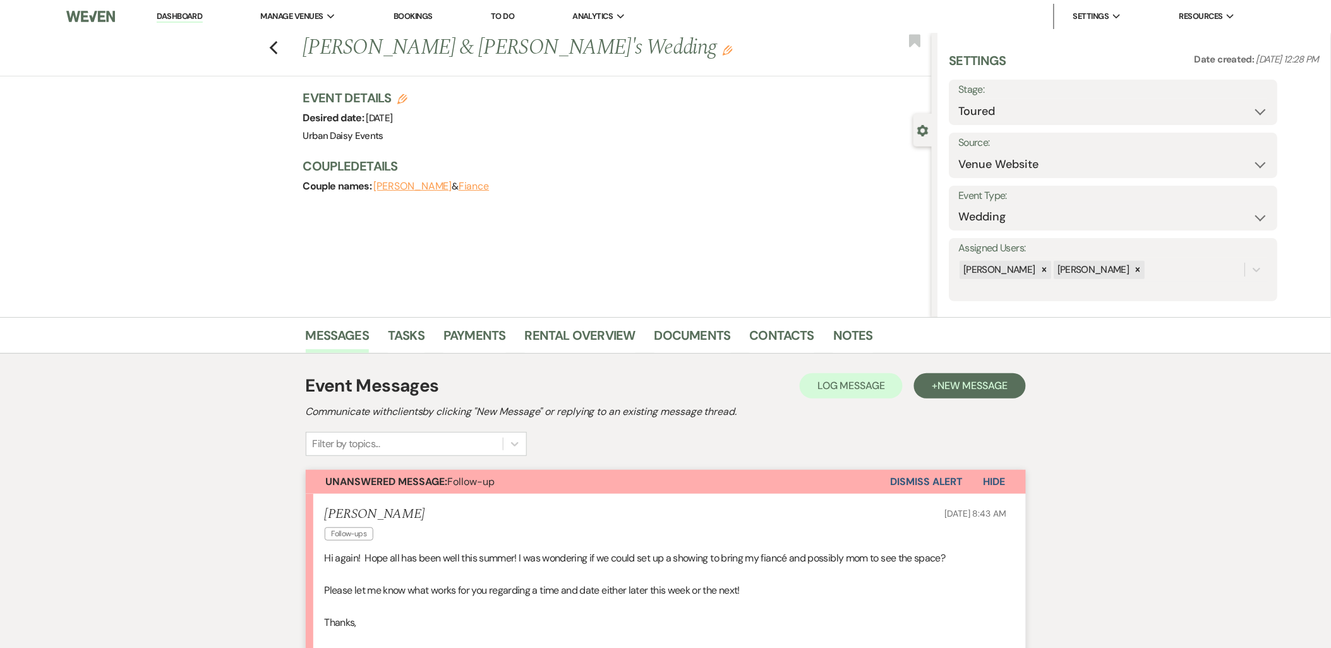
click at [178, 15] on link "Dashboard" at bounding box center [179, 17] width 45 height 12
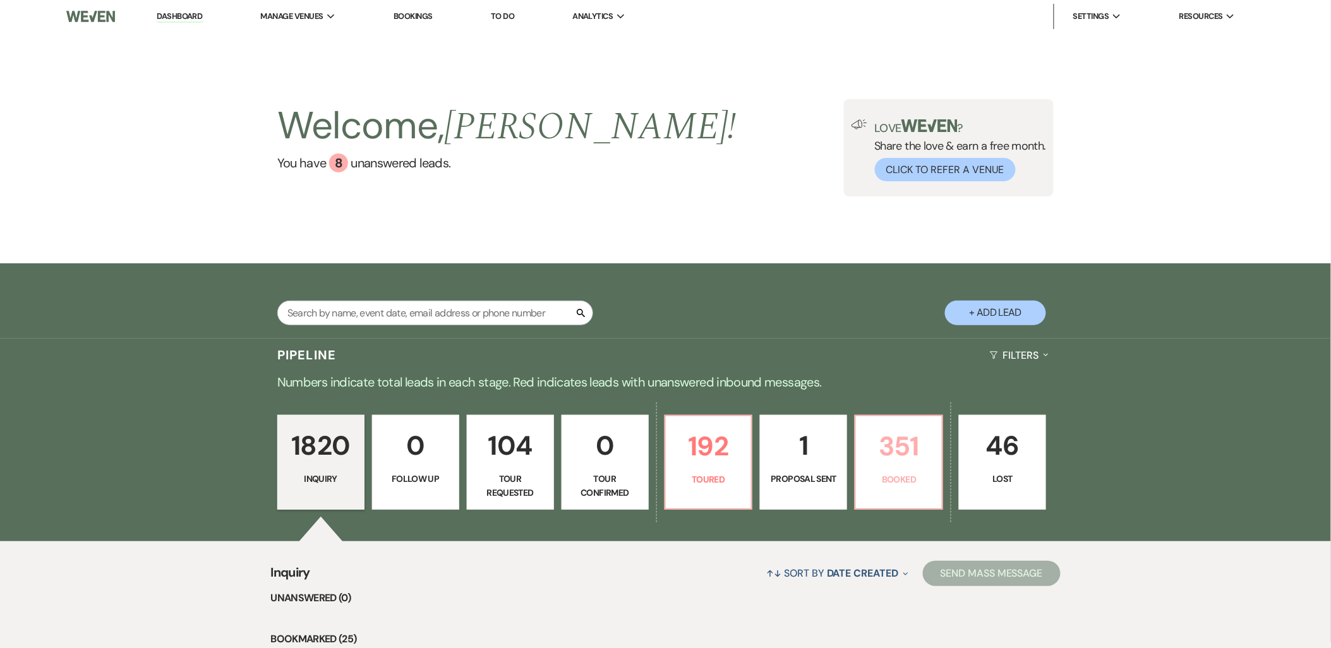
click at [873, 430] on p "351" at bounding box center [899, 446] width 71 height 42
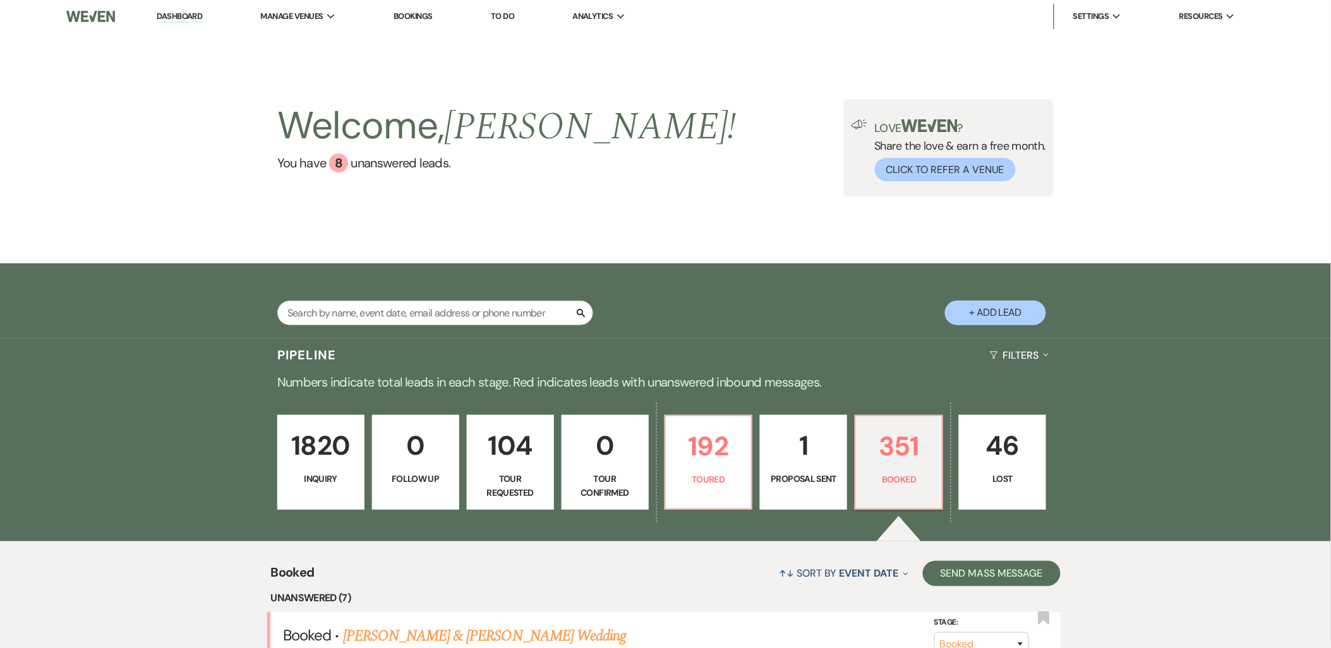
drag, startPoint x: 288, startPoint y: 35, endPoint x: 337, endPoint y: 102, distance: 83.3
click at [0, 0] on li "Urban Daisy Events" at bounding box center [0, 0] width 0 height 0
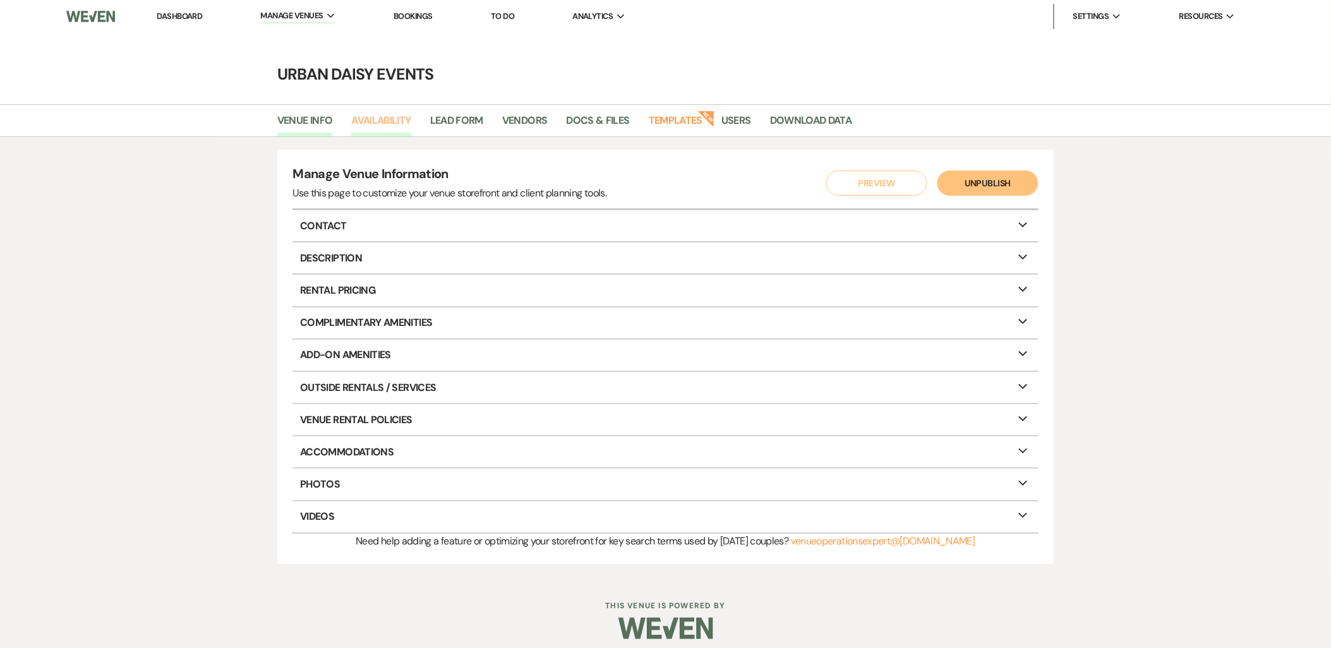
click at [375, 119] on link "Availability" at bounding box center [380, 124] width 59 height 24
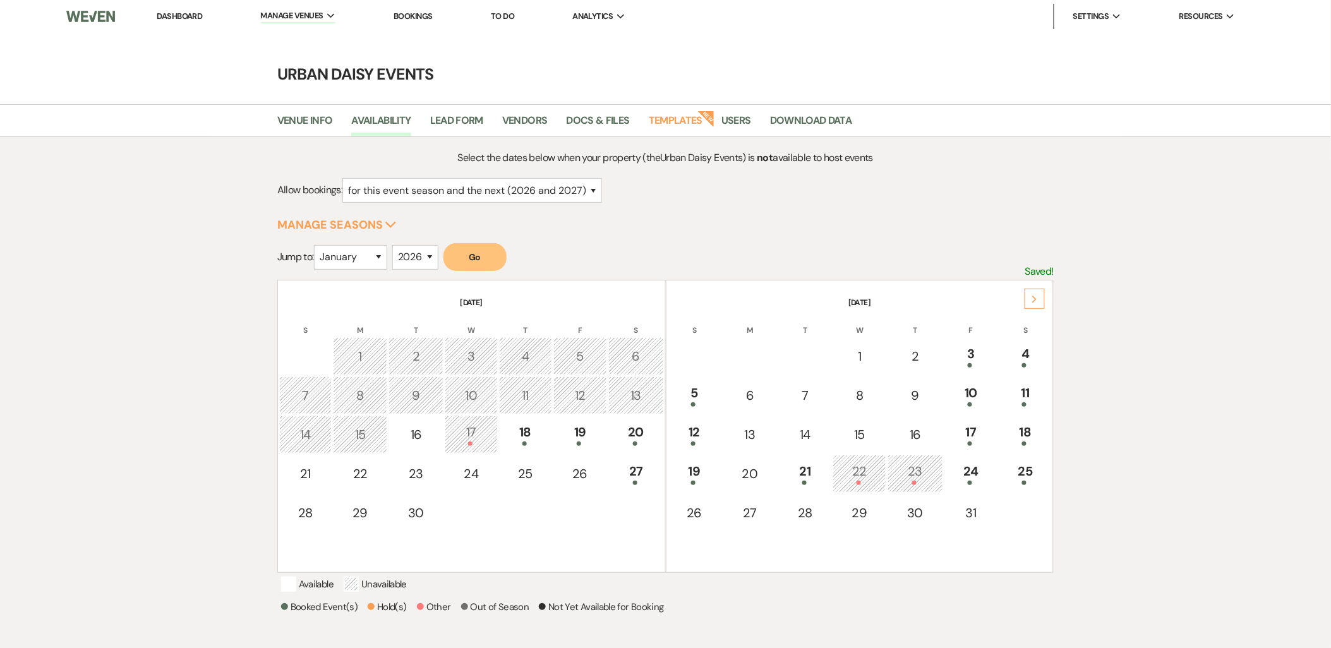
click at [1040, 298] on div "Next" at bounding box center [1035, 299] width 20 height 20
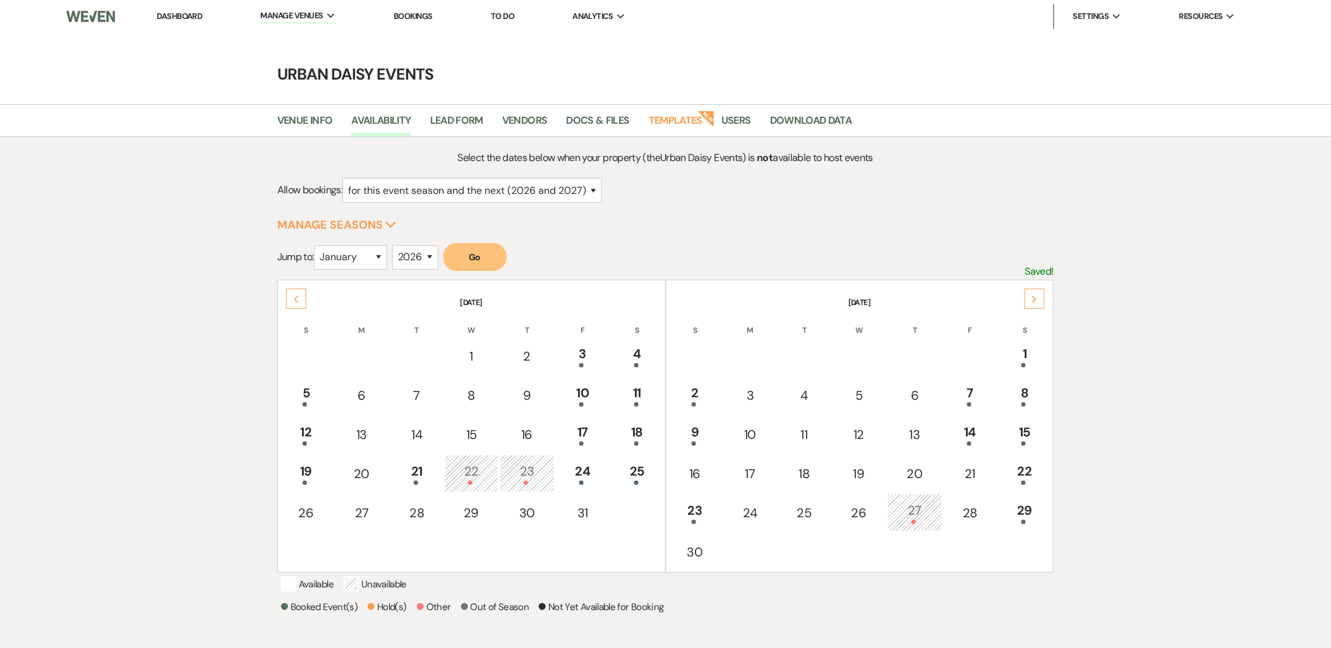
click at [1040, 298] on div "Next" at bounding box center [1035, 299] width 20 height 20
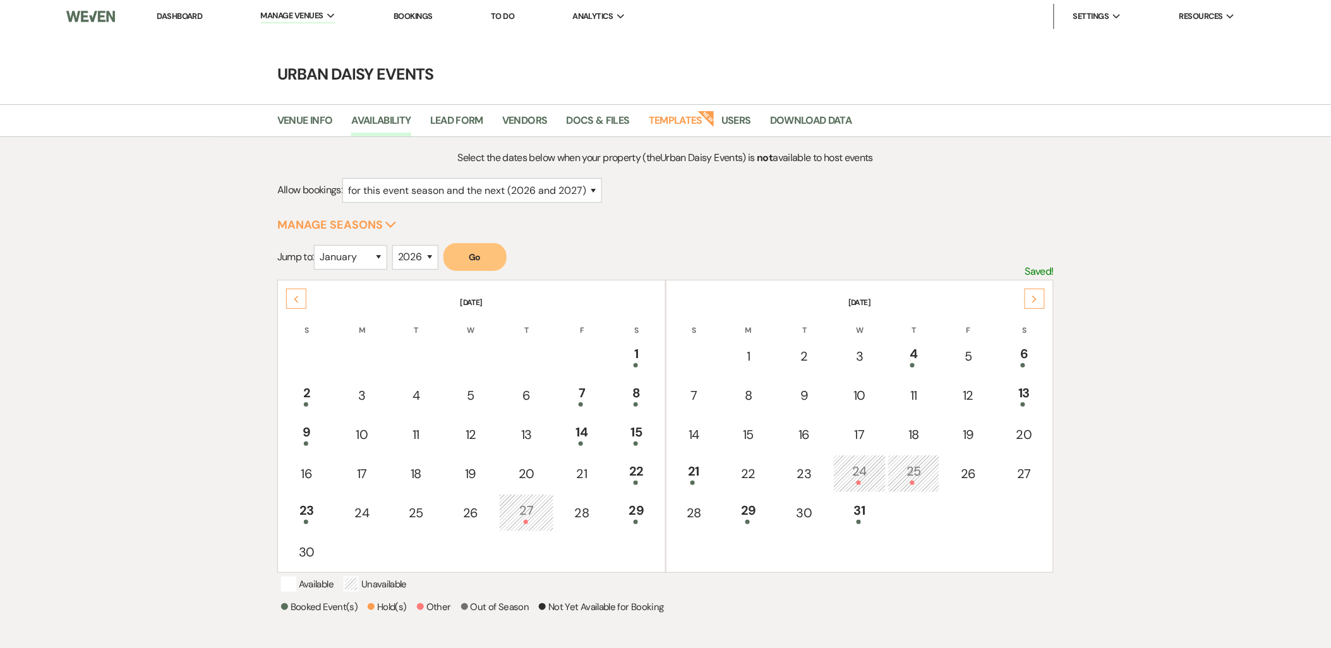
click at [1040, 298] on div "Next" at bounding box center [1035, 299] width 20 height 20
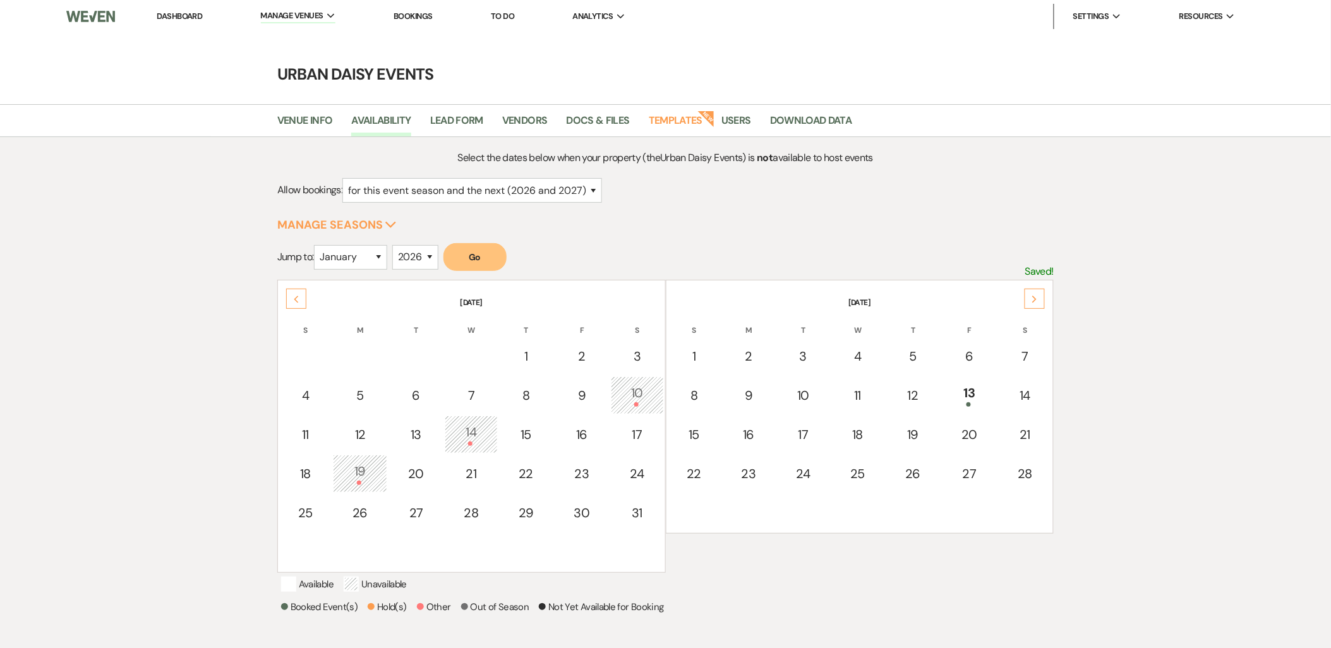
click at [1040, 298] on div "Next" at bounding box center [1035, 299] width 20 height 20
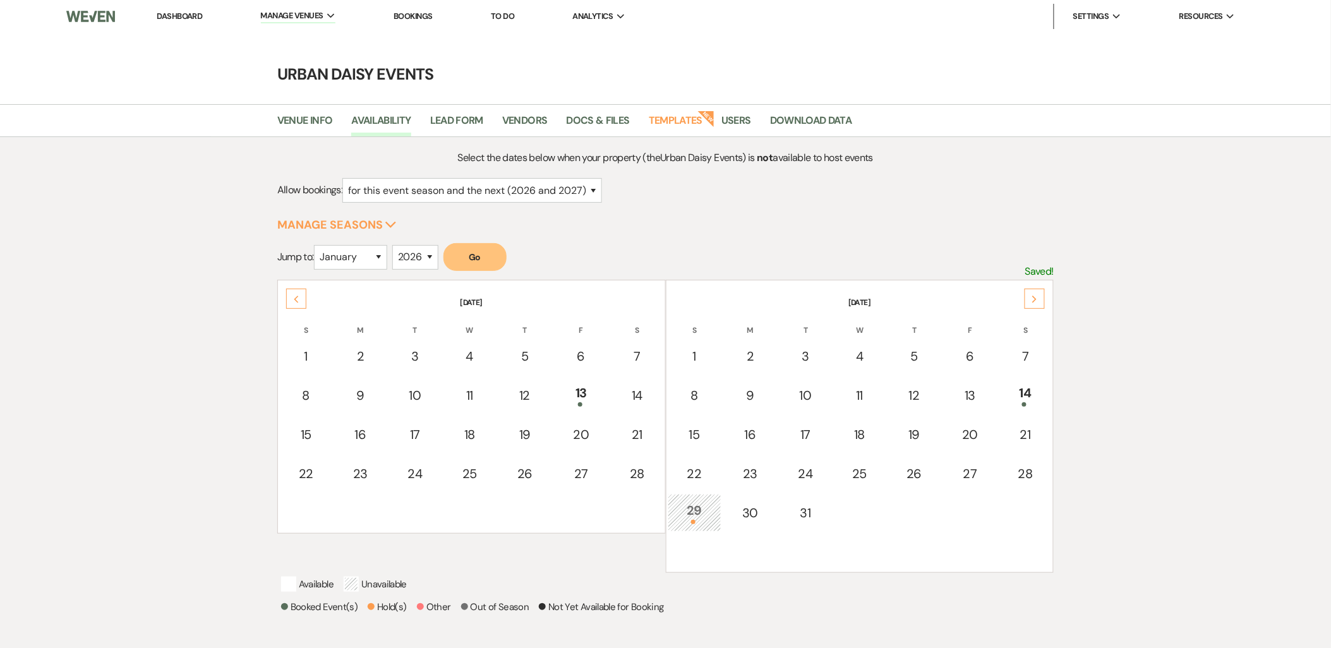
click at [1040, 298] on div "Next" at bounding box center [1035, 299] width 20 height 20
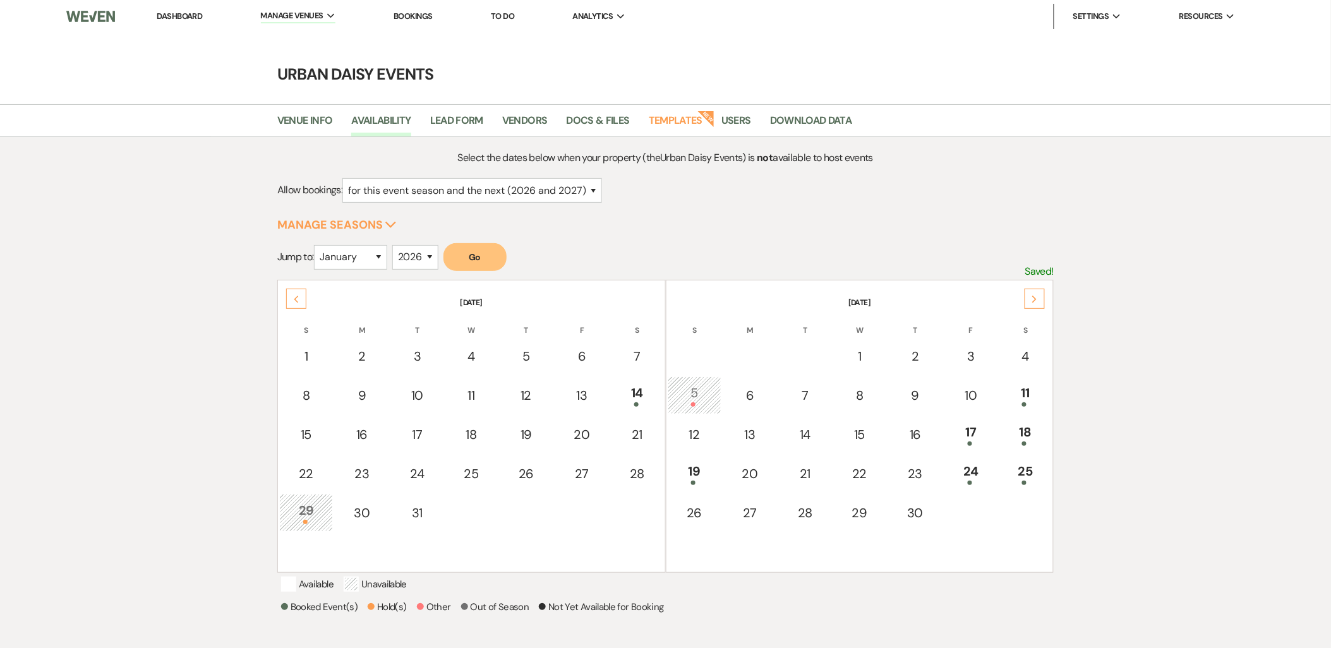
click at [1040, 298] on div "Next" at bounding box center [1035, 299] width 20 height 20
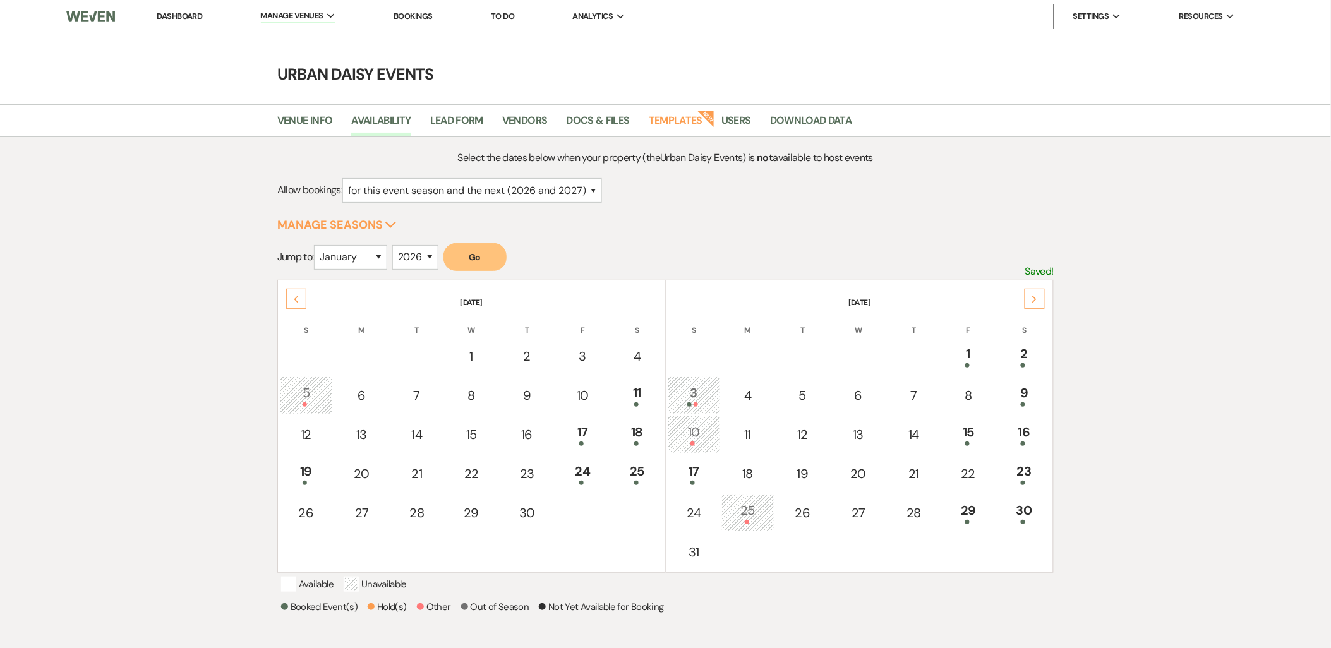
click at [1040, 298] on div "Next" at bounding box center [1035, 299] width 20 height 20
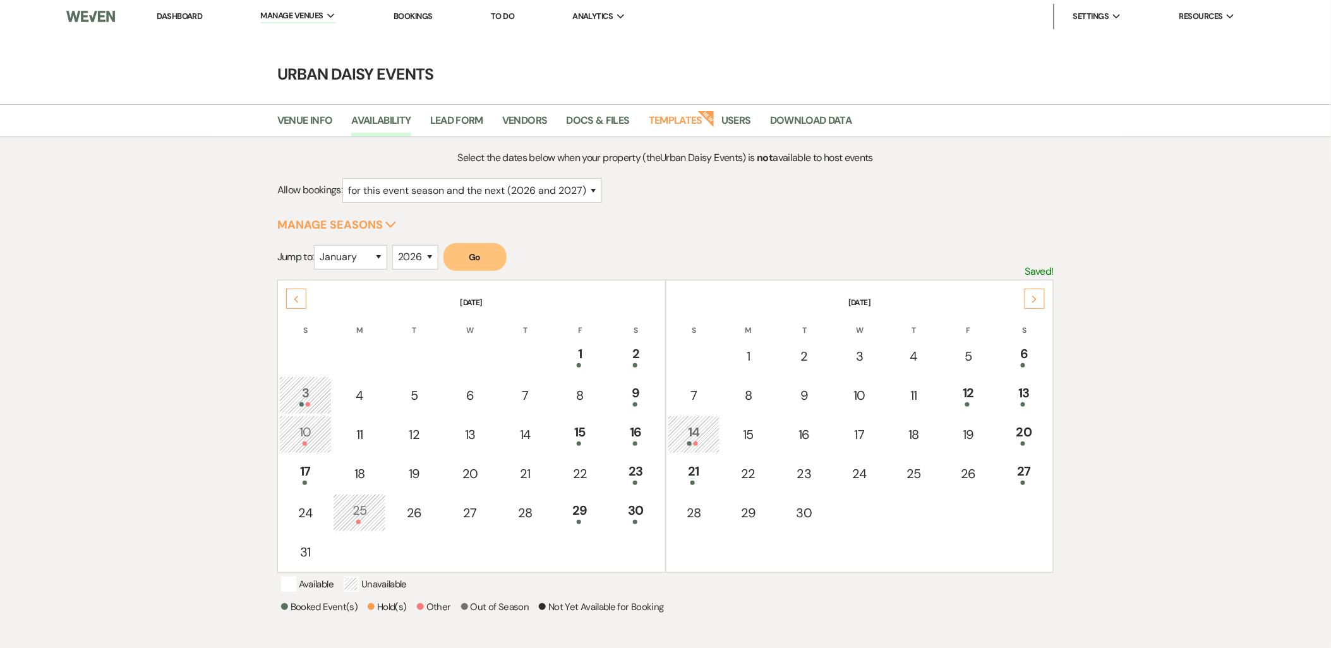
click at [1040, 298] on div "Next" at bounding box center [1035, 299] width 20 height 20
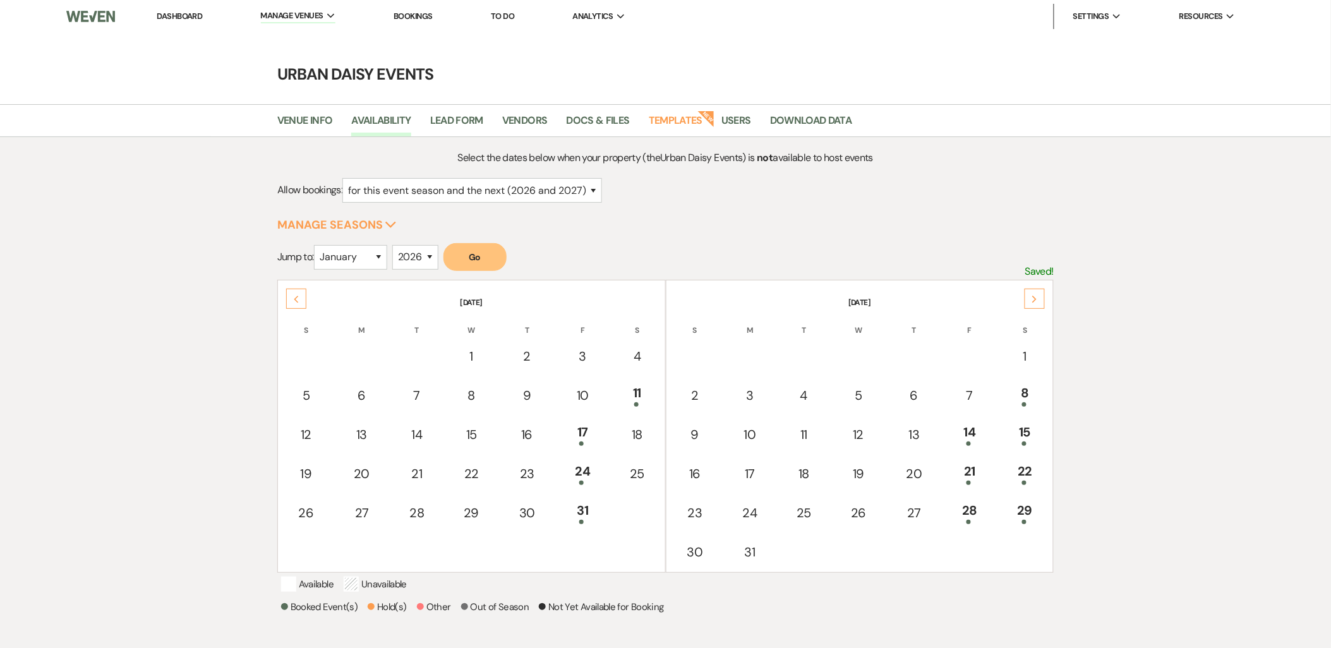
click at [1037, 296] on icon "Next" at bounding box center [1035, 300] width 6 height 8
click at [294, 291] on div "Previous" at bounding box center [296, 299] width 20 height 20
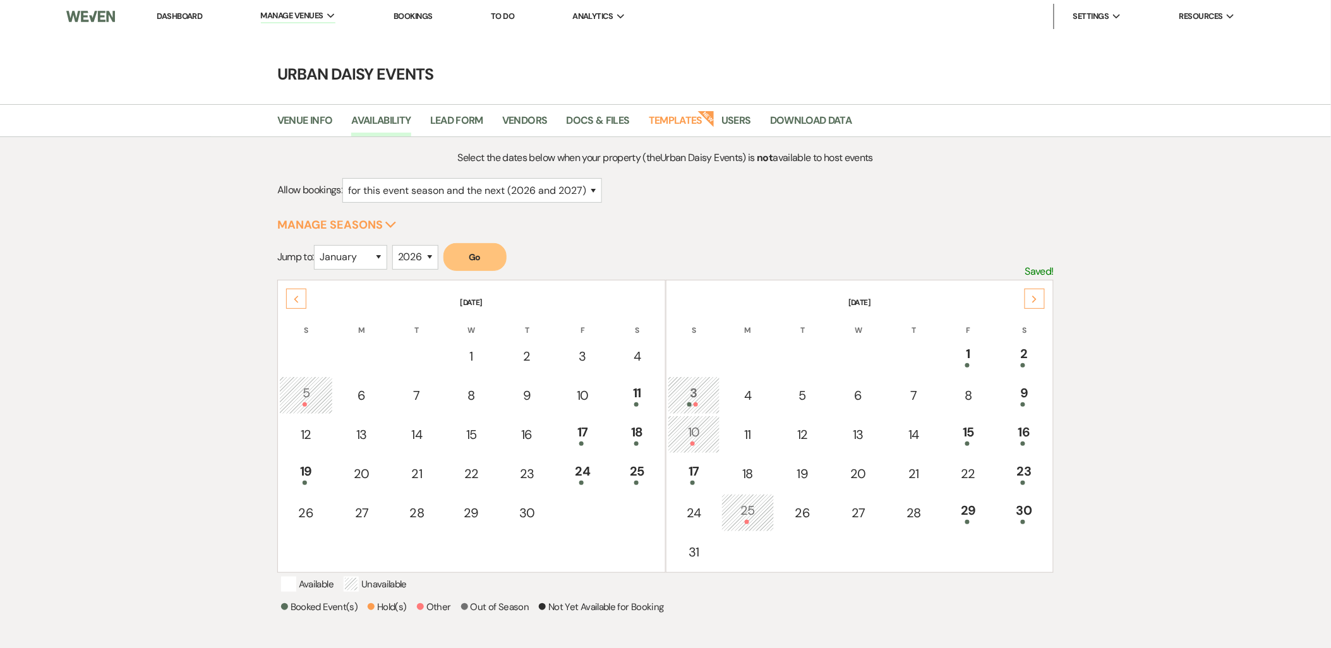
click at [294, 291] on div "Previous" at bounding box center [296, 299] width 20 height 20
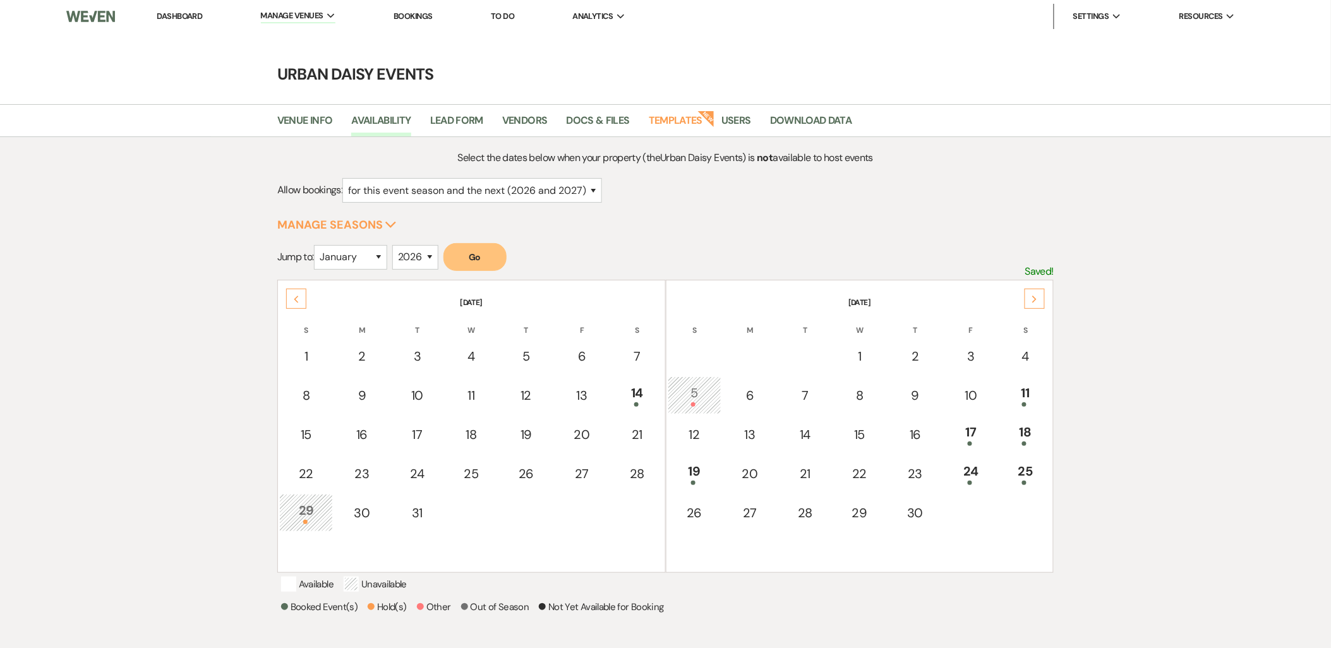
click at [689, 396] on div "5" at bounding box center [695, 395] width 40 height 23
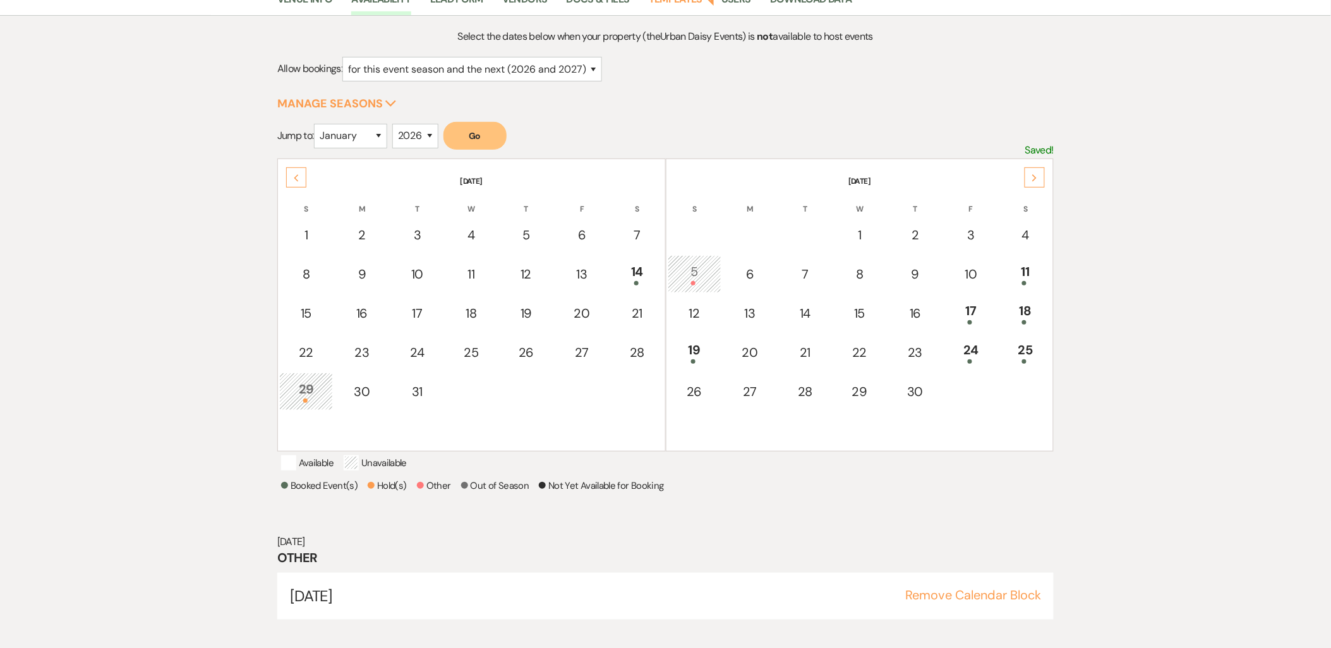
scroll to position [131, 0]
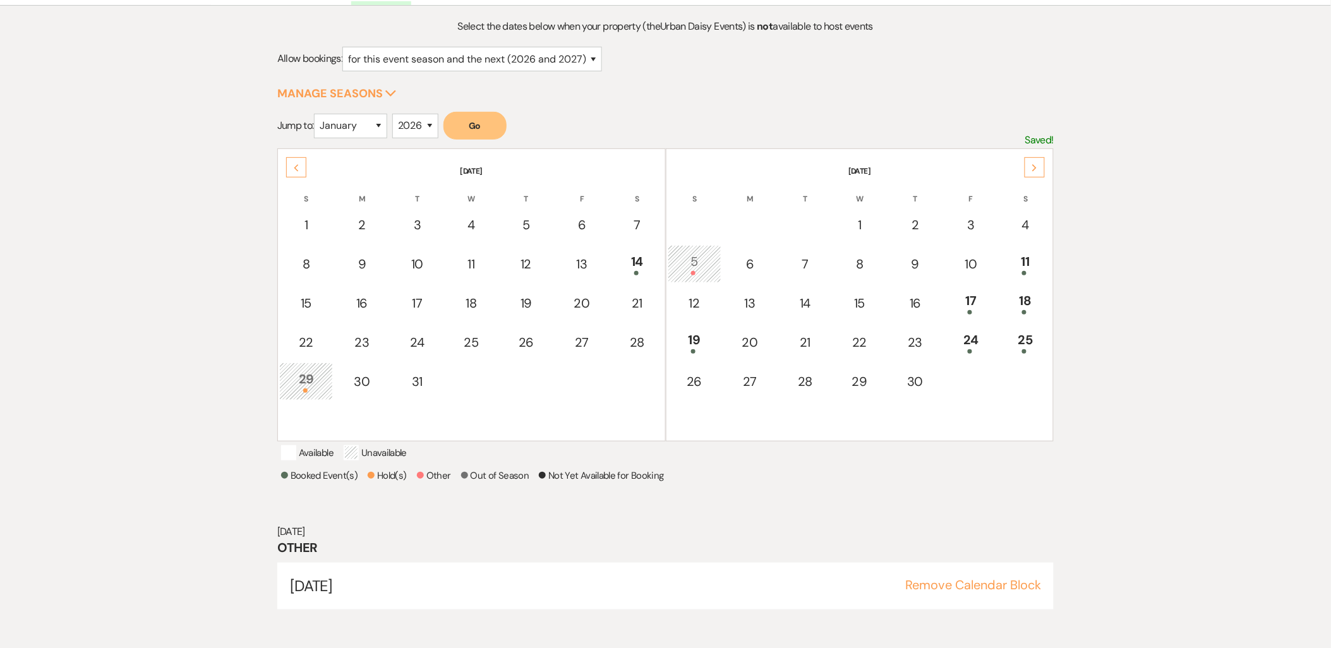
click at [1040, 167] on div "Next" at bounding box center [1035, 167] width 20 height 20
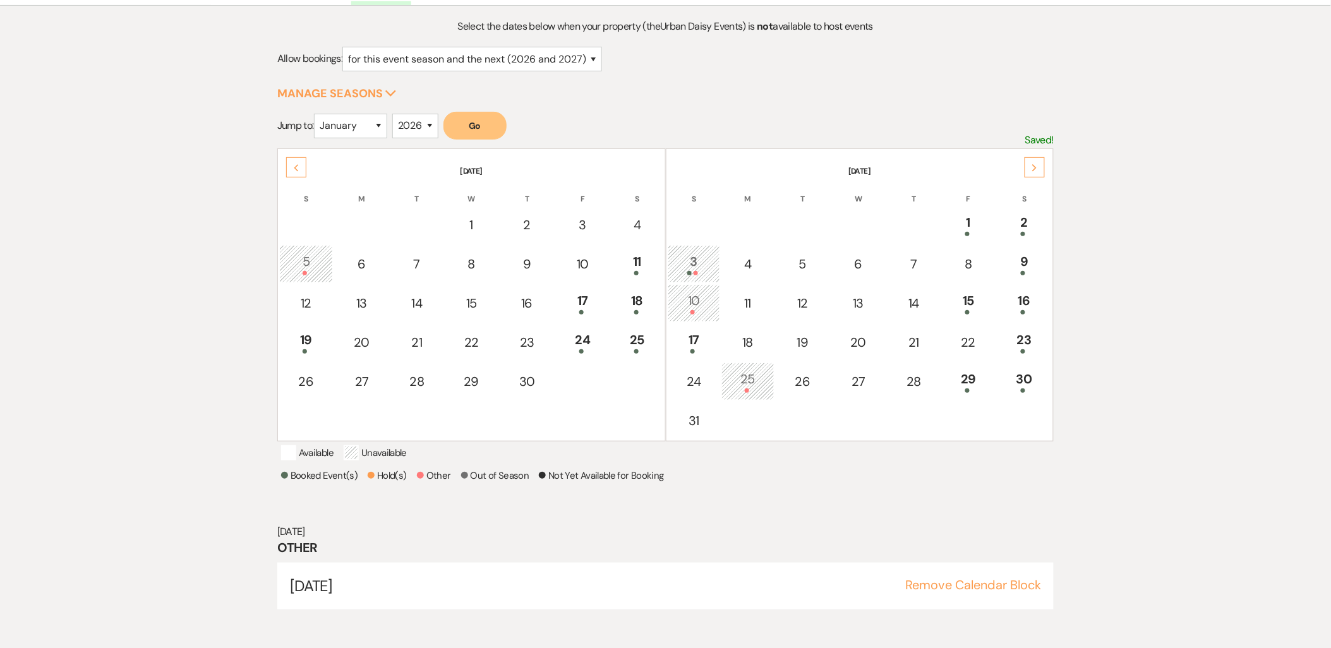
click at [1040, 167] on div "Next" at bounding box center [1035, 167] width 20 height 20
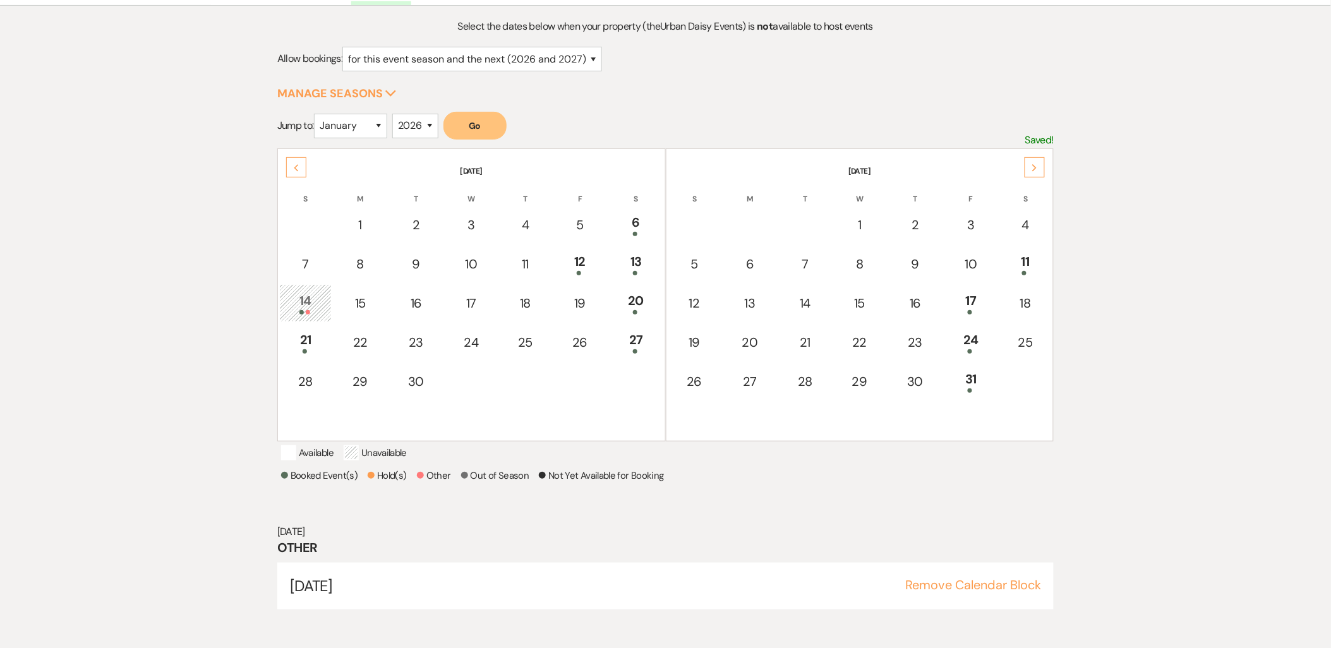
click at [1040, 167] on div "Next" at bounding box center [1035, 167] width 20 height 20
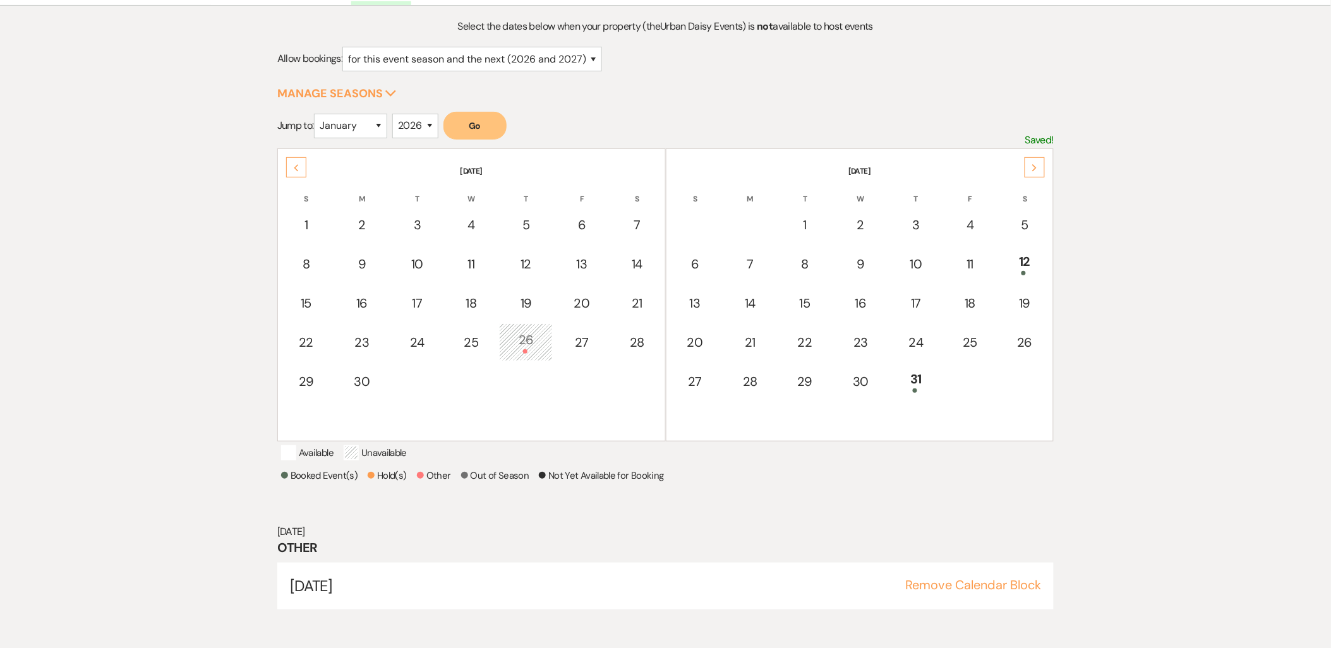
click at [298, 157] on div "Previous" at bounding box center [296, 167] width 20 height 20
click at [602, 340] on div "25" at bounding box center [581, 341] width 39 height 23
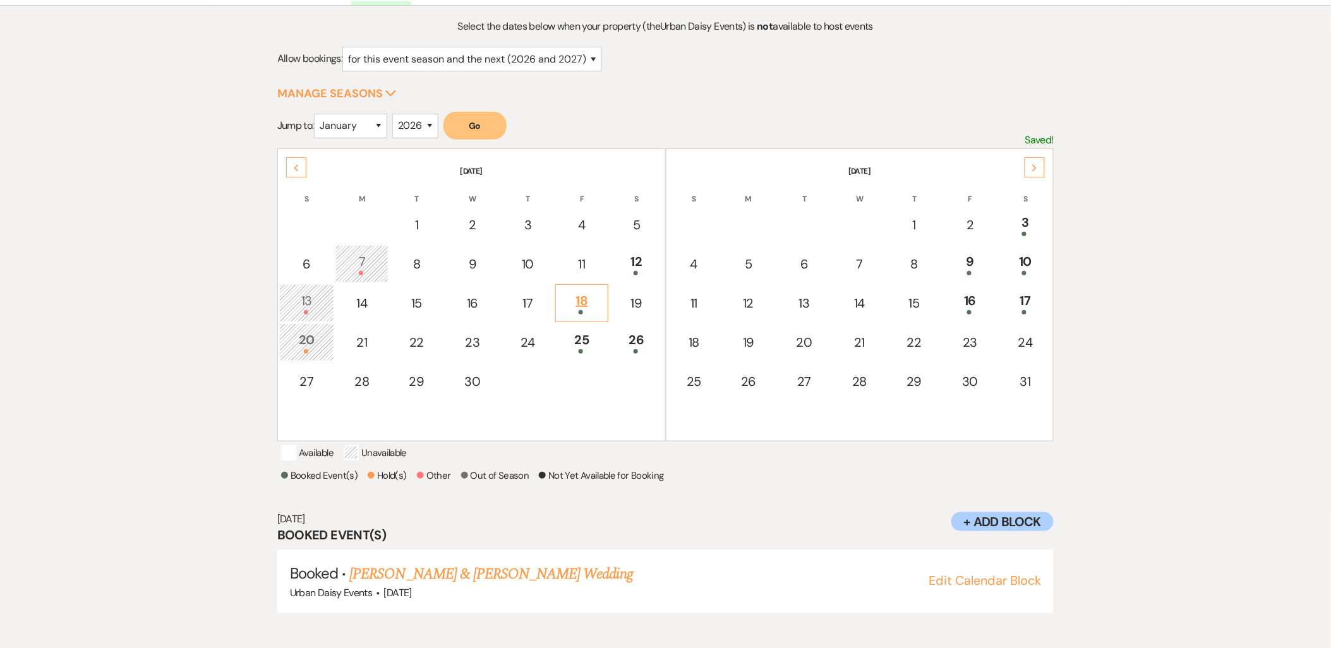
click at [588, 294] on div "18" at bounding box center [581, 302] width 39 height 23
click at [634, 312] on td "19" at bounding box center [637, 303] width 54 height 38
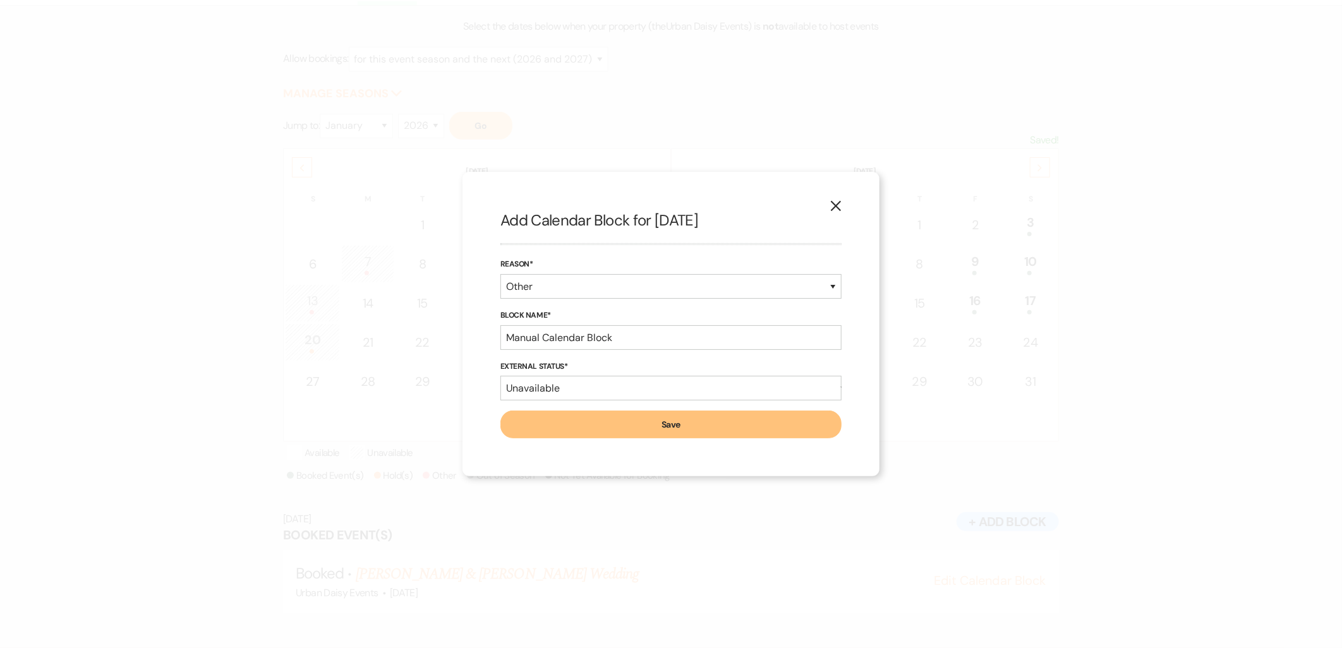
click at [836, 206] on use "button" at bounding box center [836, 206] width 10 height 10
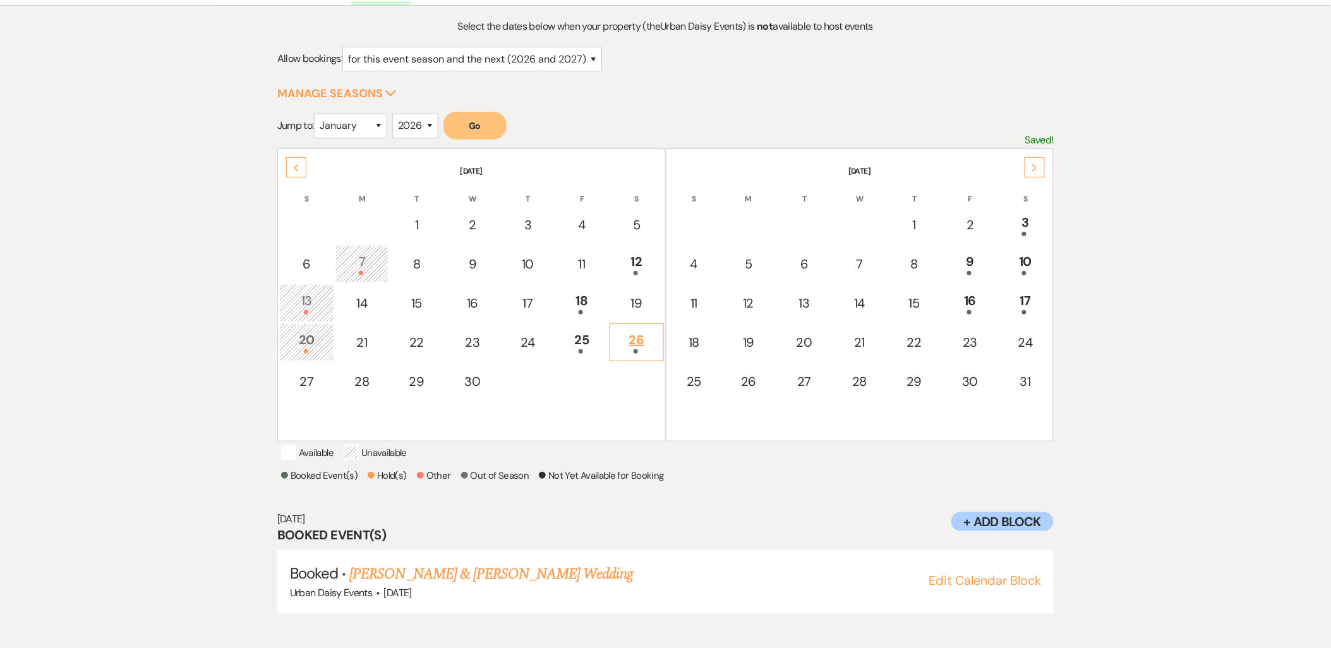
click at [649, 332] on div "26" at bounding box center [637, 341] width 40 height 23
click at [463, 580] on link "Shana Dukes & Julian Boyd's Wedding" at bounding box center [490, 574] width 283 height 23
click at [424, 583] on link "Shana Dukes & Julian Boyd's Wedding" at bounding box center [490, 574] width 283 height 23
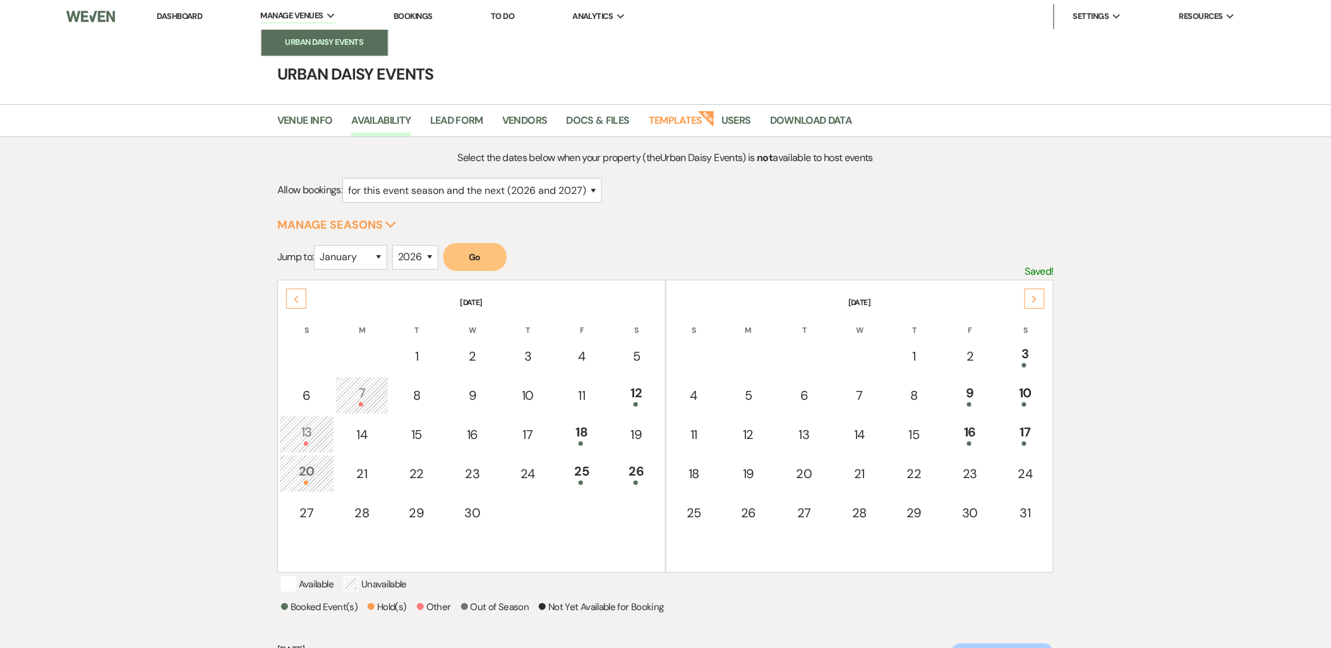
click at [302, 37] on li "Urban Daisy Events" at bounding box center [325, 42] width 114 height 13
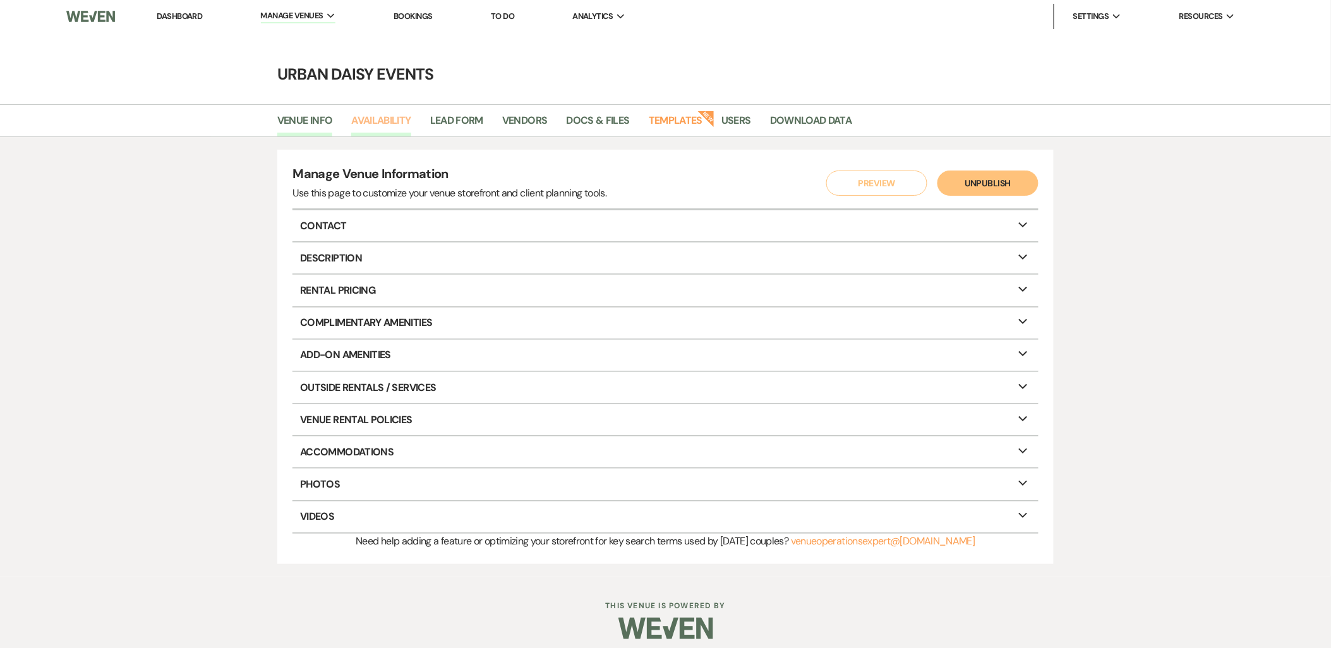
click at [378, 118] on link "Availability" at bounding box center [380, 124] width 59 height 24
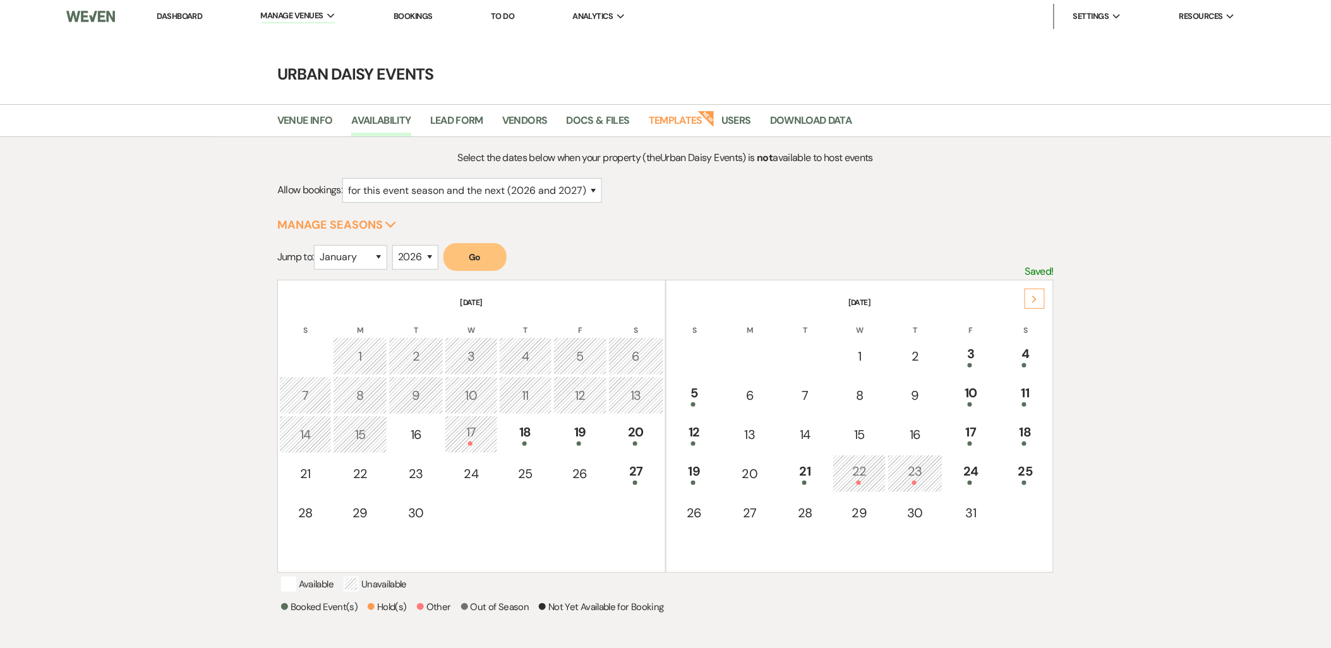
click at [1030, 299] on div "Next" at bounding box center [1035, 299] width 20 height 20
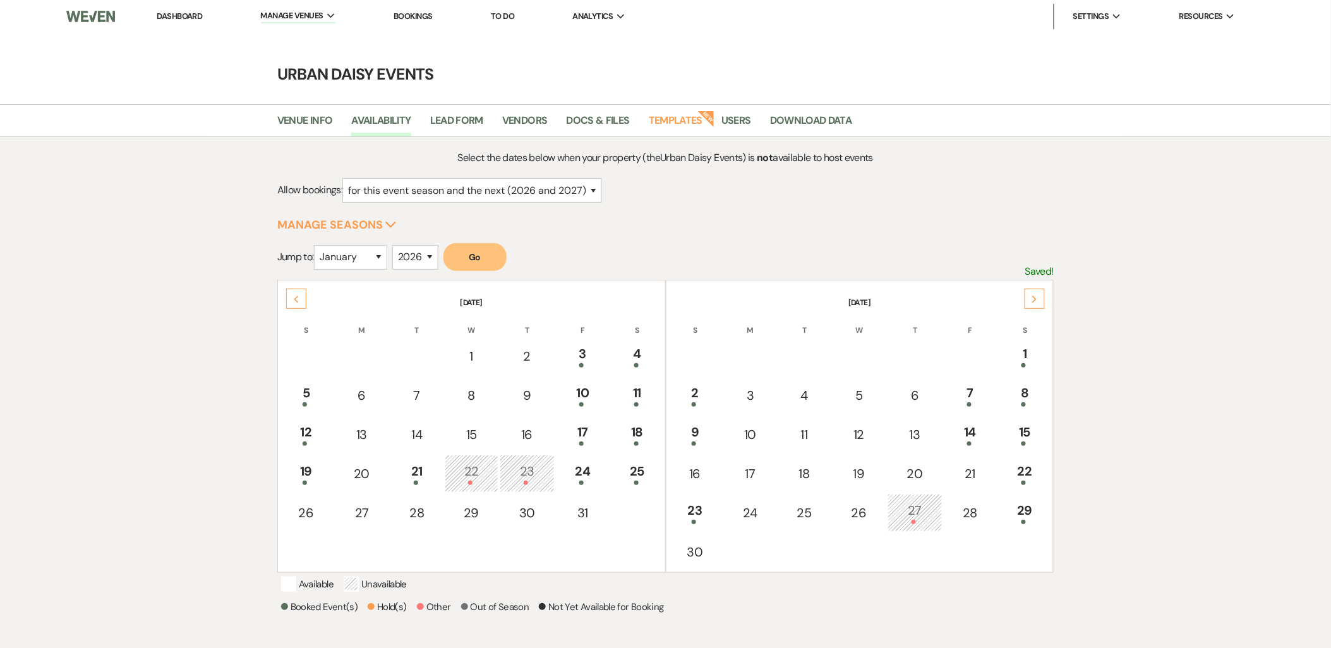
click at [1030, 299] on div "Next" at bounding box center [1035, 299] width 20 height 20
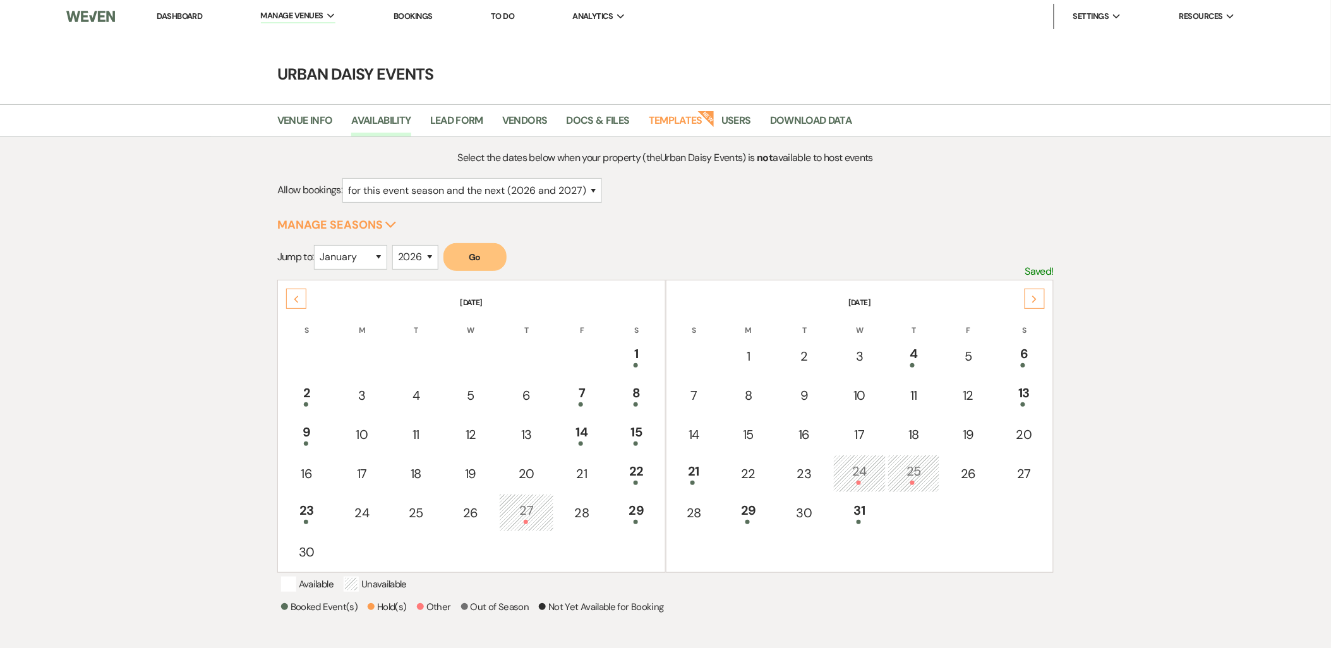
click at [1030, 299] on div "Next" at bounding box center [1035, 299] width 20 height 20
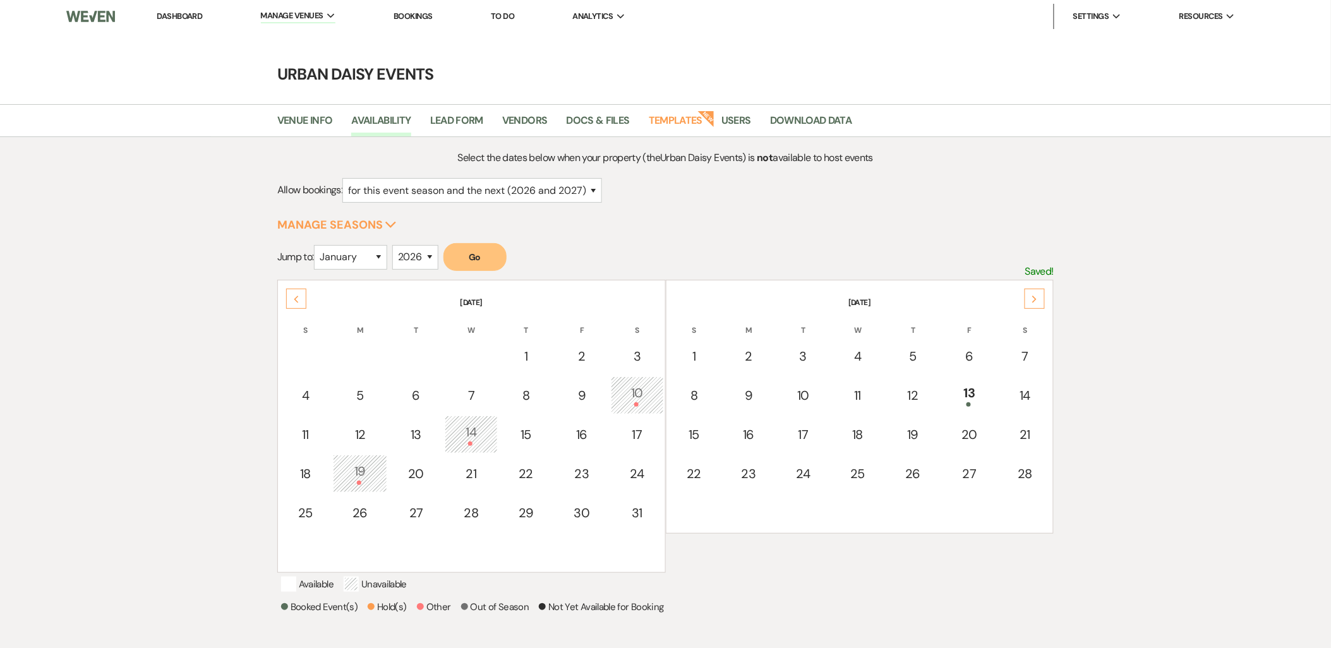
click at [1030, 299] on div "Next" at bounding box center [1035, 299] width 20 height 20
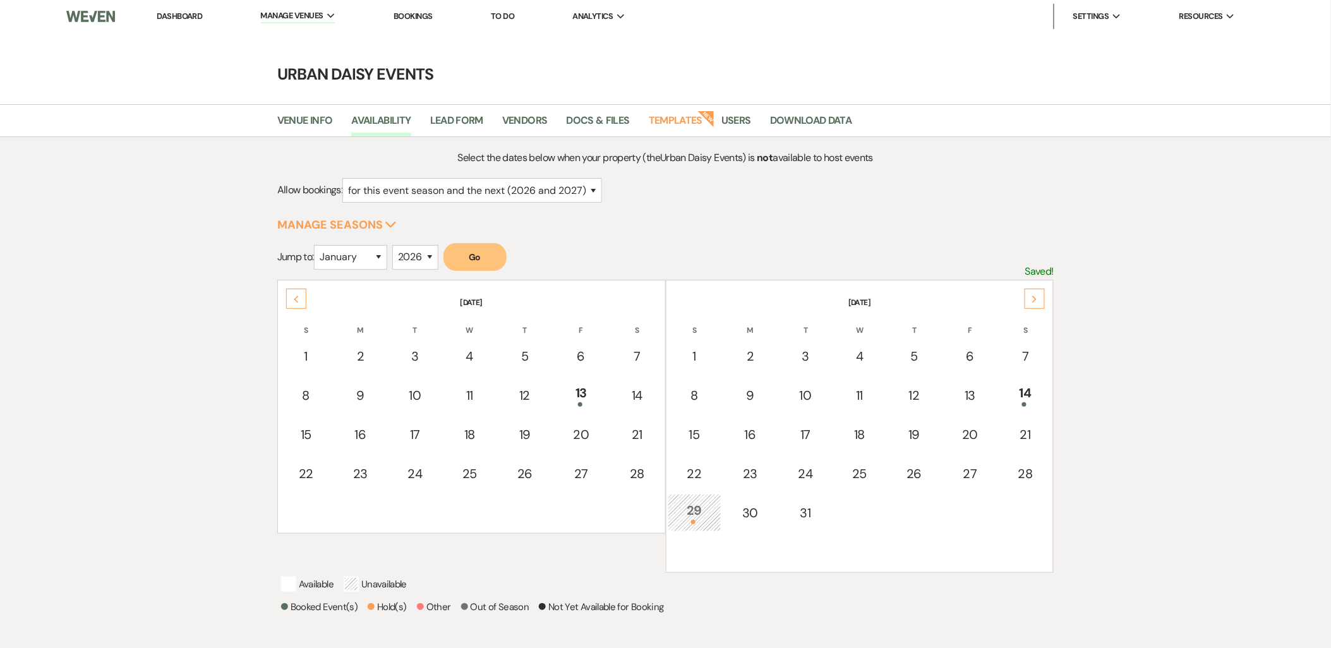
drag, startPoint x: 1030, startPoint y: 299, endPoint x: 1100, endPoint y: 473, distance: 187.4
click at [1100, 473] on div "Select the dates below when your property (the Urban Daisy Events ) is not avai…" at bounding box center [666, 432] width 910 height 564
click at [1025, 478] on div "28" at bounding box center [1025, 473] width 40 height 19
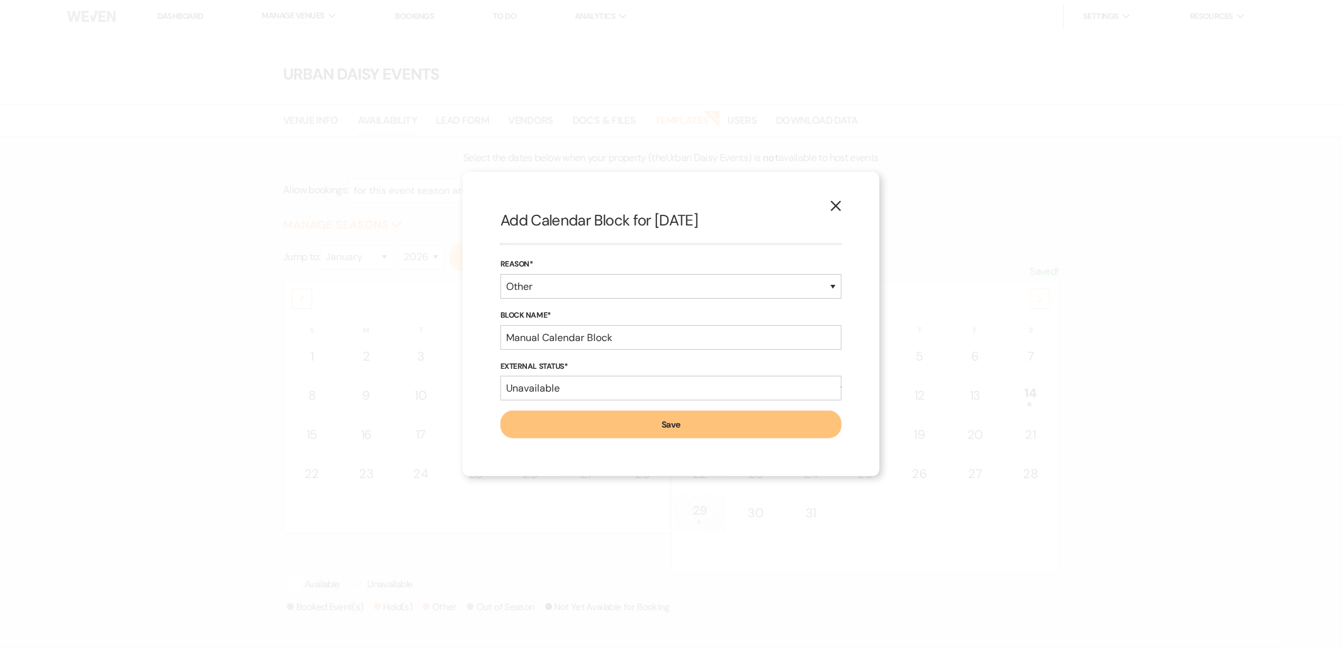
click at [845, 203] on button "X" at bounding box center [836, 206] width 19 height 22
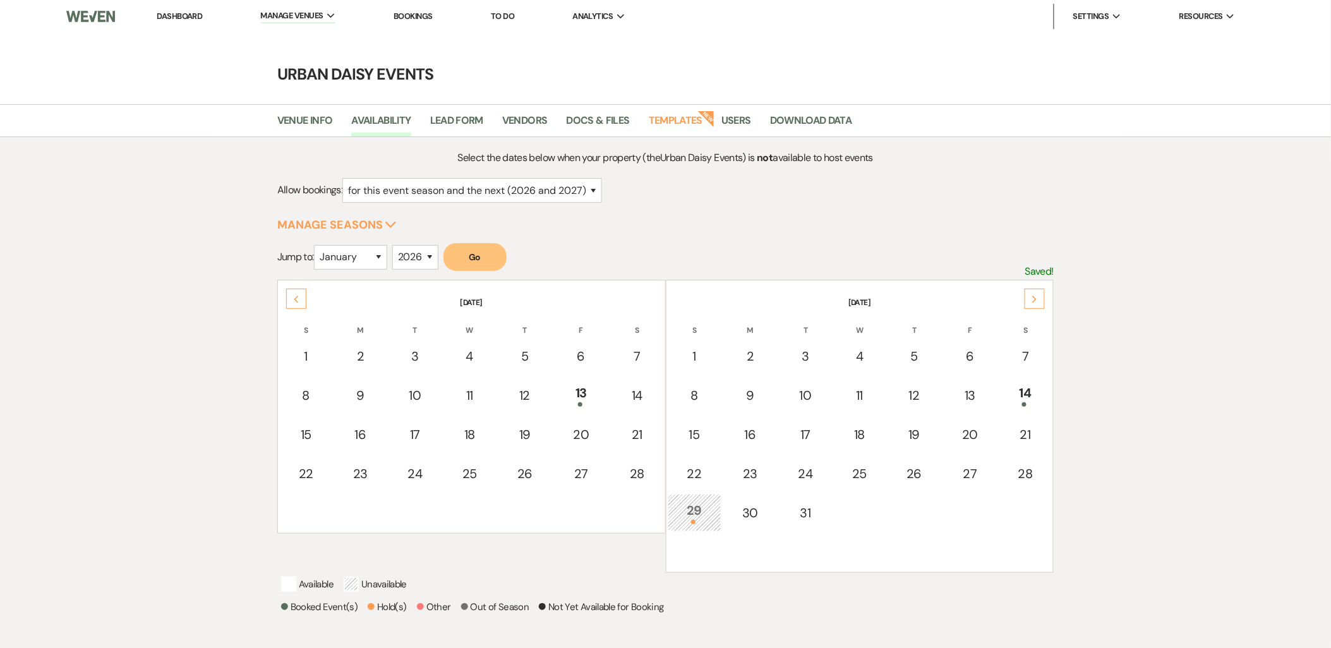
click at [161, 15] on link "Dashboard" at bounding box center [179, 16] width 45 height 11
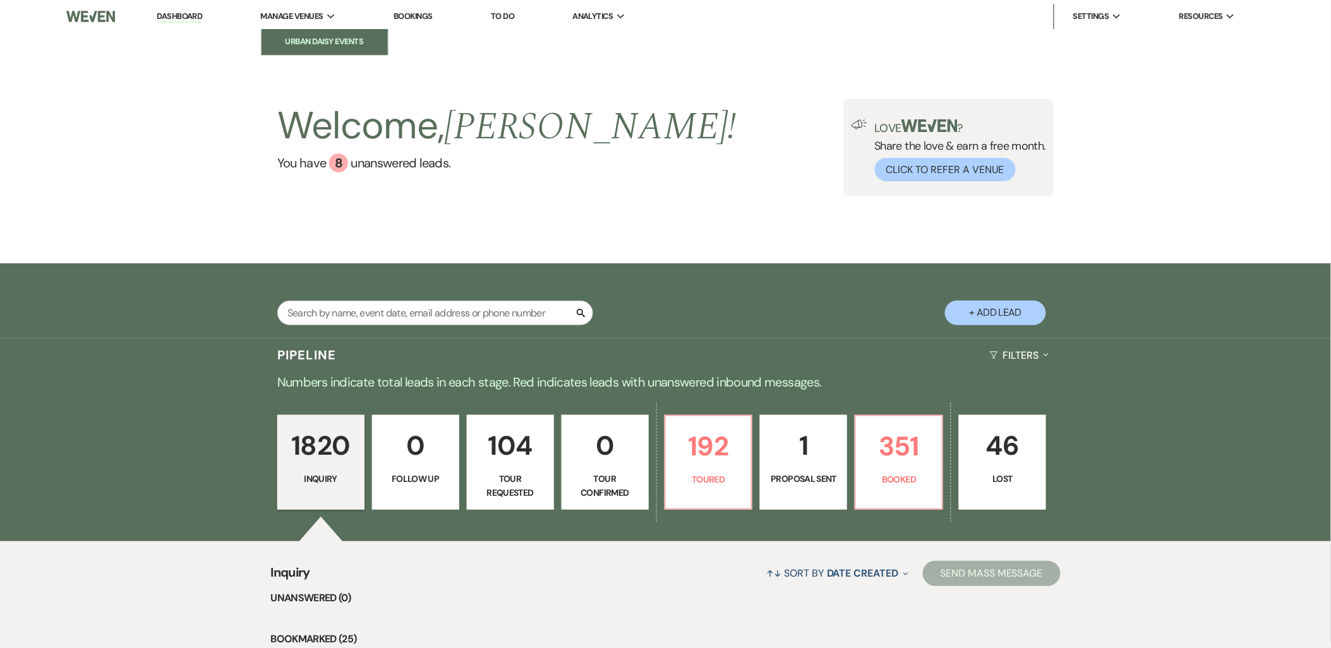
click at [307, 35] on li "Urban Daisy Events" at bounding box center [325, 41] width 114 height 13
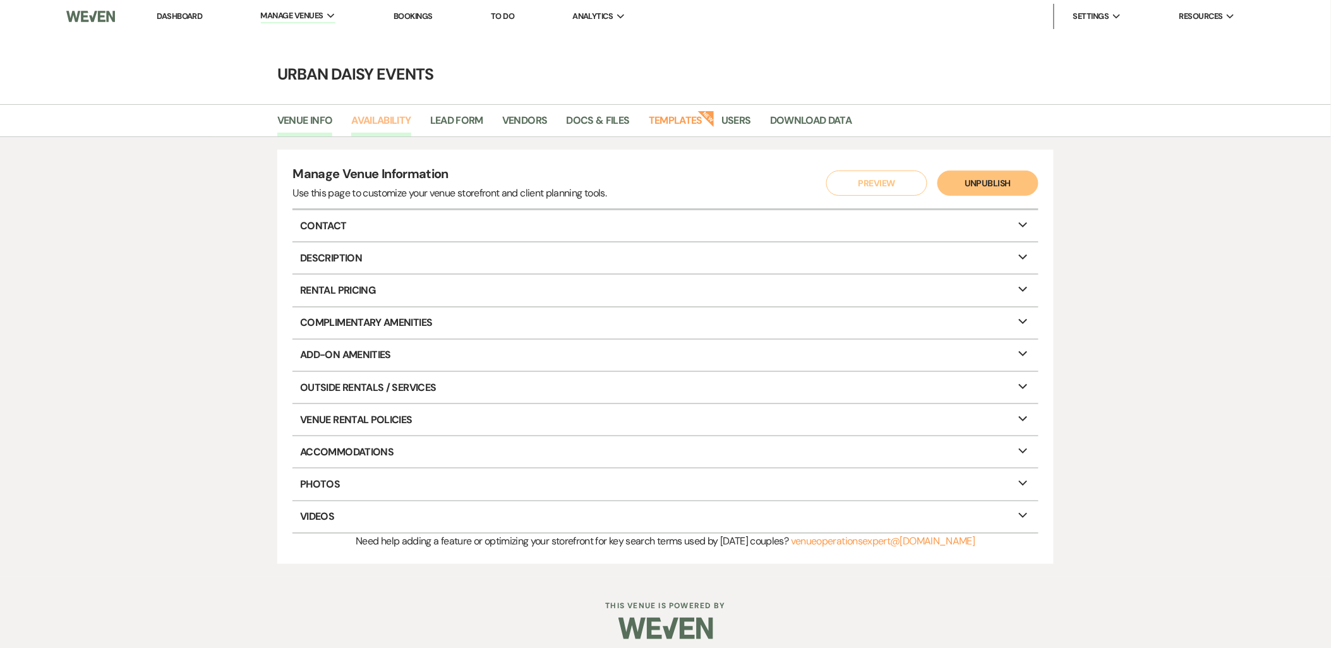
click at [375, 124] on link "Availability" at bounding box center [380, 124] width 59 height 24
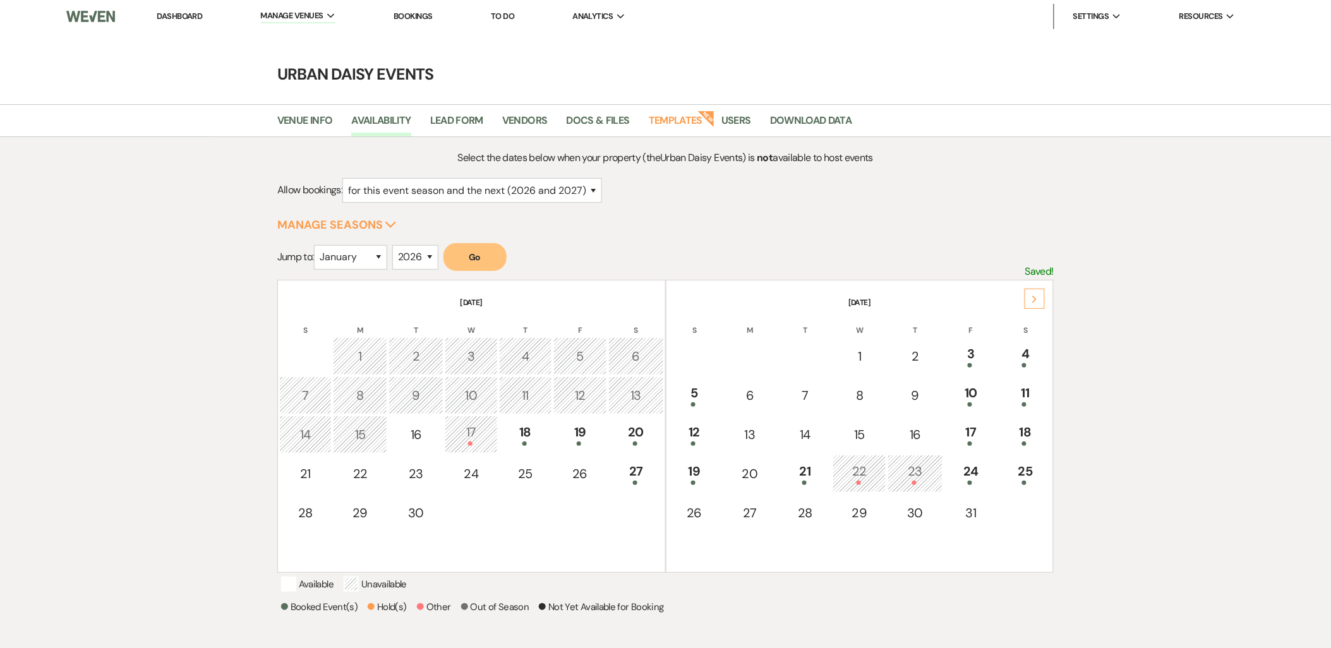
click at [183, 15] on link "Dashboard" at bounding box center [179, 16] width 45 height 11
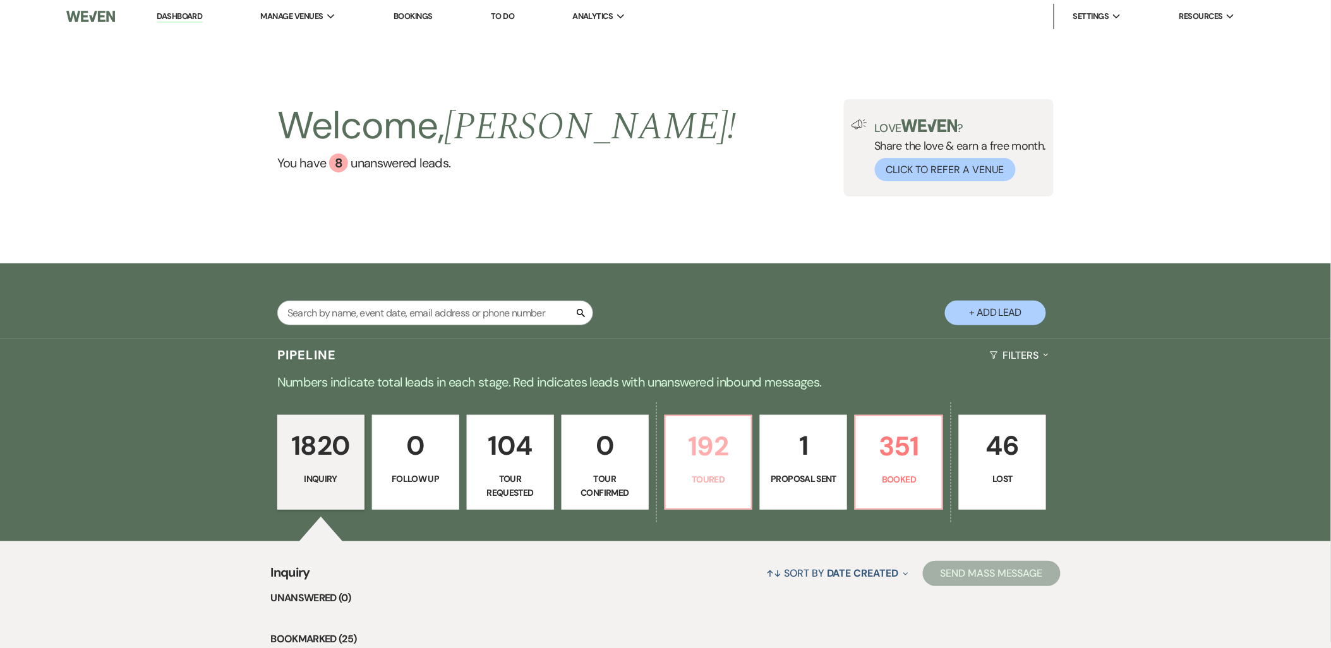
click at [737, 488] on link "192 Toured" at bounding box center [709, 462] width 88 height 95
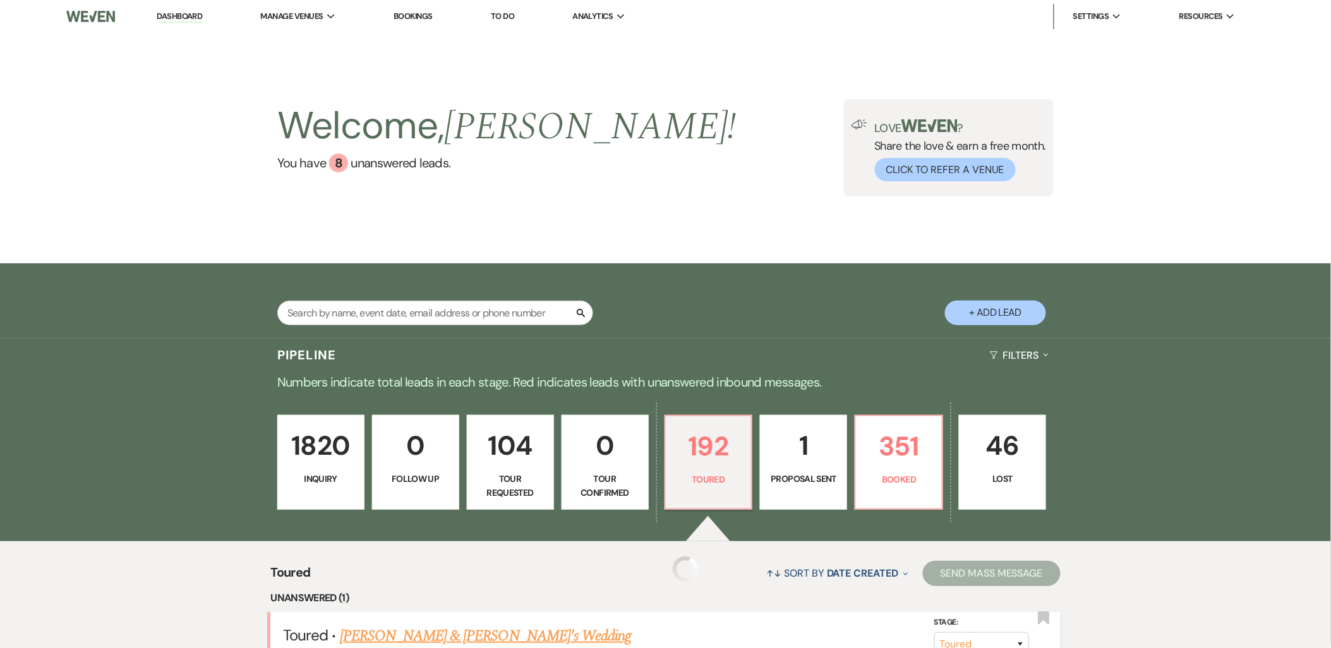
scroll to position [140, 0]
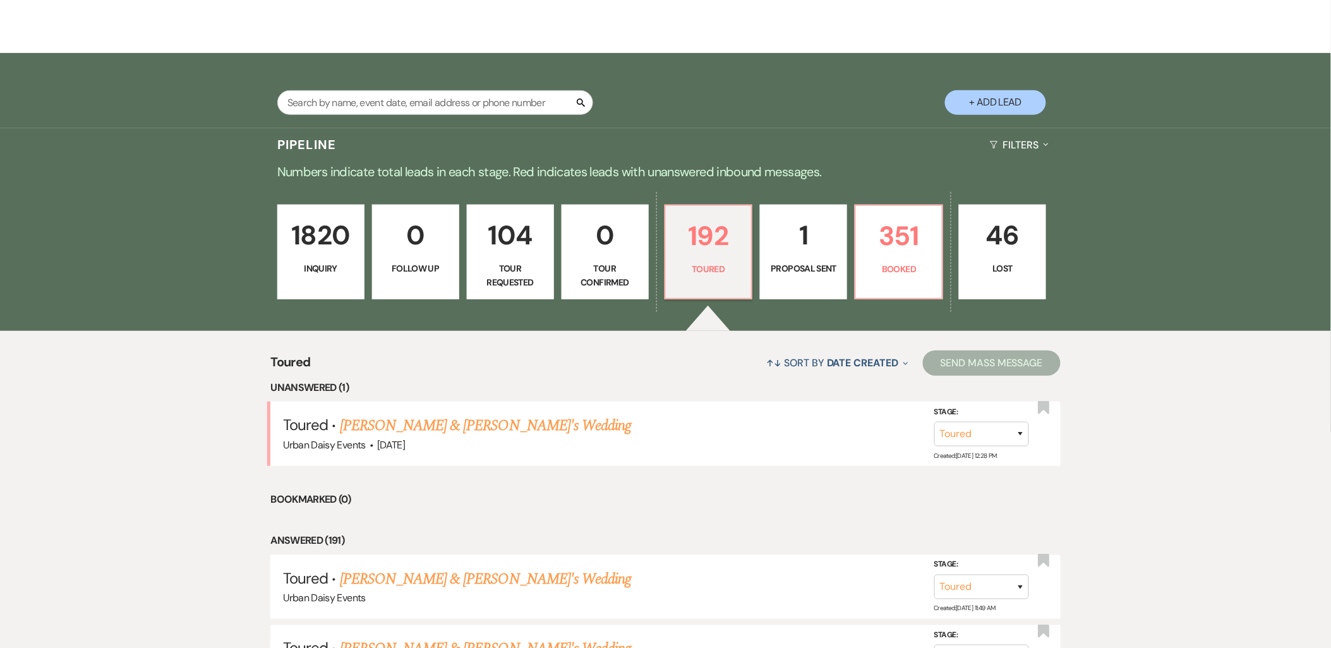
click at [811, 216] on p "1" at bounding box center [803, 235] width 71 height 42
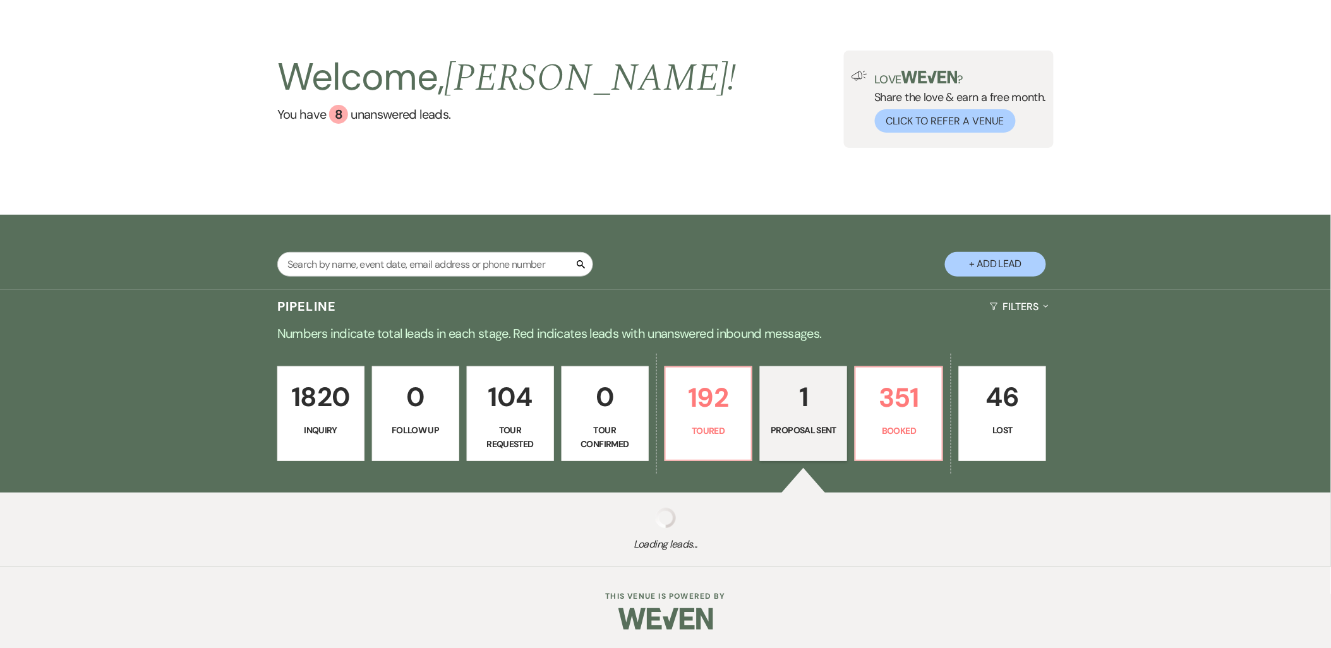
scroll to position [210, 0]
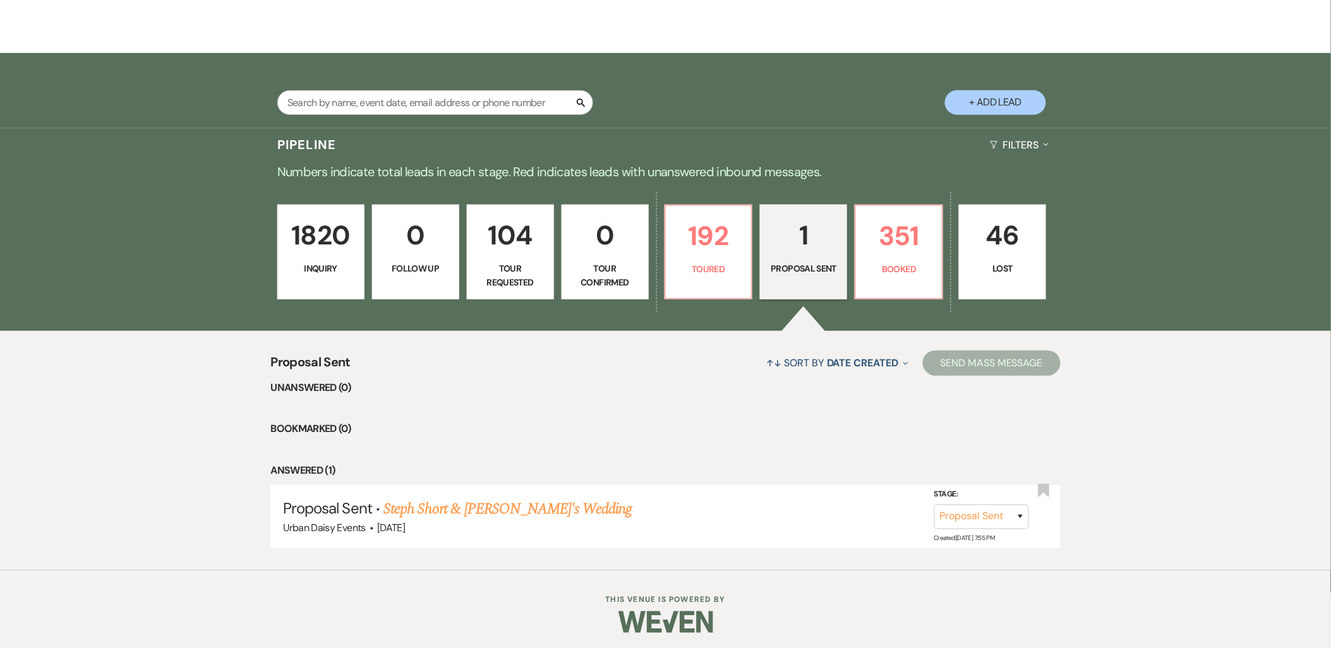
click at [516, 508] on link "Steph Short & Fiance's Wedding" at bounding box center [508, 509] width 248 height 23
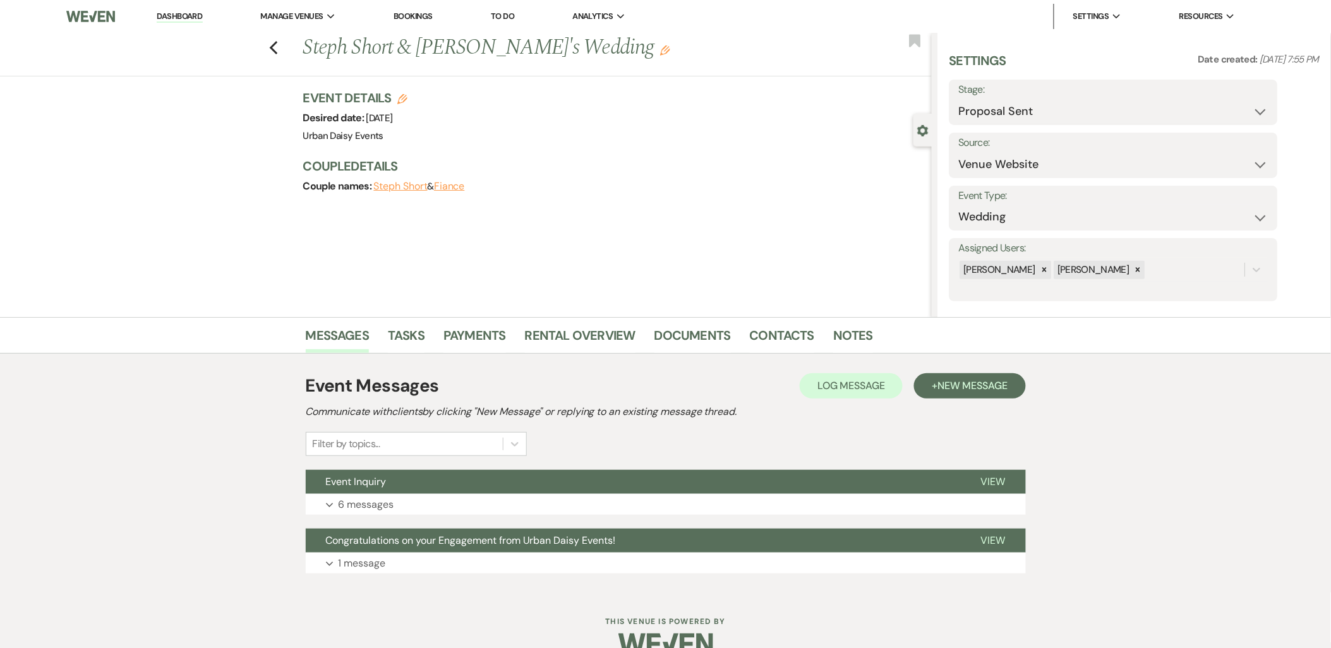
click at [515, 508] on button "Expand 6 messages" at bounding box center [666, 504] width 720 height 21
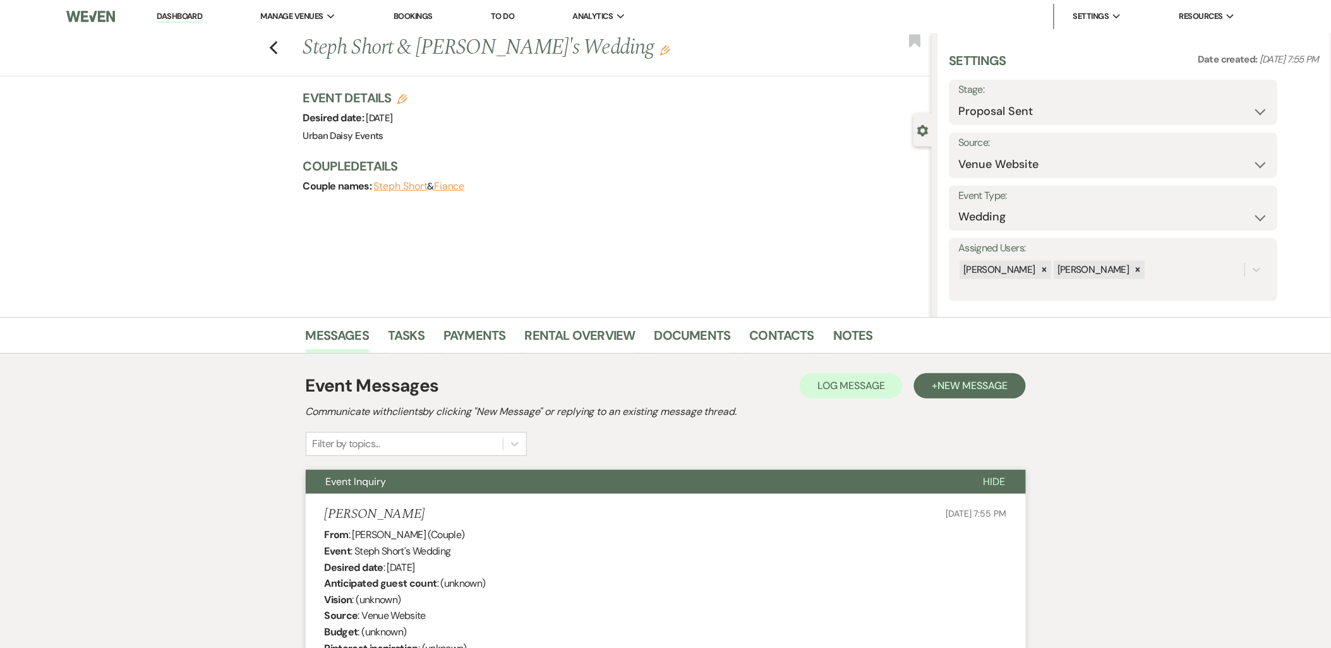
click at [660, 51] on use "button" at bounding box center [665, 50] width 10 height 10
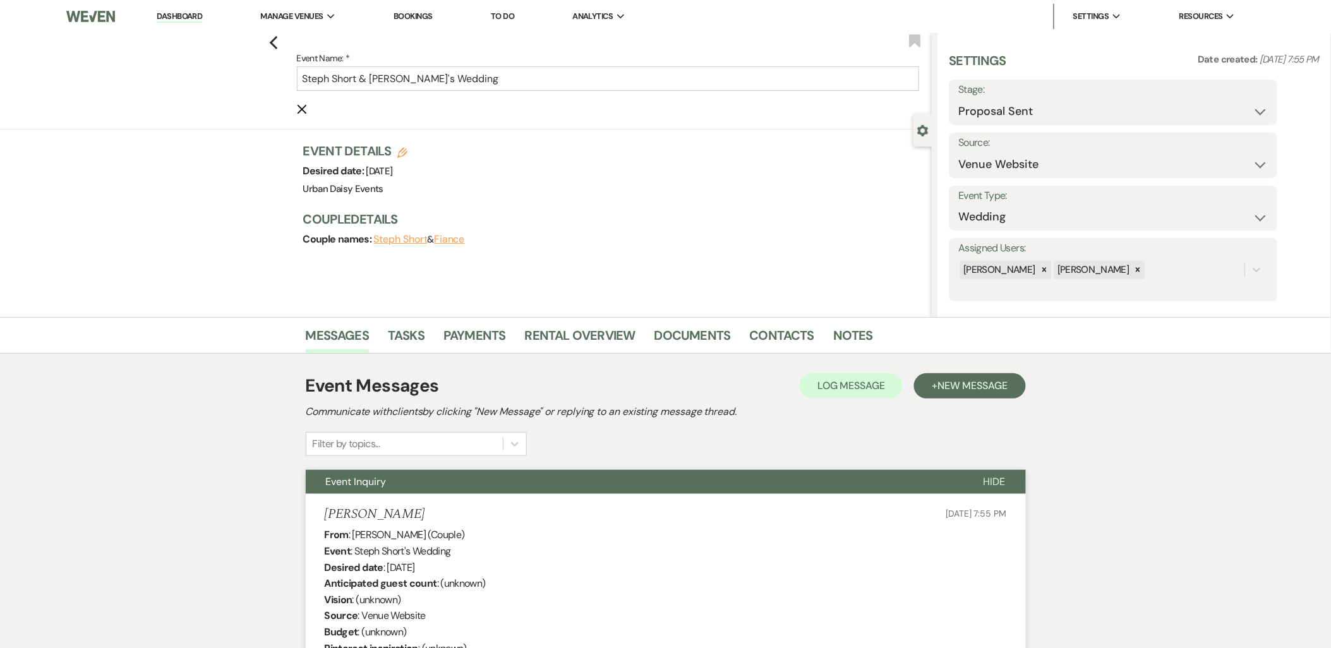
click at [306, 114] on icon "Cancel Edit" at bounding box center [302, 109] width 10 height 10
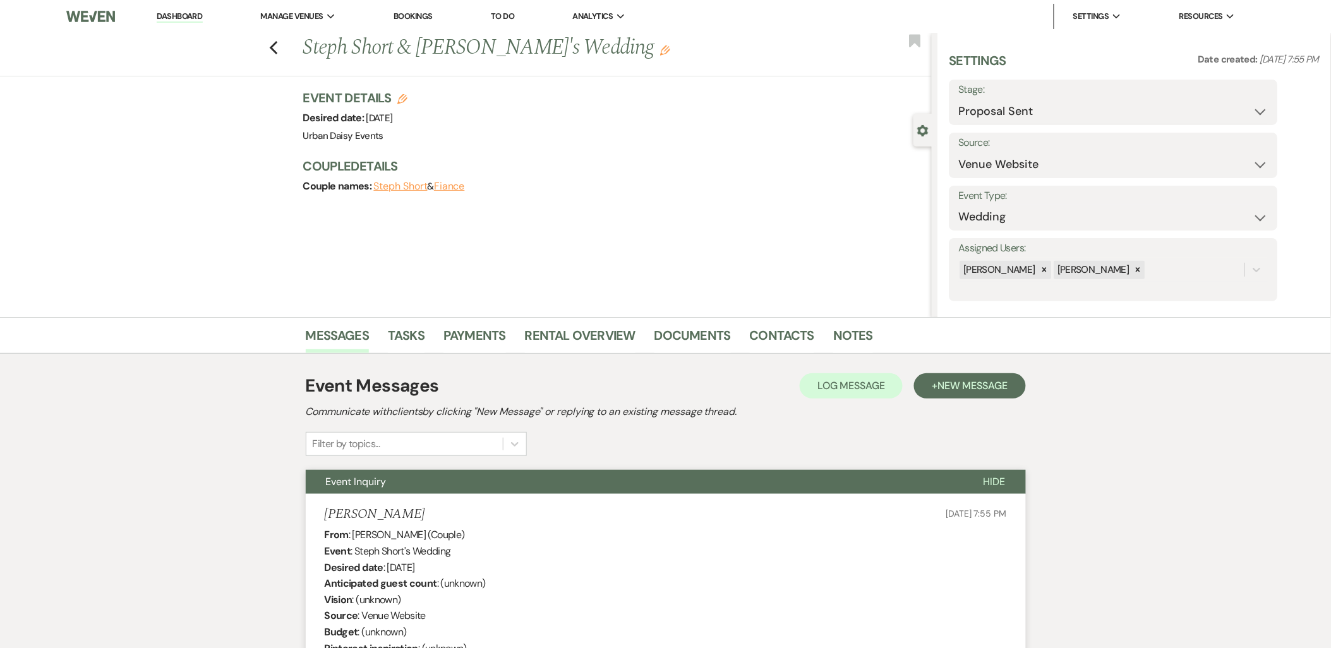
click at [408, 102] on use "button" at bounding box center [402, 99] width 10 height 10
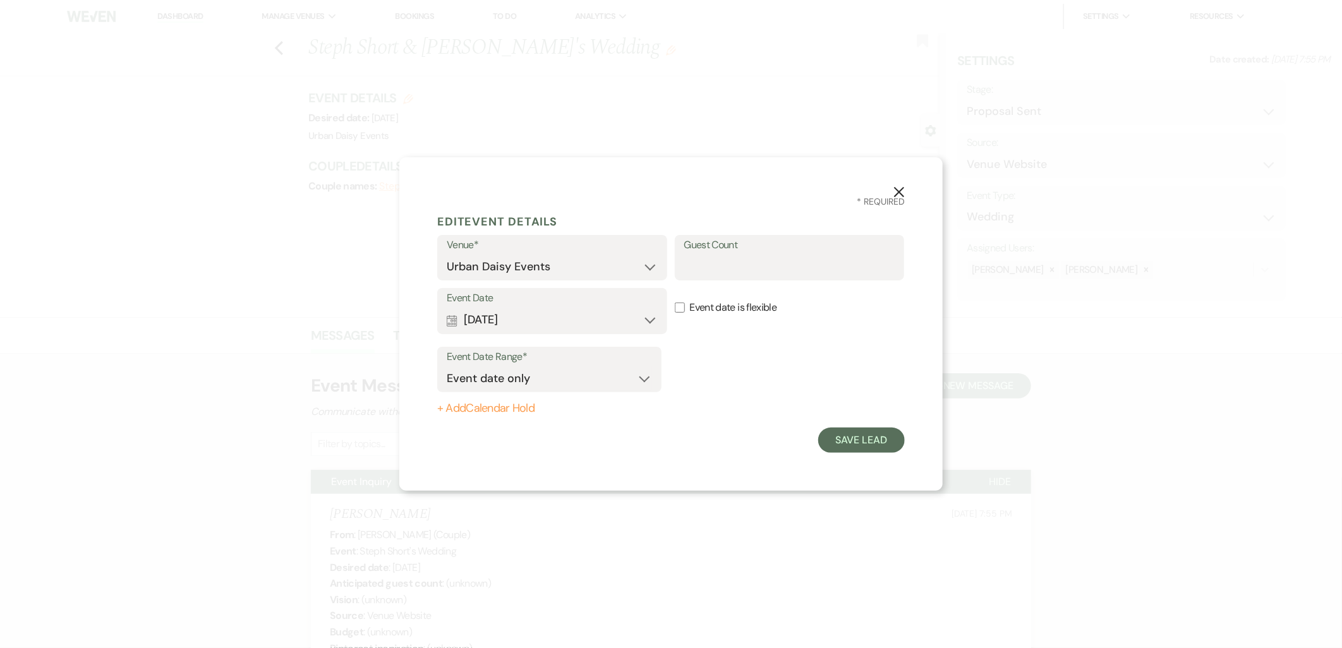
click at [703, 308] on label "Event date is flexible" at bounding box center [790, 308] width 230 height 40
click at [685, 308] on input "Event date is flexible" at bounding box center [680, 308] width 10 height 10
click at [835, 436] on button "Save Lead" at bounding box center [861, 440] width 87 height 25
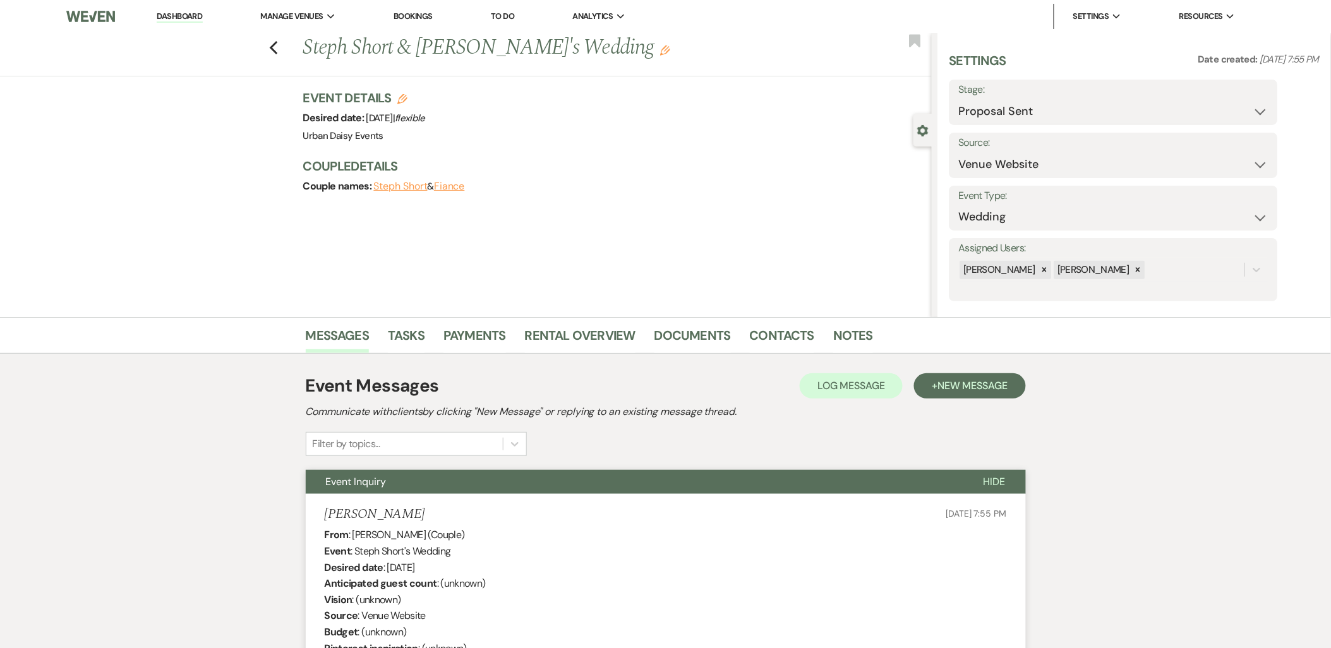
click at [161, 14] on link "Dashboard" at bounding box center [179, 17] width 45 height 12
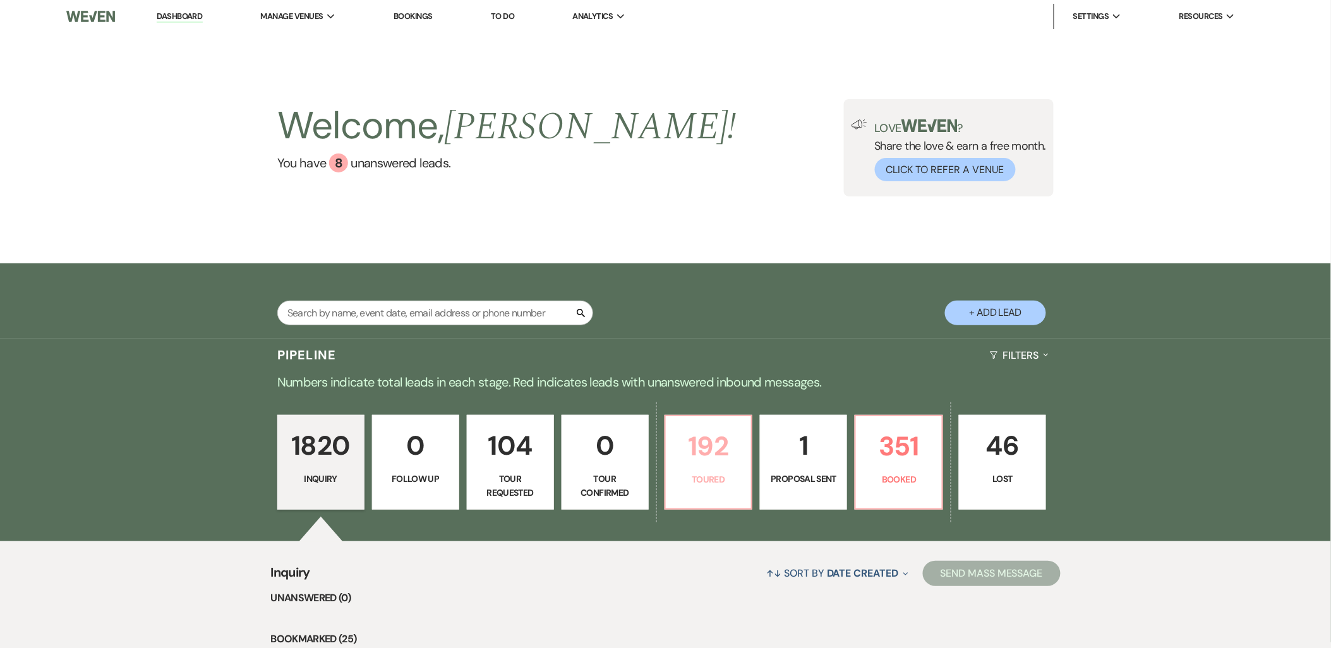
click at [729, 483] on p "Toured" at bounding box center [709, 480] width 71 height 14
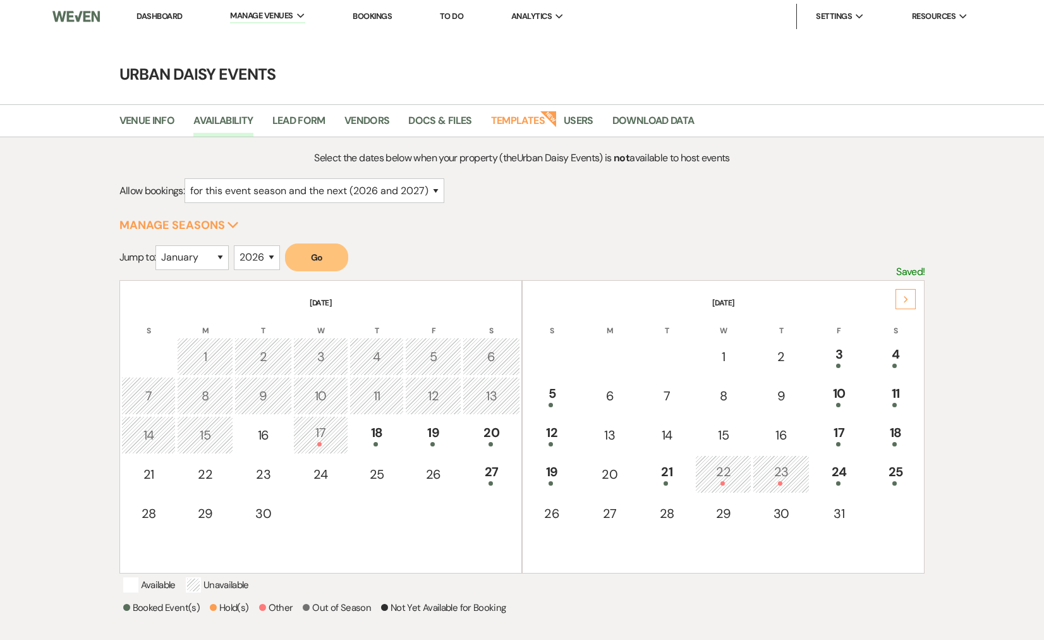
select select "2"
select select "2026"
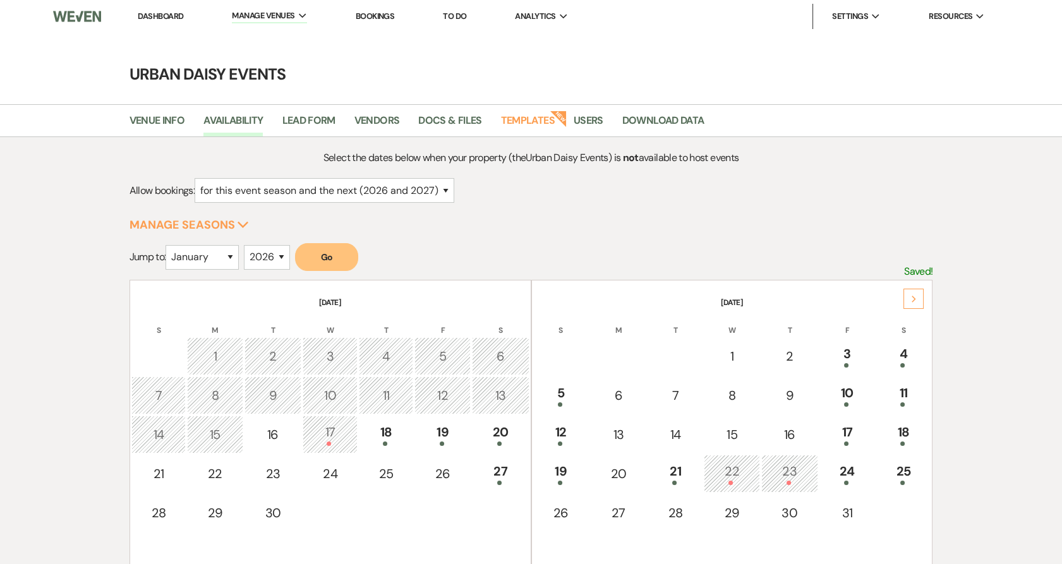
click at [918, 298] on div "Next" at bounding box center [914, 299] width 20 height 20
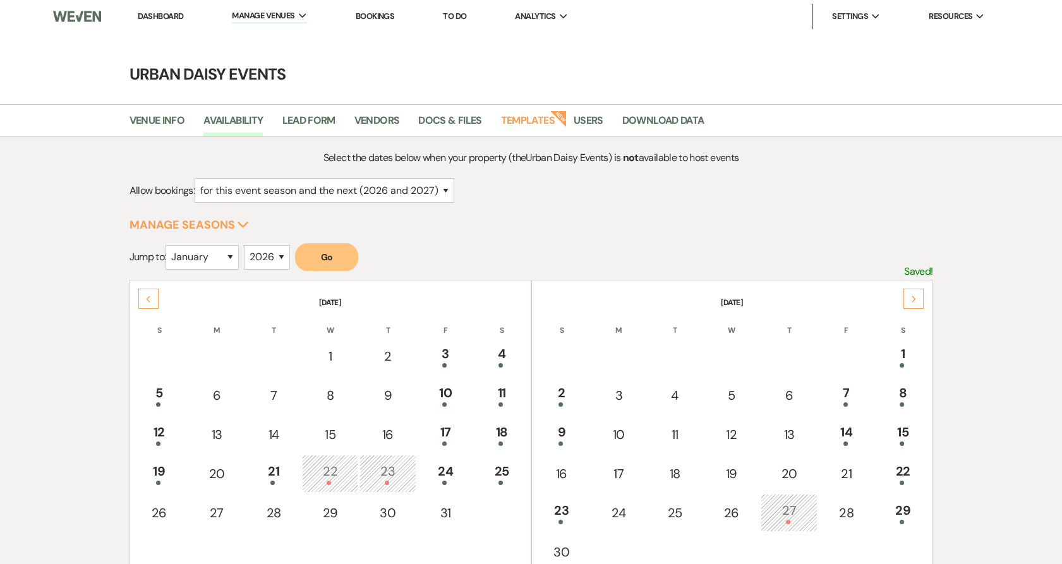
click at [918, 298] on div "Next" at bounding box center [914, 299] width 20 height 20
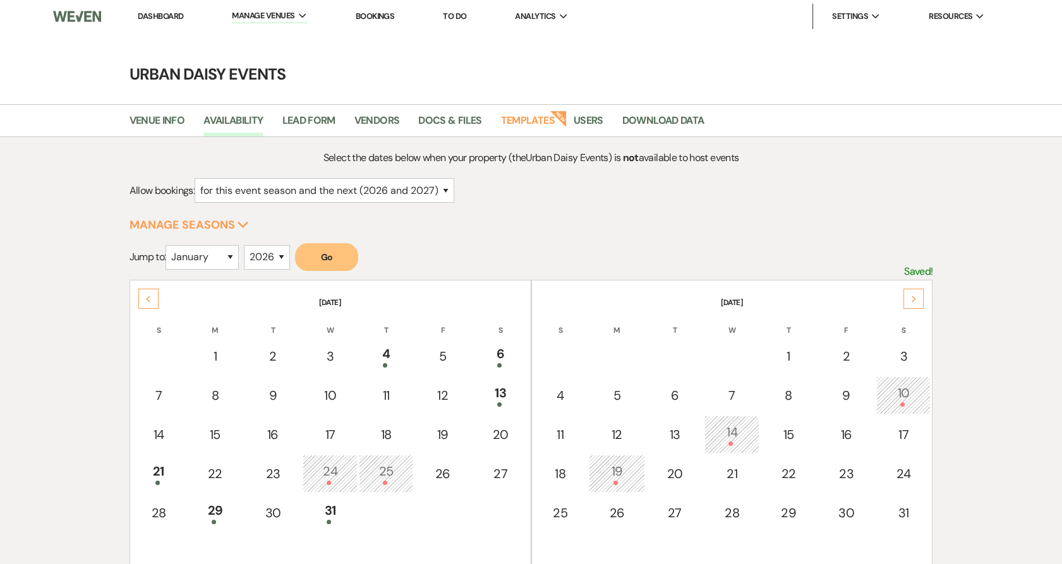
click at [913, 296] on use at bounding box center [914, 299] width 4 height 7
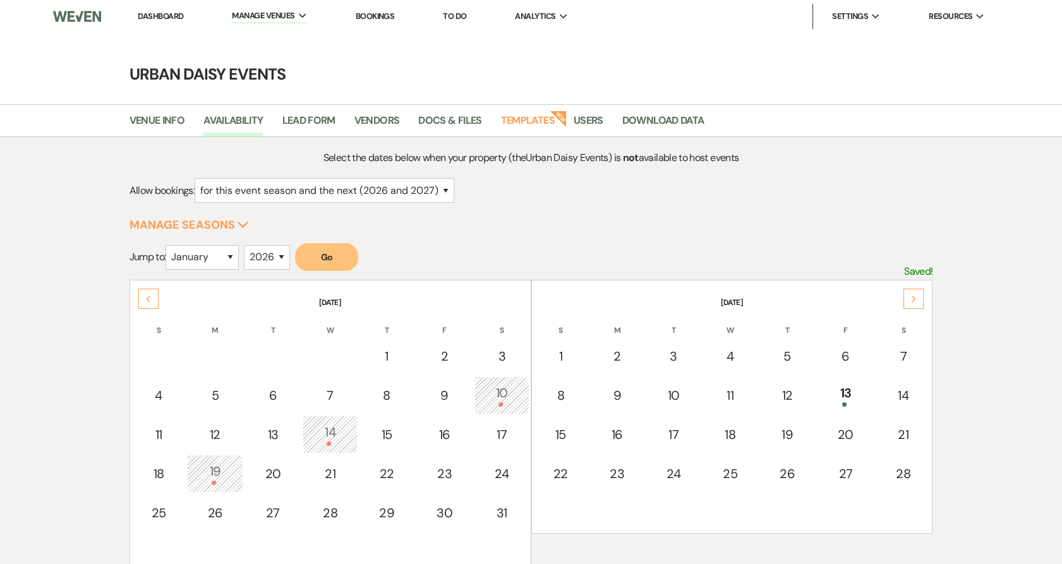
click at [913, 296] on use at bounding box center [914, 299] width 4 height 7
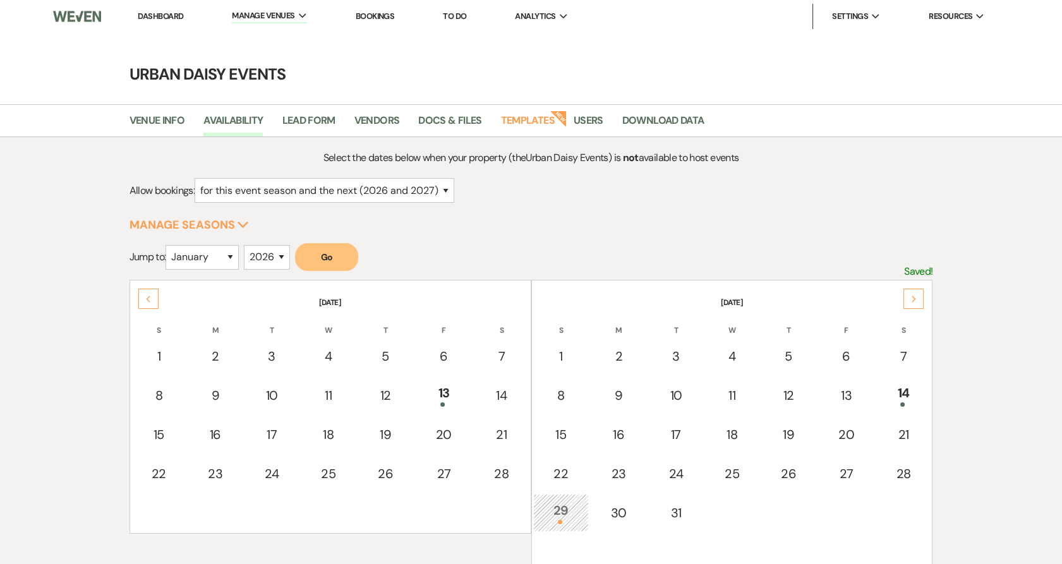
click at [913, 296] on use at bounding box center [914, 299] width 4 height 7
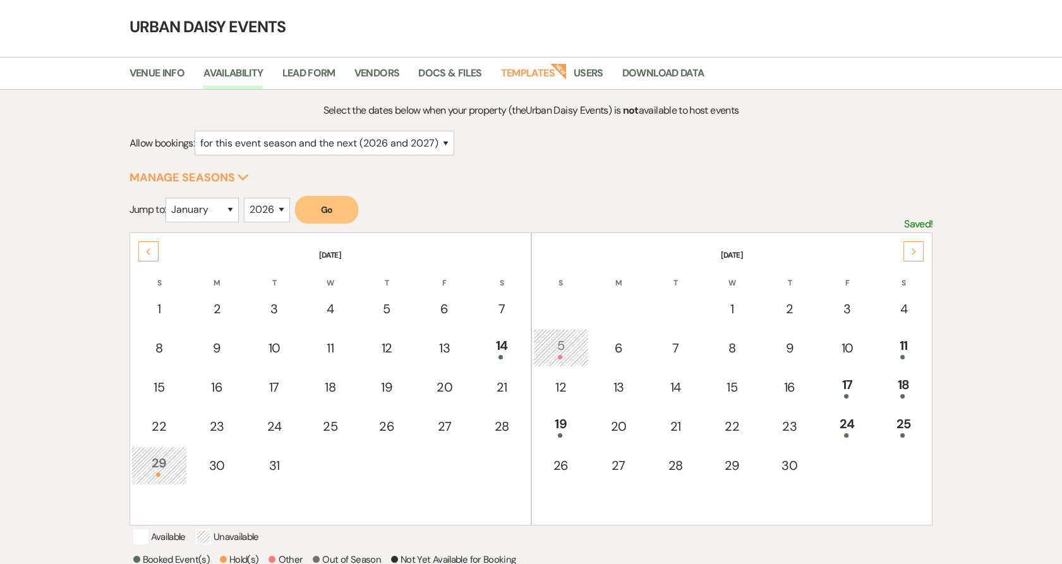
scroll to position [70, 0]
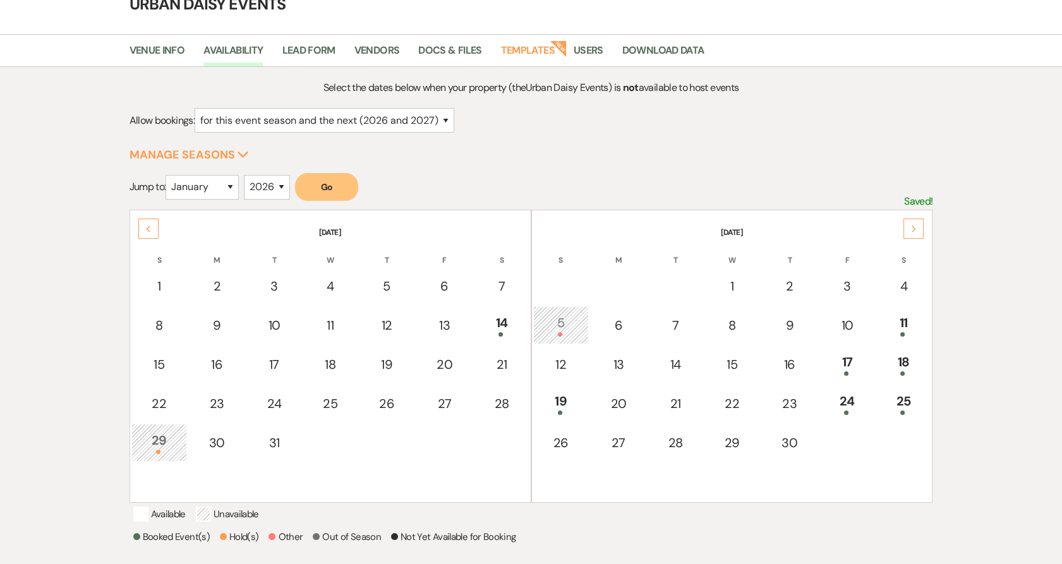
click at [147, 227] on use at bounding box center [148, 229] width 4 height 7
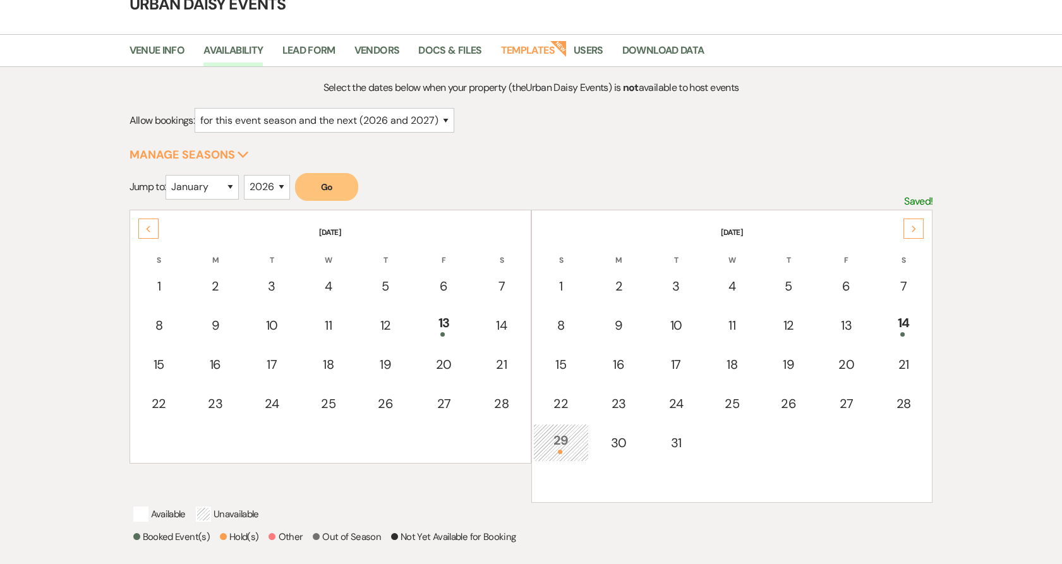
click at [147, 227] on use at bounding box center [148, 229] width 4 height 7
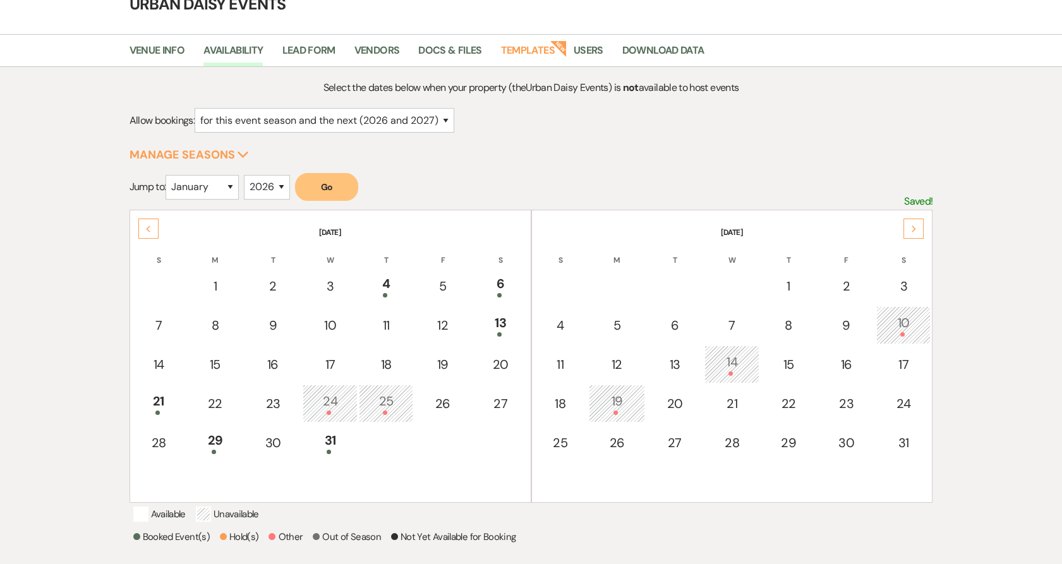
click at [147, 227] on use at bounding box center [148, 229] width 4 height 7
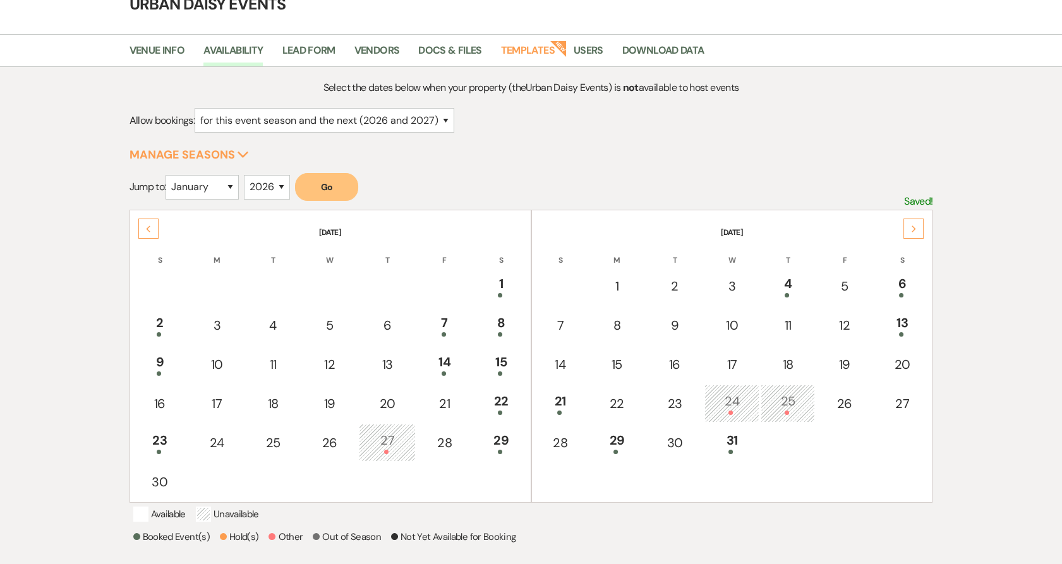
click at [147, 227] on use at bounding box center [148, 229] width 4 height 7
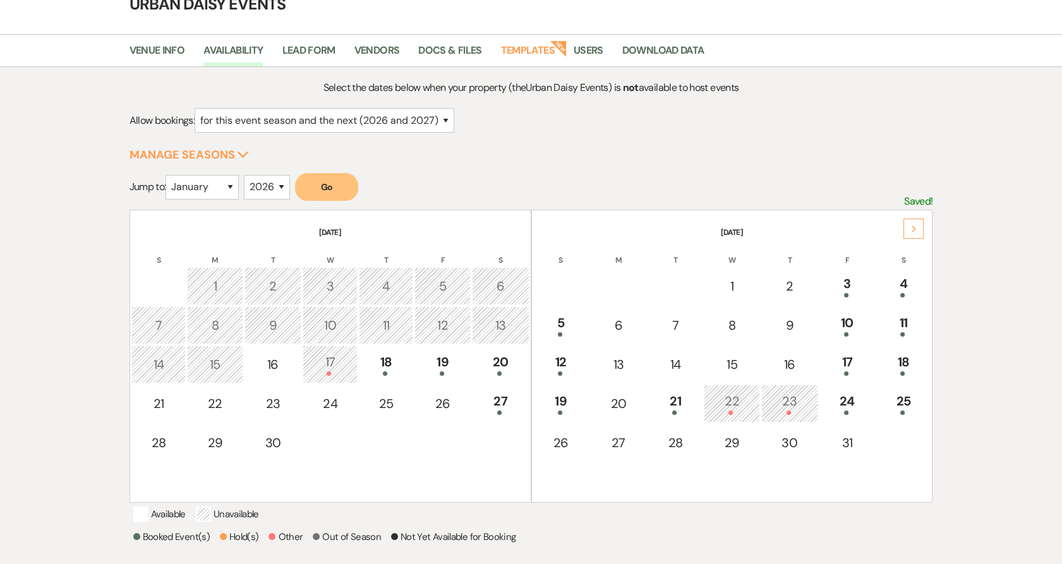
click at [147, 227] on th "[DATE]" at bounding box center [330, 225] width 398 height 27
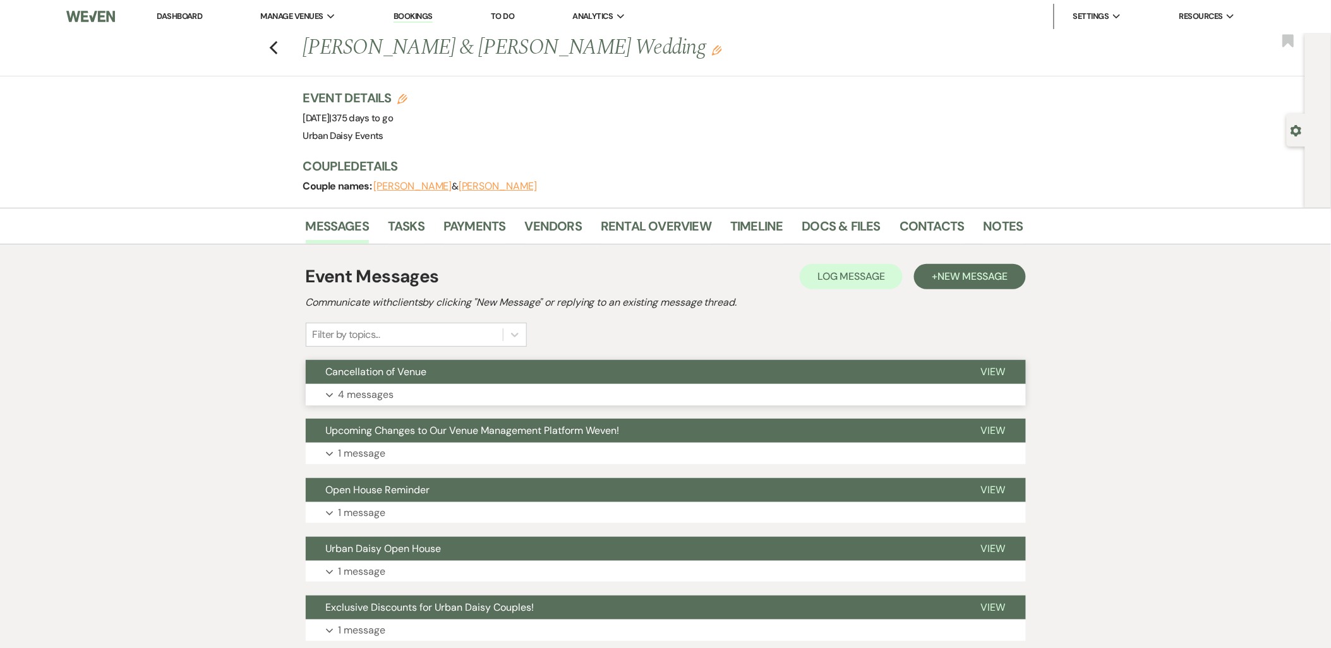
click at [449, 391] on button "Expand 4 messages" at bounding box center [666, 394] width 720 height 21
click at [425, 358] on div "Event Messages Log Log Message + New Message Communicate with clients by clicki…" at bounding box center [666, 629] width 720 height 744
click at [425, 369] on span "Cancellation of Venue" at bounding box center [376, 371] width 101 height 13
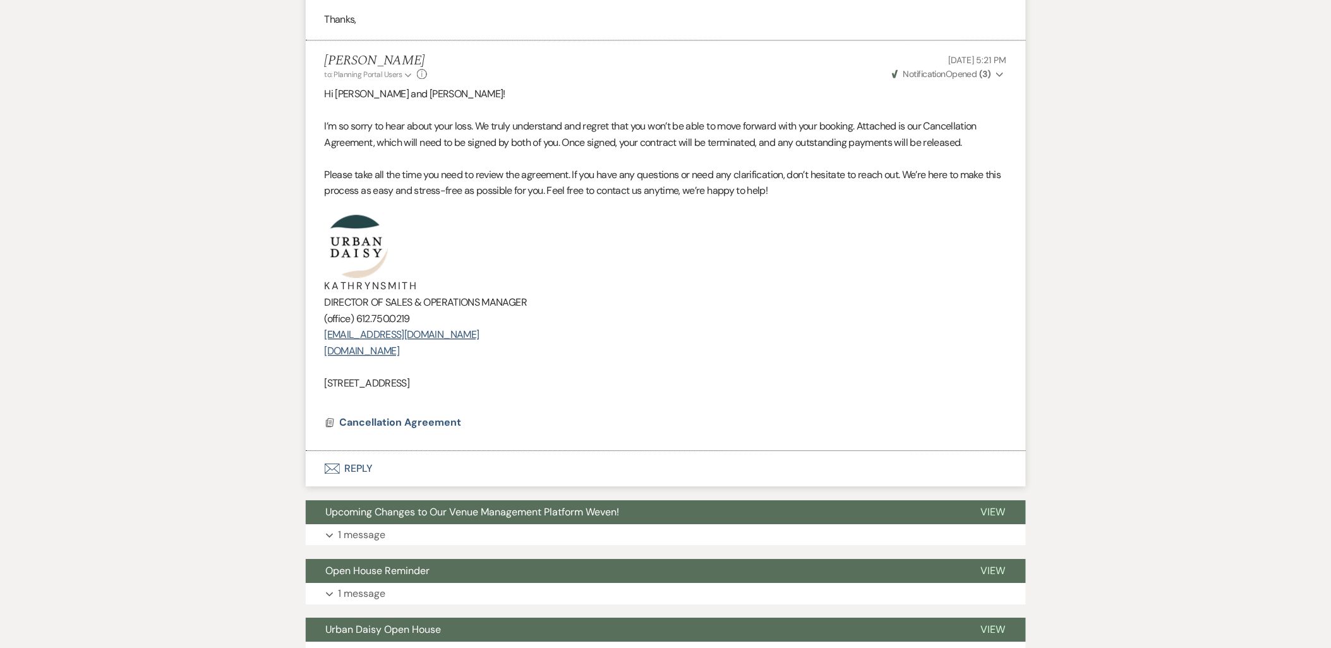
click at [382, 466] on button "Envelope Reply" at bounding box center [666, 468] width 720 height 35
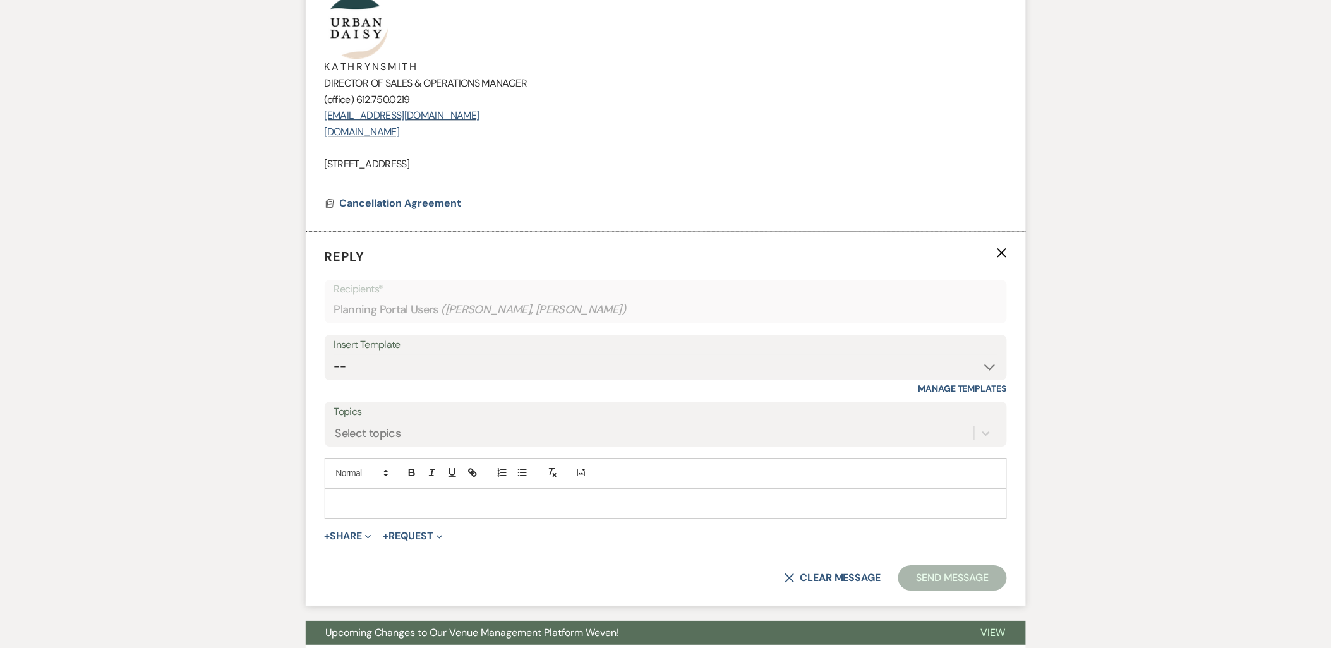
scroll to position [1311, 0]
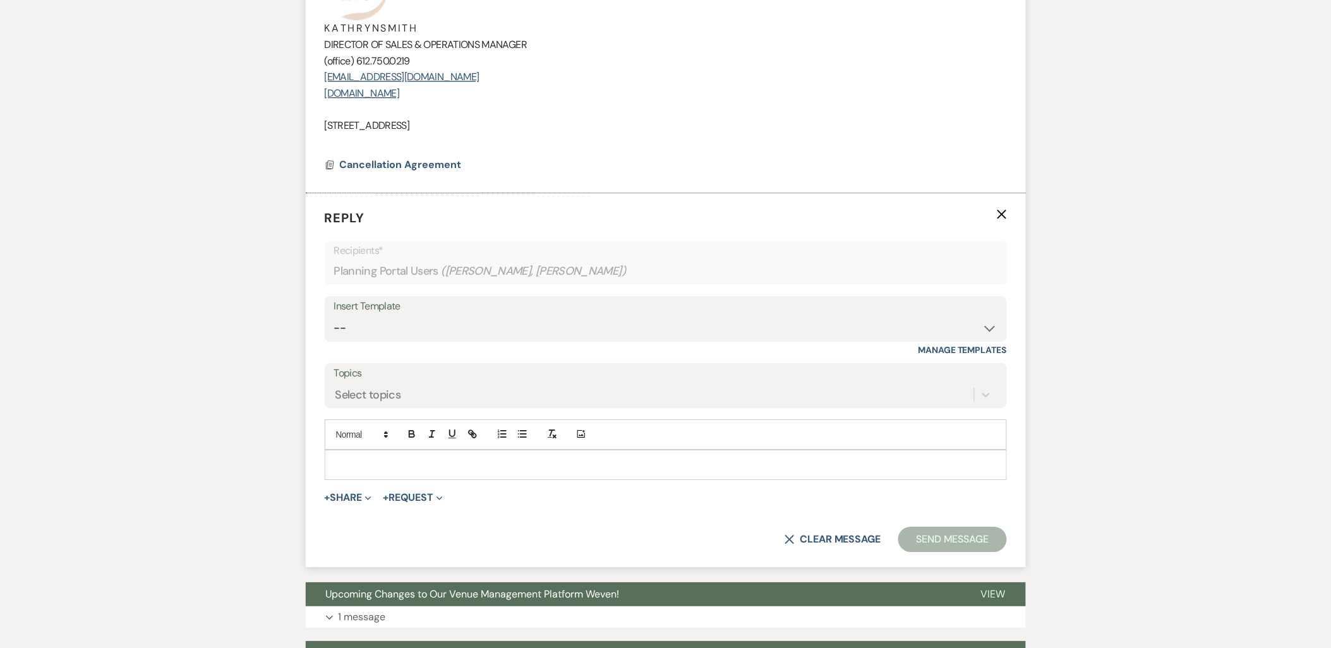
click at [371, 468] on p at bounding box center [666, 465] width 662 height 14
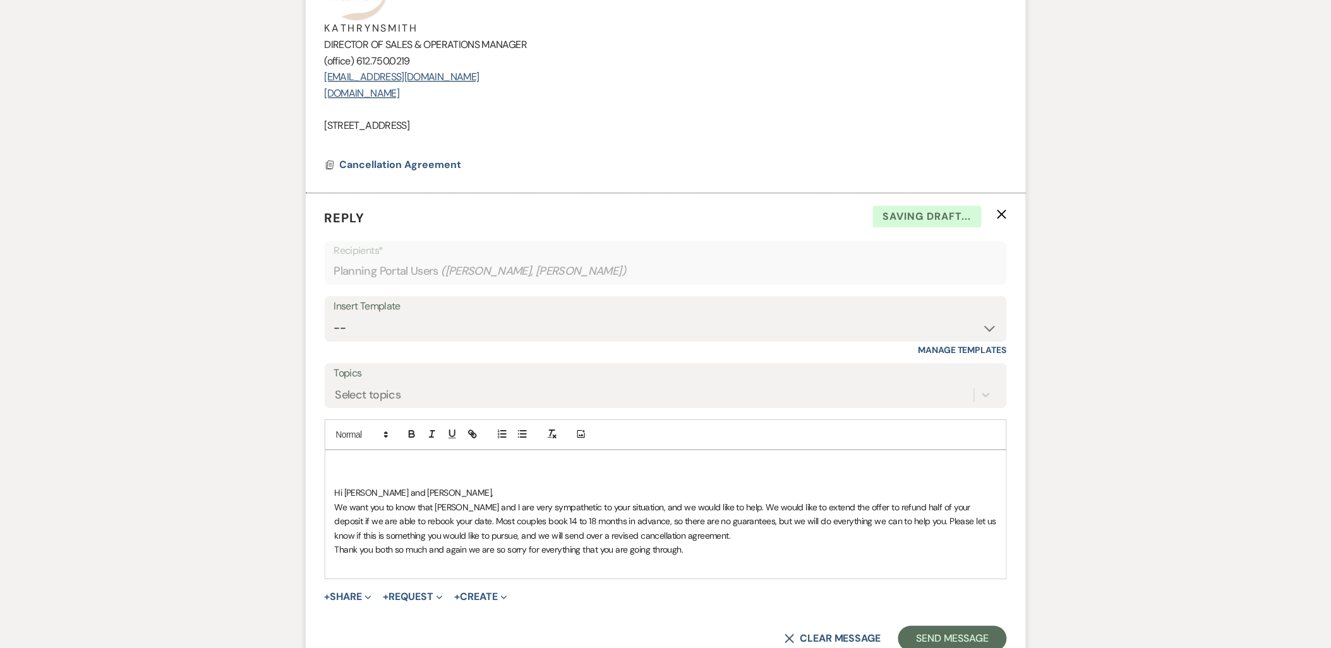
click at [331, 488] on div "Hi Shana and Julian, We want you to know that Kathryn and I are very sympatheti…" at bounding box center [665, 515] width 681 height 128
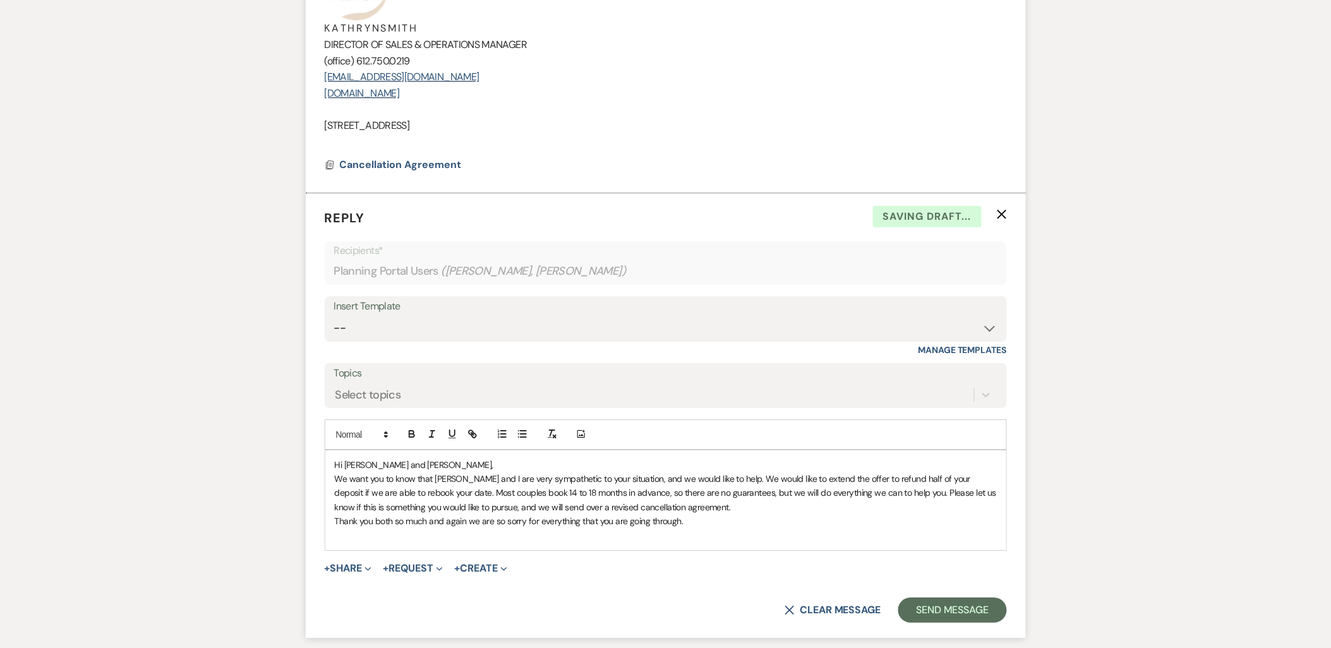
click at [451, 460] on p "Hi Shana and Julian," at bounding box center [666, 465] width 662 height 14
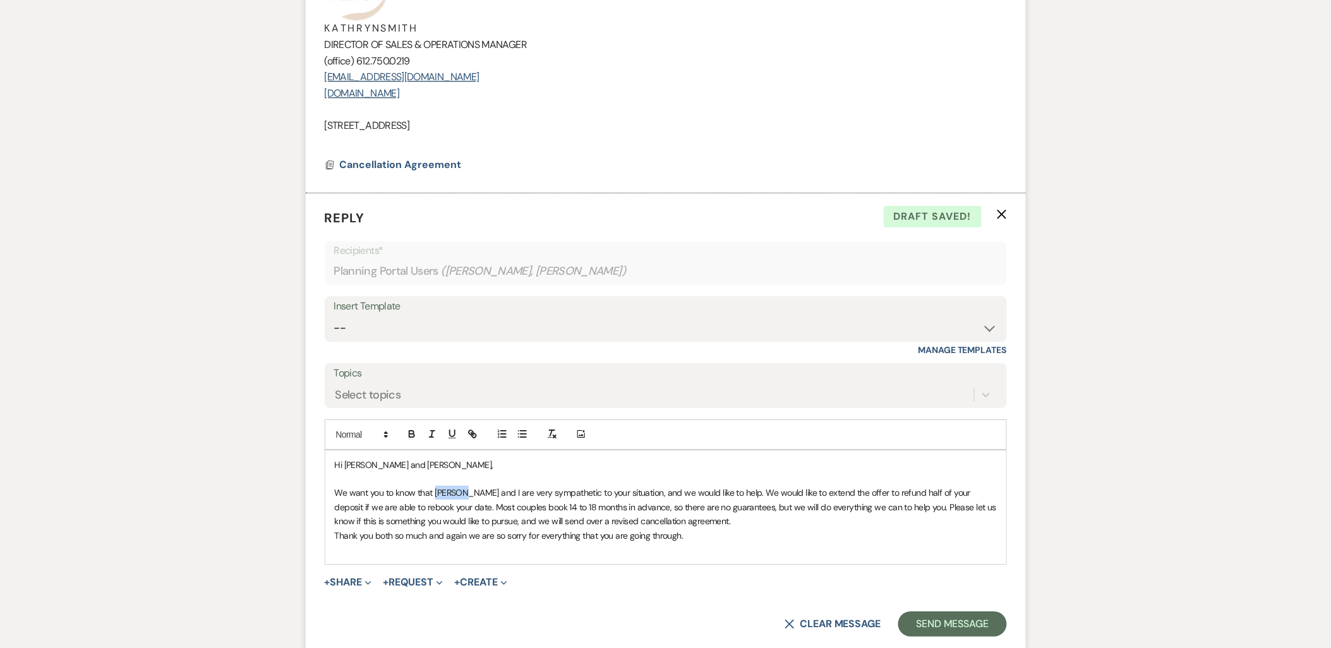
drag, startPoint x: 463, startPoint y: 492, endPoint x: 447, endPoint y: 494, distance: 16.5
click at [439, 490] on span "We want you to know that Kathryn and I are very sympathetic to your situation, …" at bounding box center [667, 507] width 664 height 40
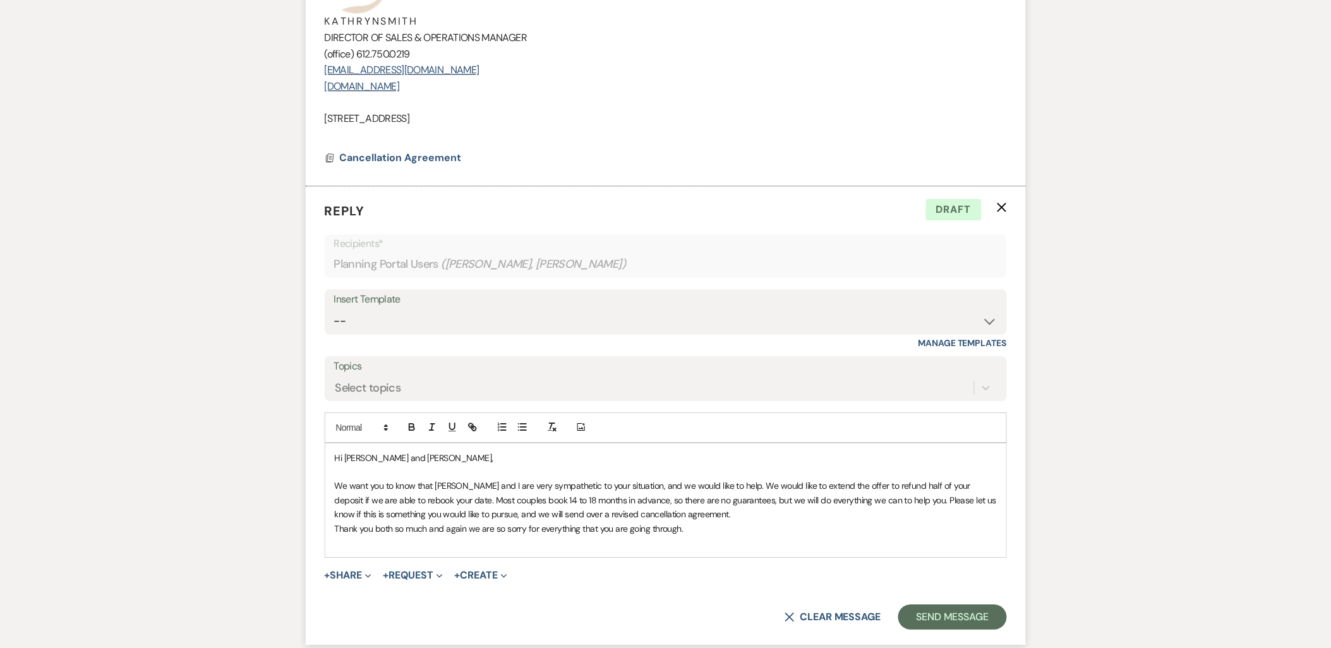
scroll to position [1452, 0]
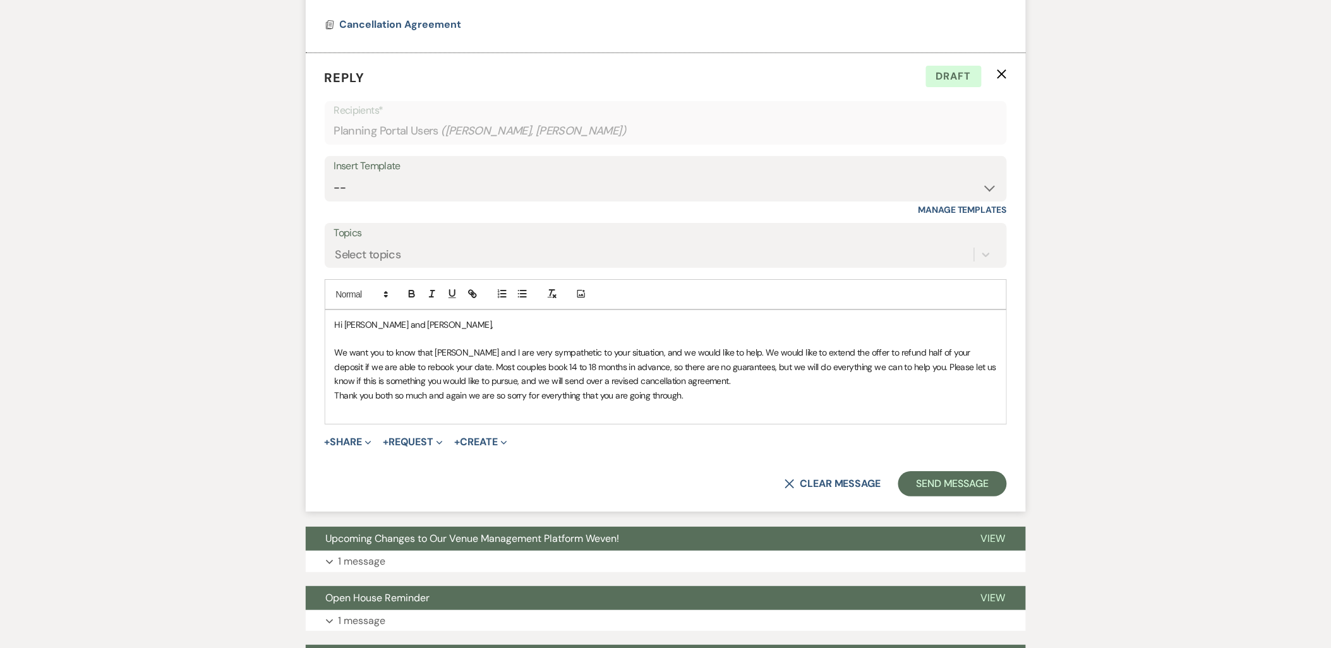
click at [712, 387] on p "We want you to know that Amy and I are very sympathetic to your situation, and …" at bounding box center [666, 367] width 662 height 42
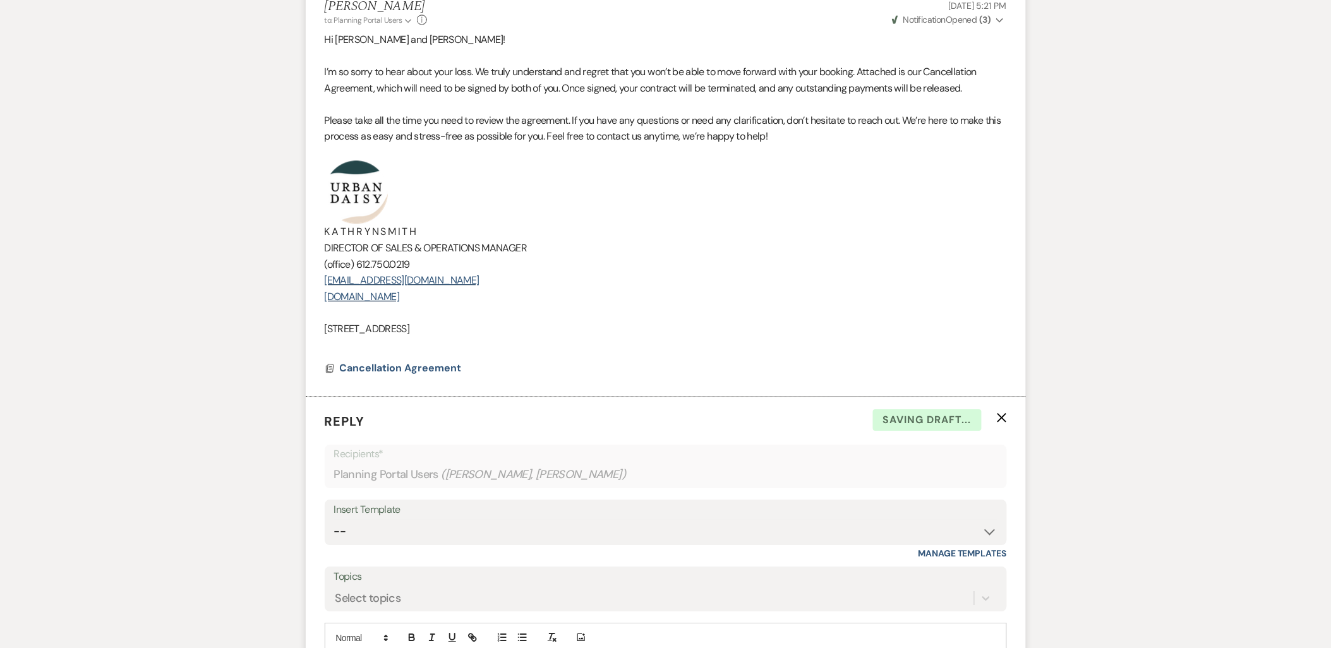
scroll to position [1101, 0]
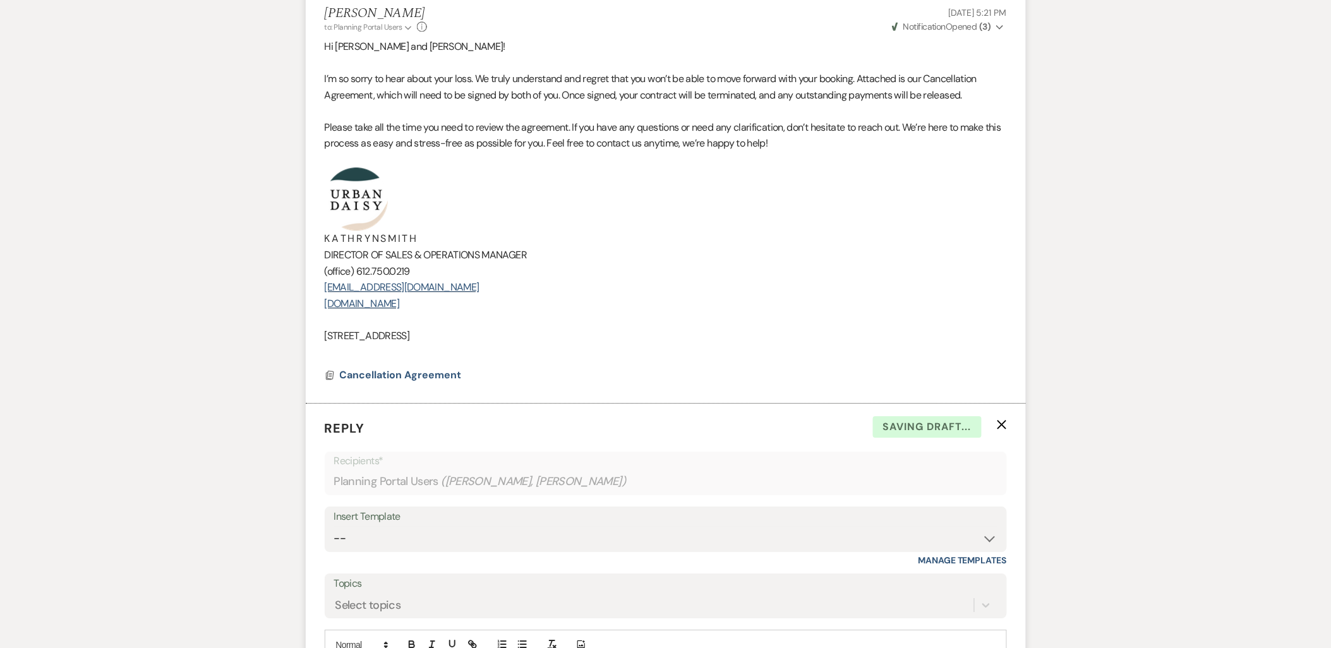
drag, startPoint x: 500, startPoint y: 334, endPoint x: 327, endPoint y: 212, distance: 211.4
click at [327, 212] on div "Hi Shana and Julian! I’m so sorry to hear about your loss. We truly understand …" at bounding box center [666, 200] width 682 height 322
copy div "K A T H R Y N S M I T H DIRECTOR OF SALES & OPERATIONS MANAGER (office) 612.750…"
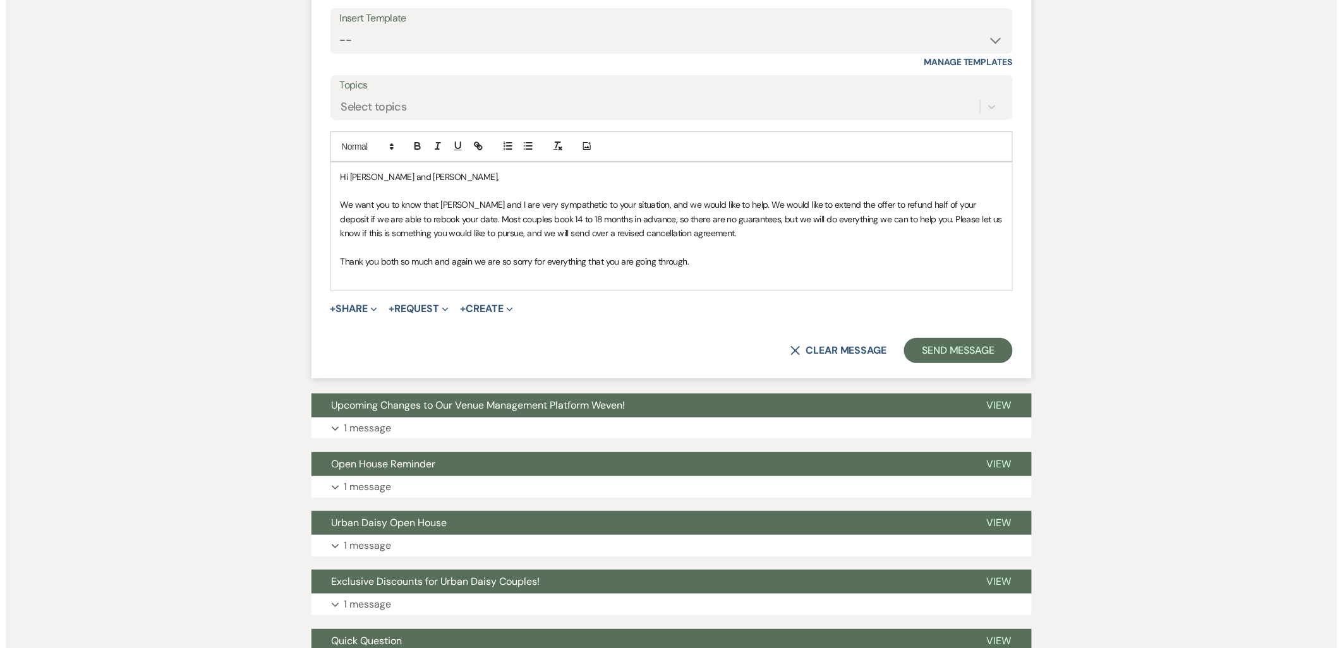
scroll to position [1733, 0]
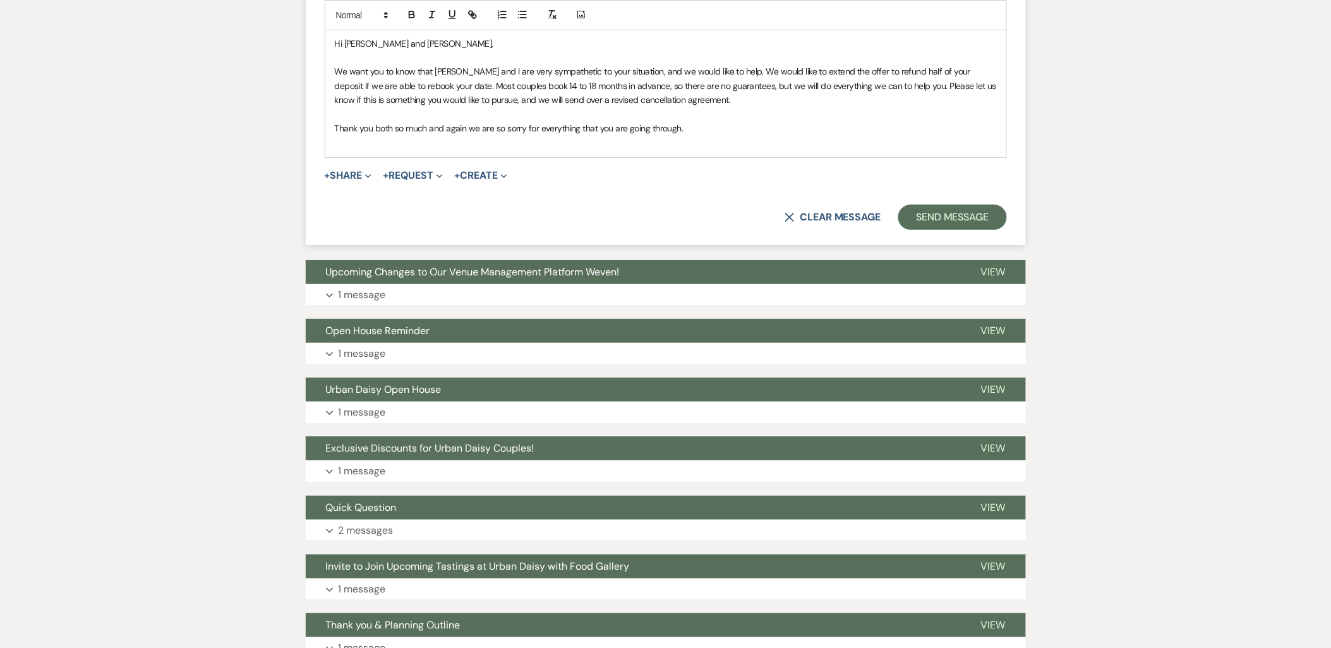
click at [344, 149] on p at bounding box center [666, 142] width 662 height 14
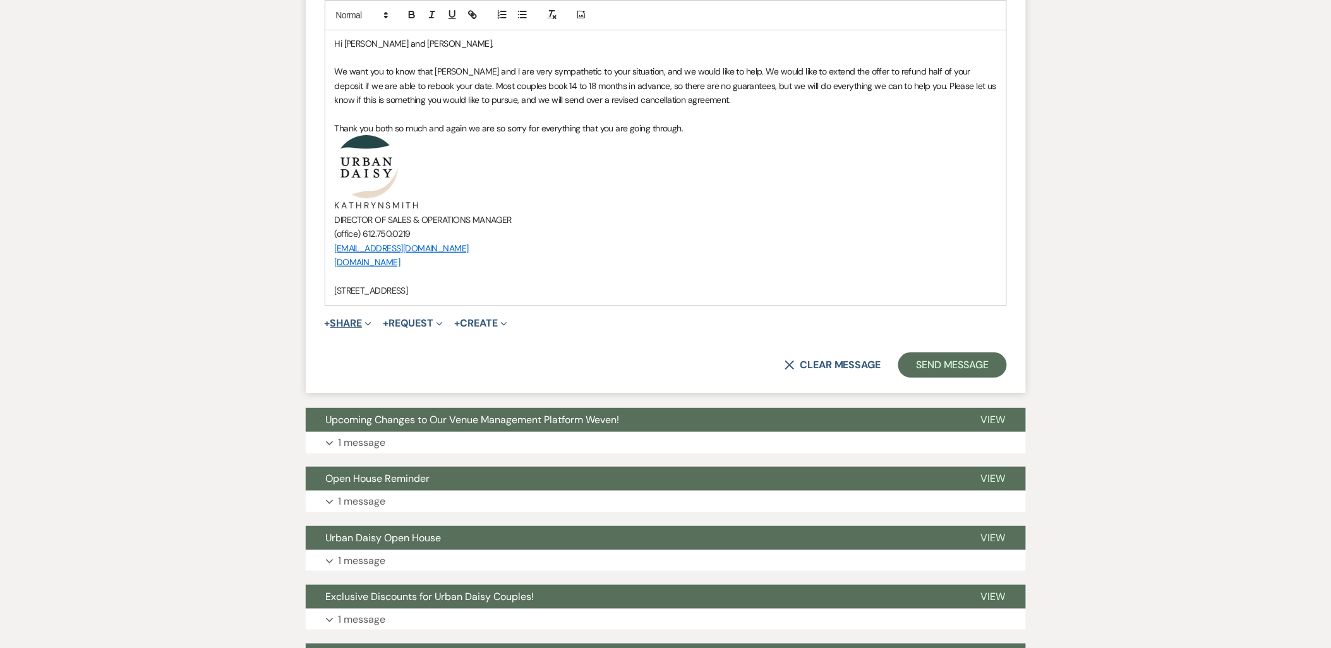
click at [359, 327] on button "+ Share Expand" at bounding box center [348, 323] width 47 height 10
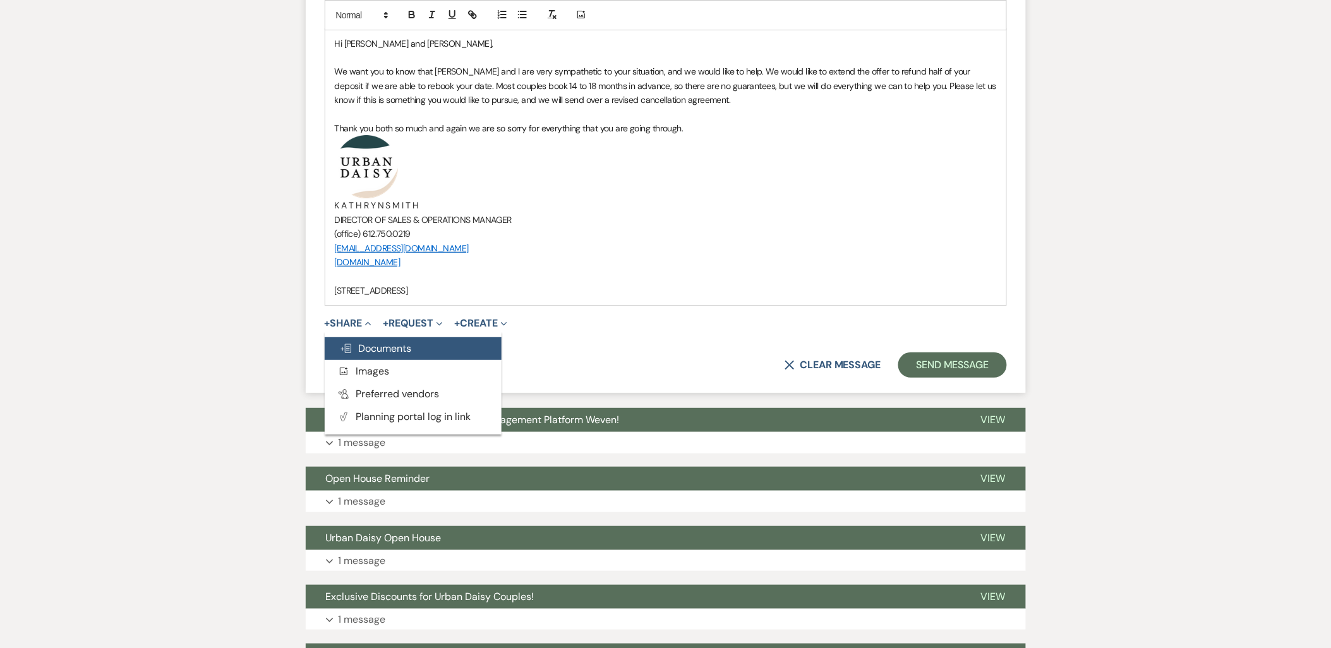
click at [356, 344] on span "Doc Upload Documents" at bounding box center [376, 348] width 72 height 13
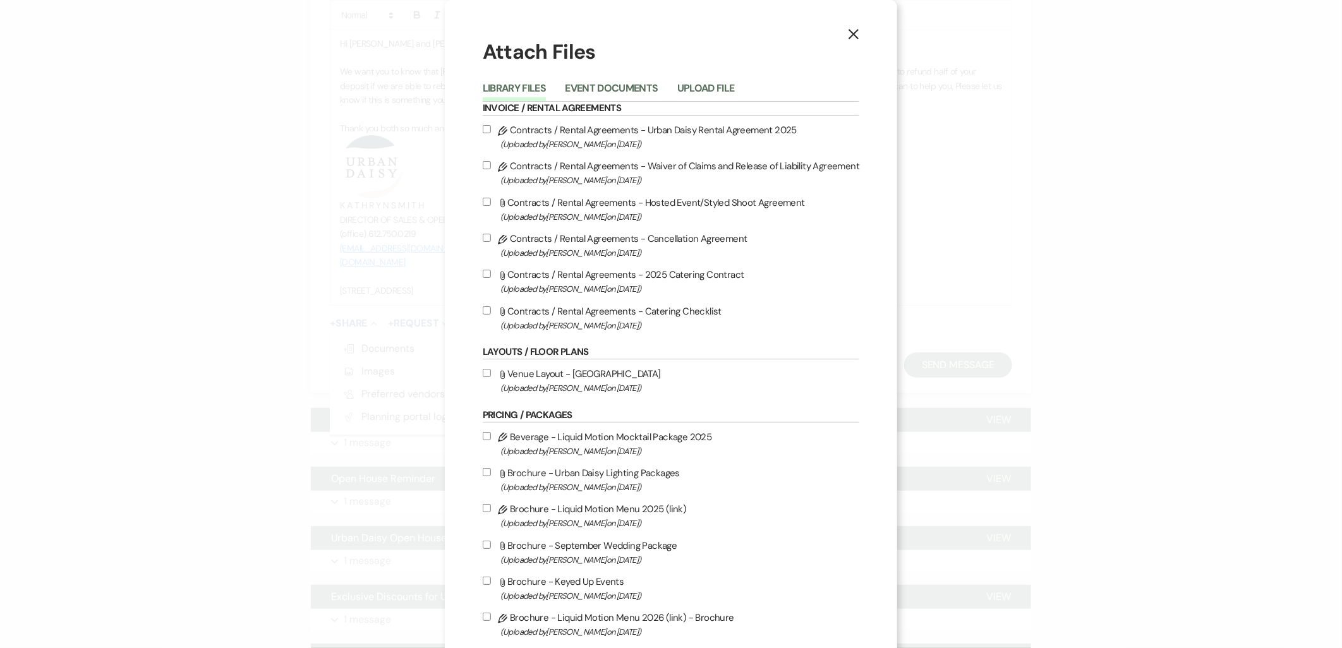
click at [585, 107] on h6 "Invoice / Rental Agreements" at bounding box center [671, 109] width 377 height 14
click at [585, 90] on button "Event Documents" at bounding box center [611, 92] width 93 height 18
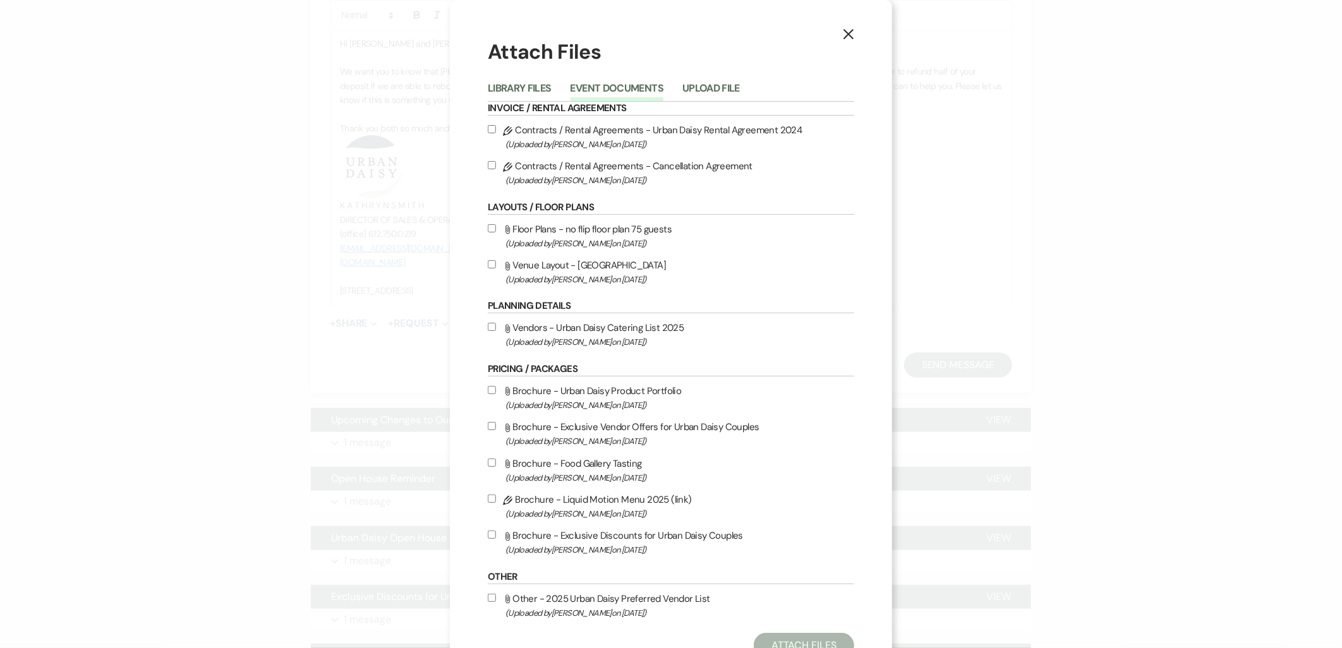
click at [591, 174] on span "(Uploaded by Amy Knight on Aug 18th, 2025 )" at bounding box center [680, 180] width 349 height 15
click at [496, 169] on input "Pencil Contracts / Rental Agreements - Cancellation Agreement (Uploaded by Amy …" at bounding box center [492, 165] width 8 height 8
checkbox input "true"
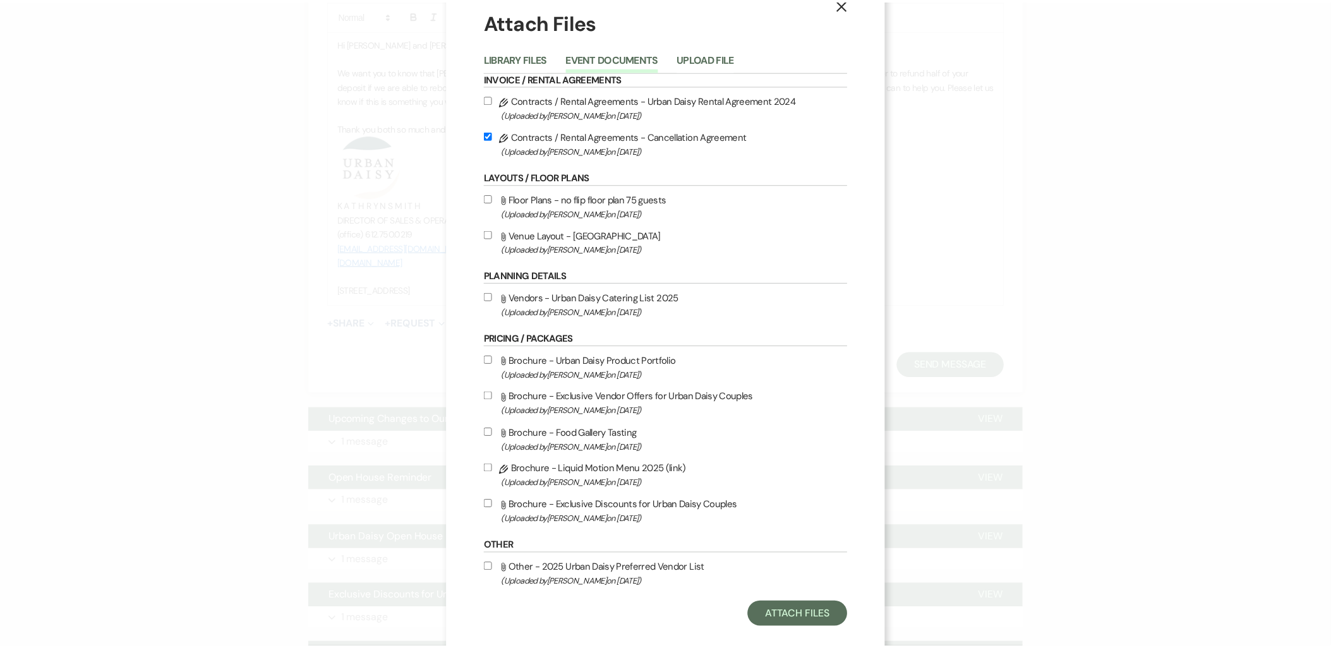
scroll to position [45, 0]
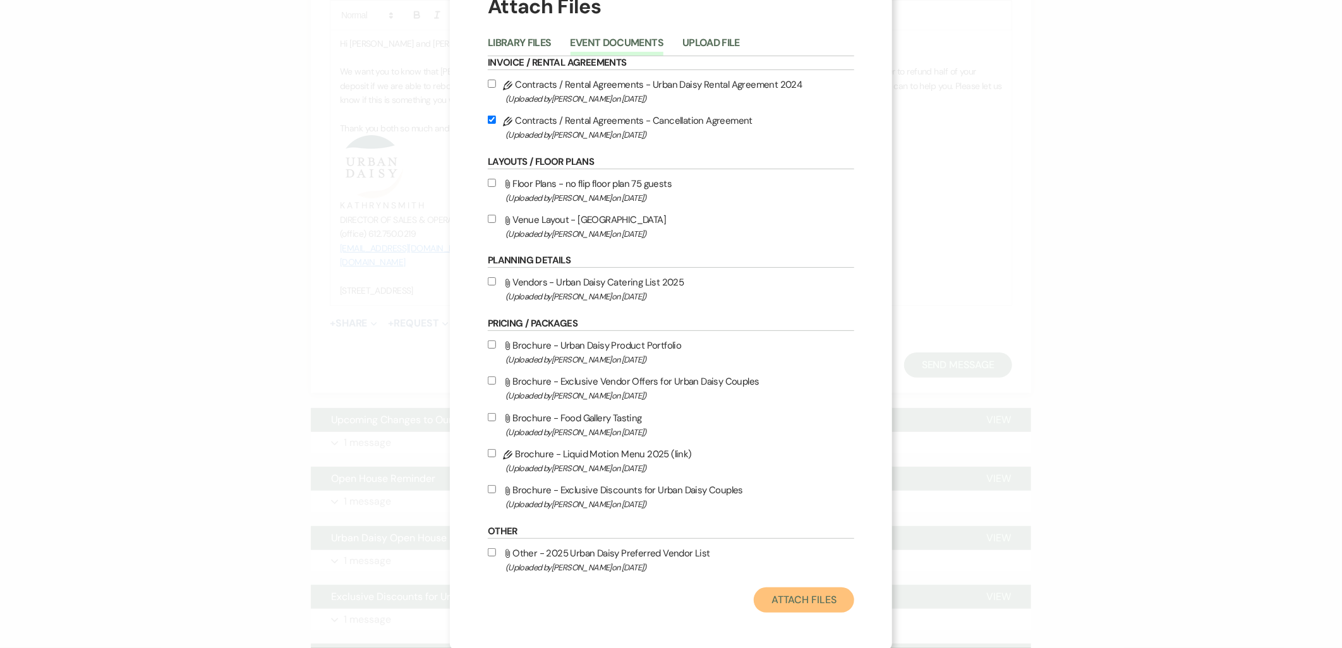
click at [835, 603] on button "Attach Files" at bounding box center [804, 600] width 100 height 25
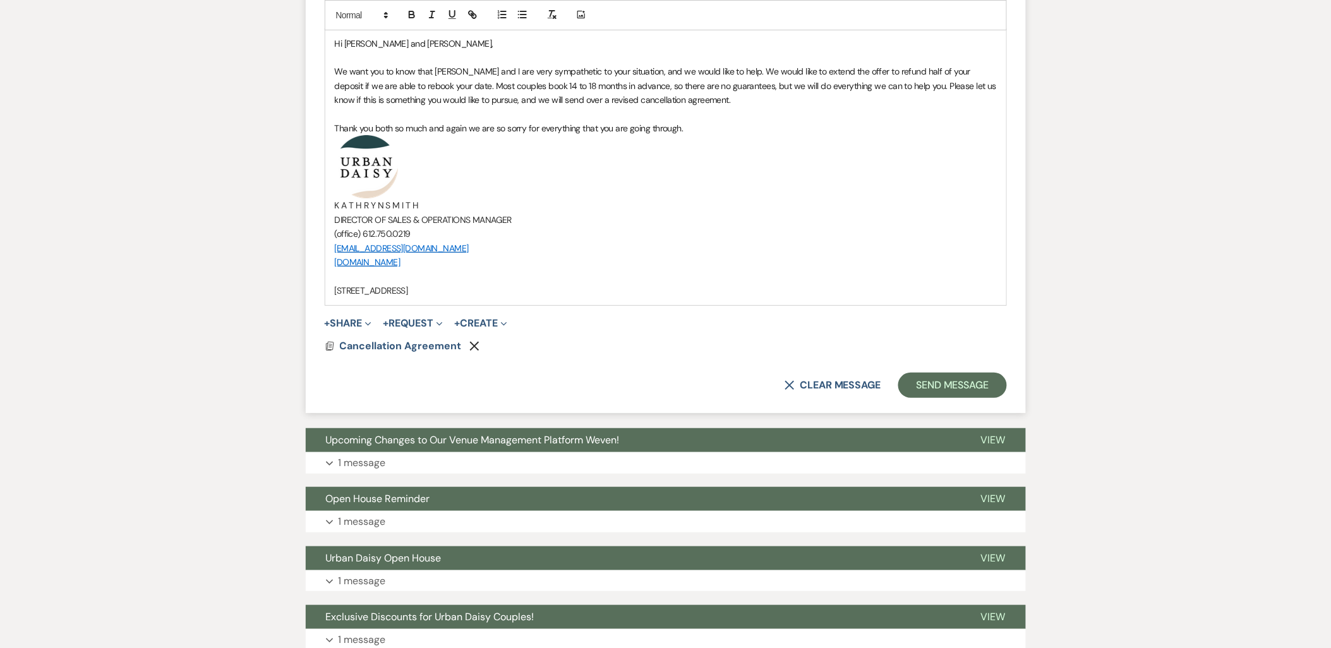
click at [885, 237] on p "(office) 612.750.0219" at bounding box center [666, 234] width 662 height 14
click at [925, 384] on button "Send Message" at bounding box center [953, 385] width 108 height 25
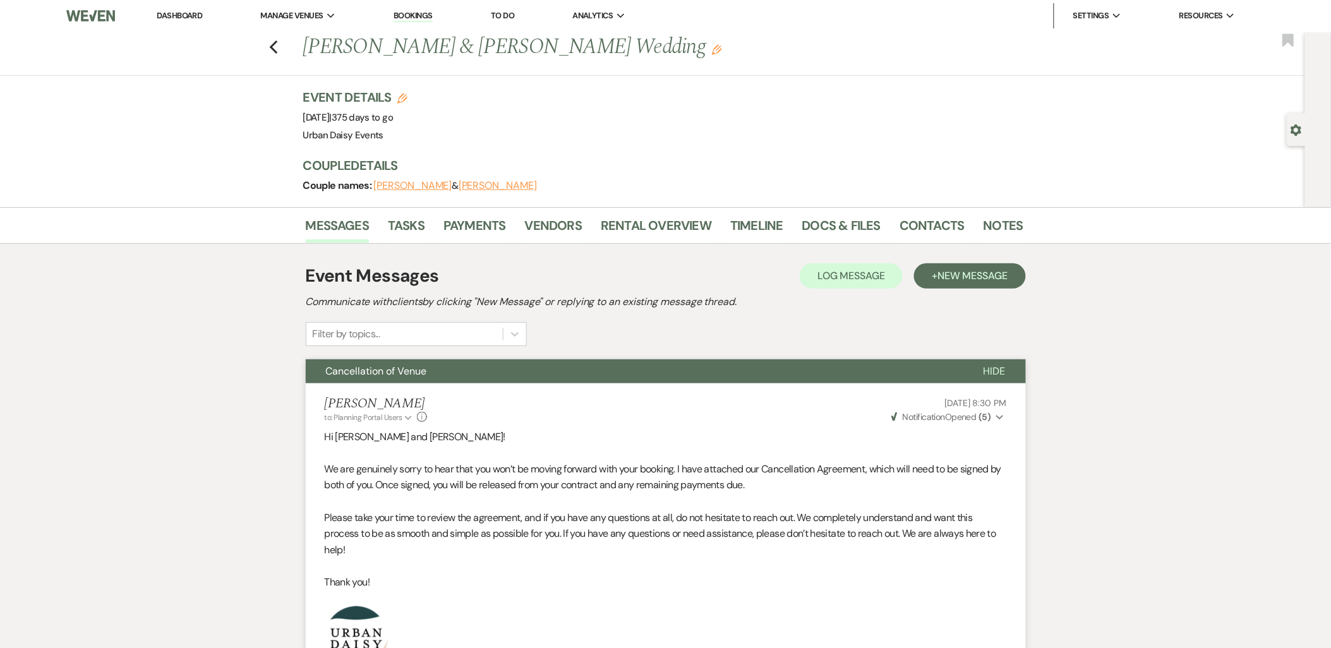
scroll to position [0, 0]
click at [180, 16] on link "Dashboard" at bounding box center [179, 16] width 45 height 11
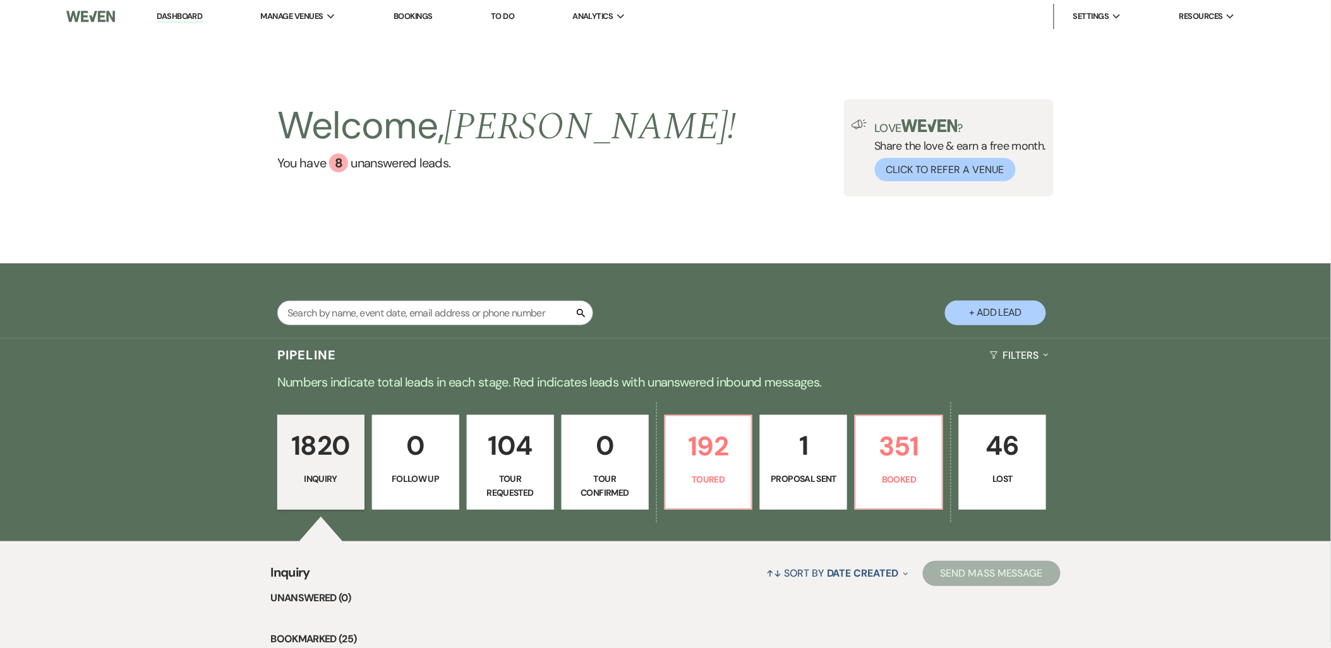
click at [338, 92] on div "Welcome, Kathryn ! You have 8 unanswered lead s . Love ? Share the love & earn …" at bounding box center [665, 148] width 1331 height 231
